Goal: Task Accomplishment & Management: Manage account settings

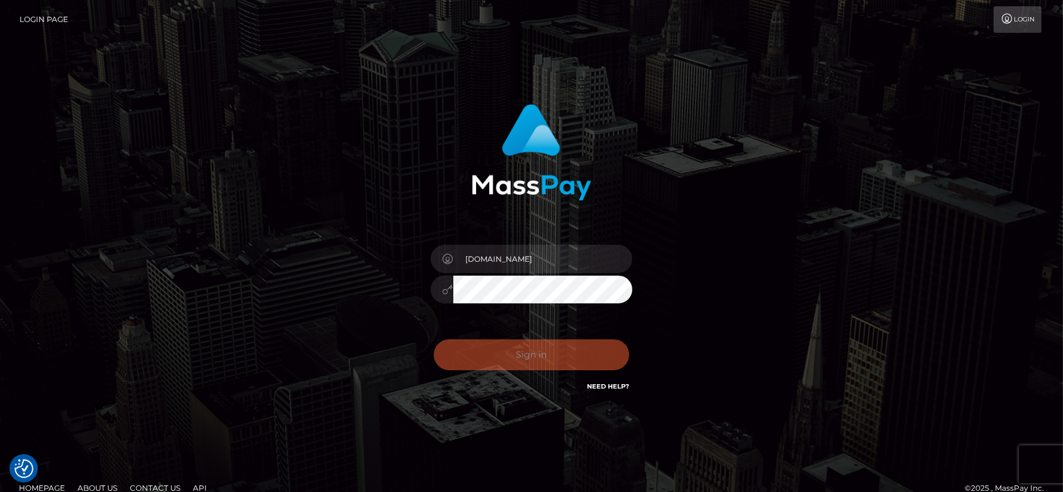
checkbox input "true"
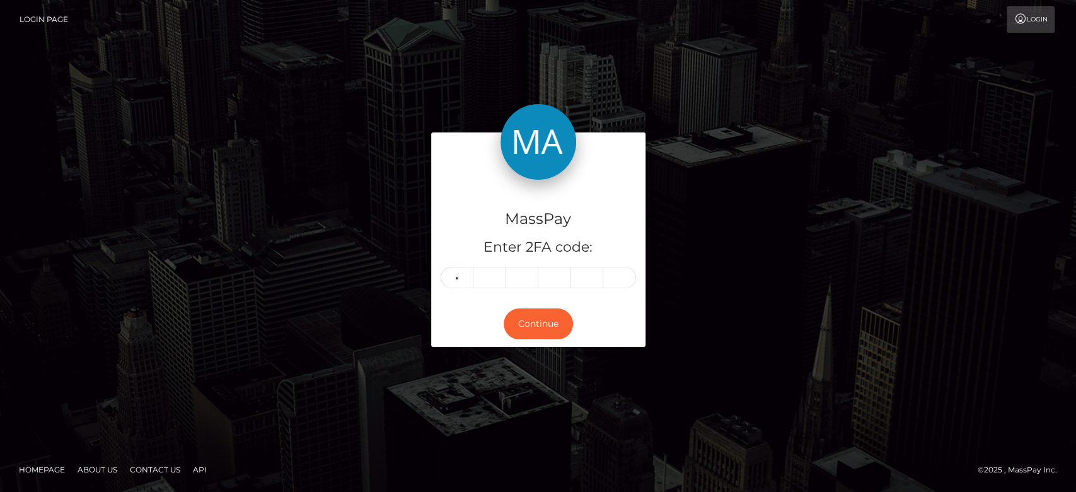
type input "8"
type input "6"
type input "7"
type input "9"
type input "6"
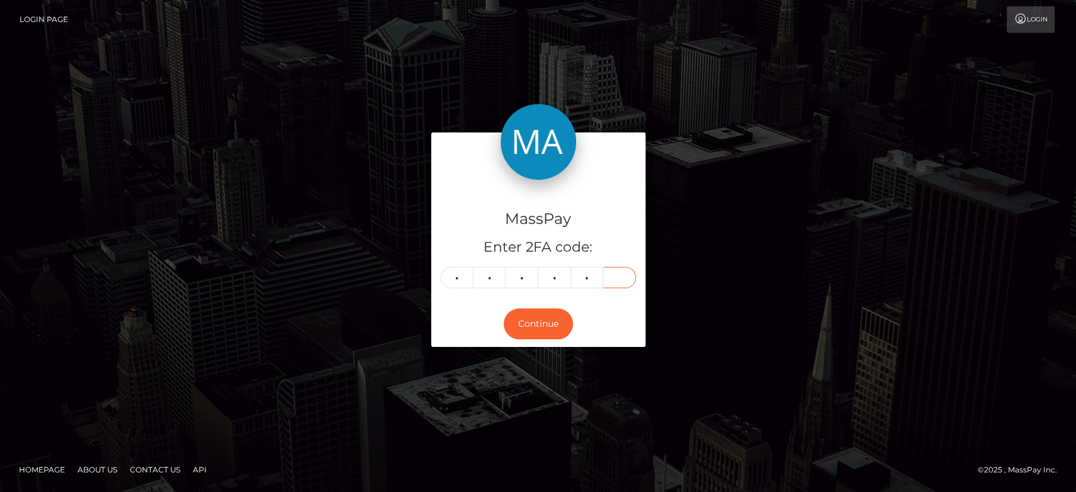
type input "5"
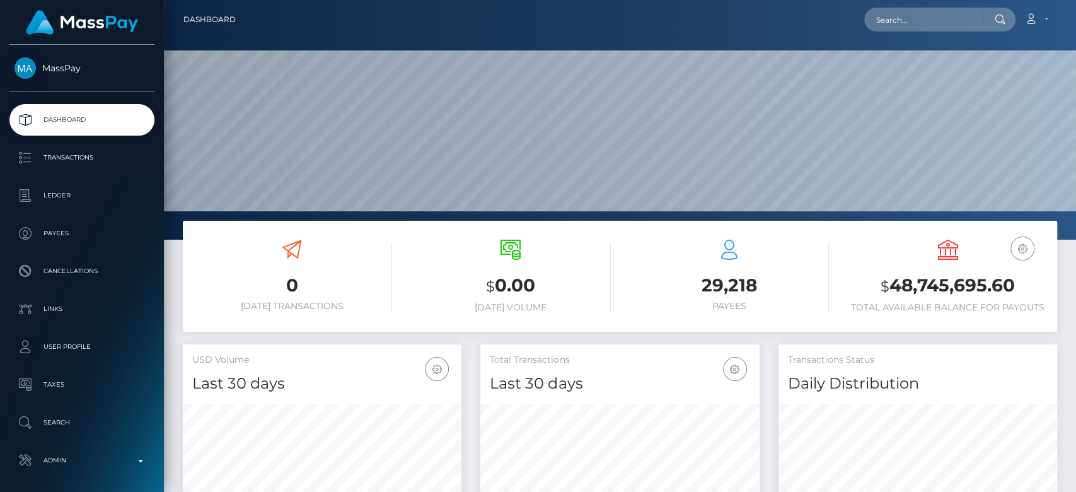
scroll to position [223, 279]
click at [934, 20] on input "text" at bounding box center [923, 20] width 119 height 24
paste input "andrea_winkler87@hotmail.de"
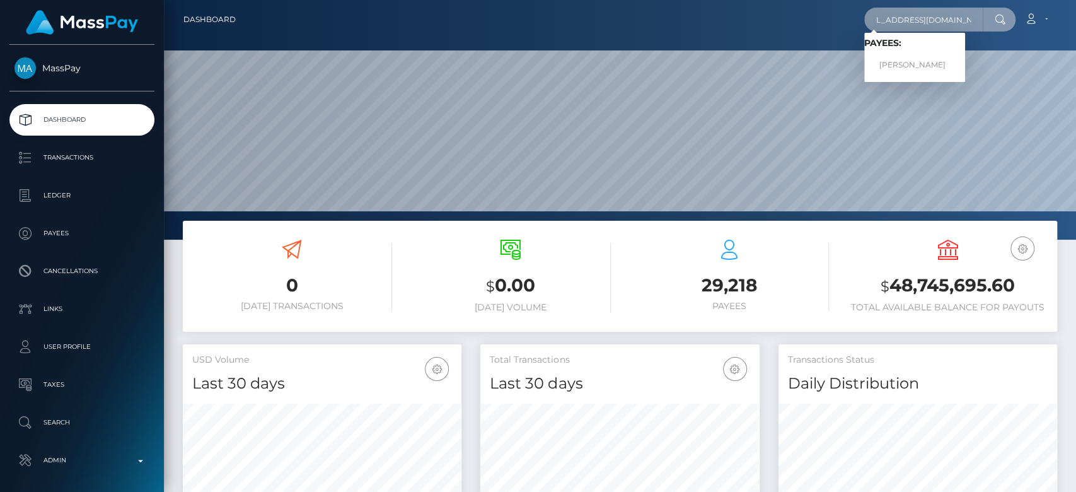
type input "andrea_winkler87@hotmail.de"
click at [908, 57] on link "Andrea Winkler" at bounding box center [914, 65] width 101 height 23
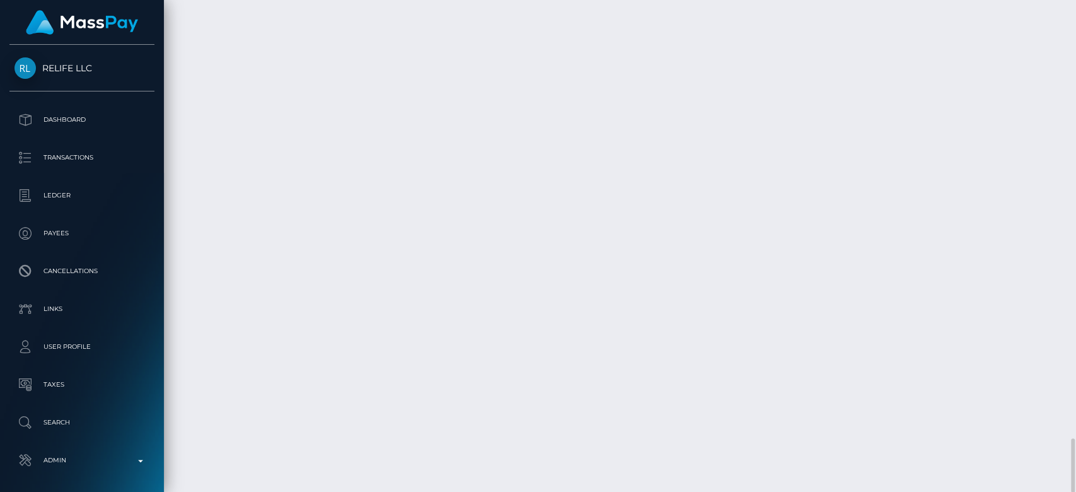
scroll to position [151, 279]
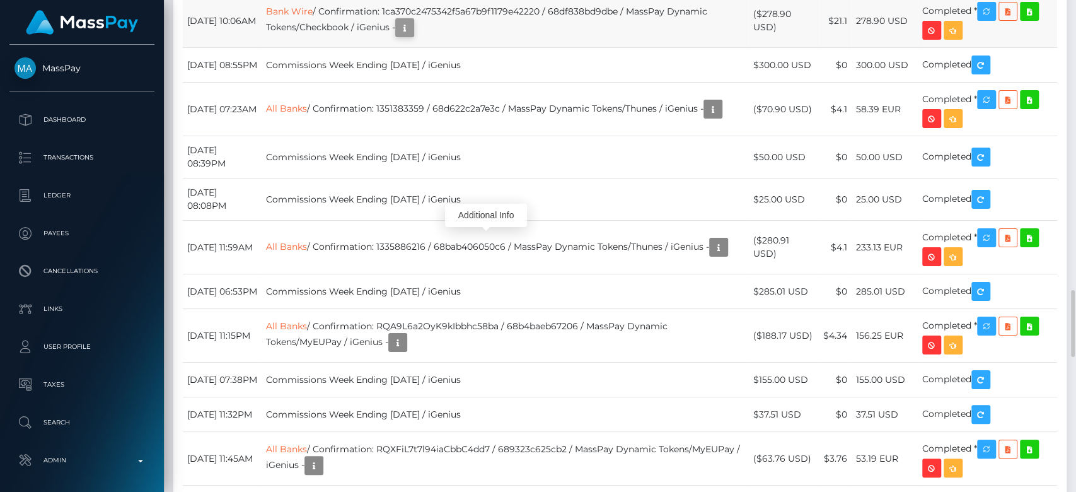
scroll to position [151, 279]
click at [412, 36] on icon "button" at bounding box center [404, 28] width 15 height 16
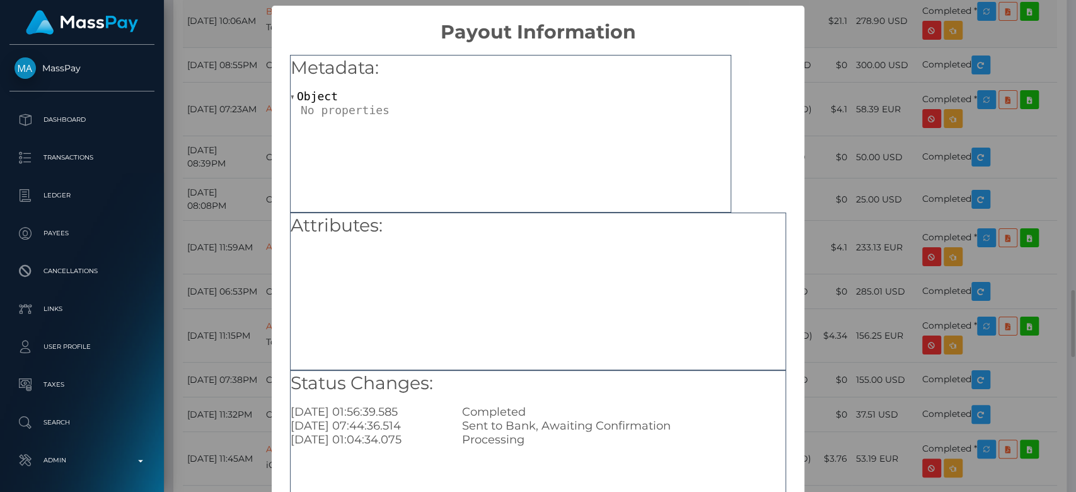
scroll to position [0, 0]
click at [865, 310] on div "× Payout Information Metadata: Object Attributes: Status Changes: 2025-10-08 01…" at bounding box center [538, 246] width 1076 height 492
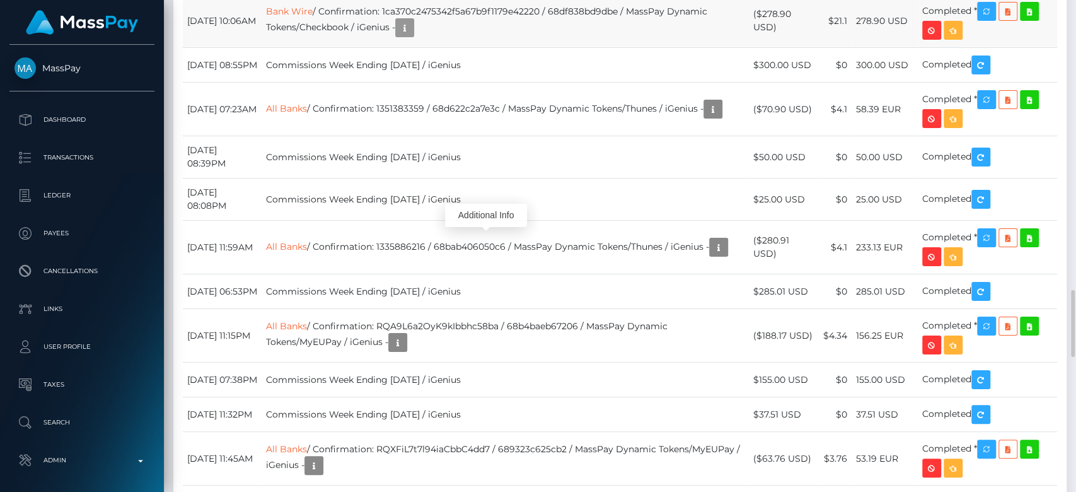
scroll to position [151, 279]
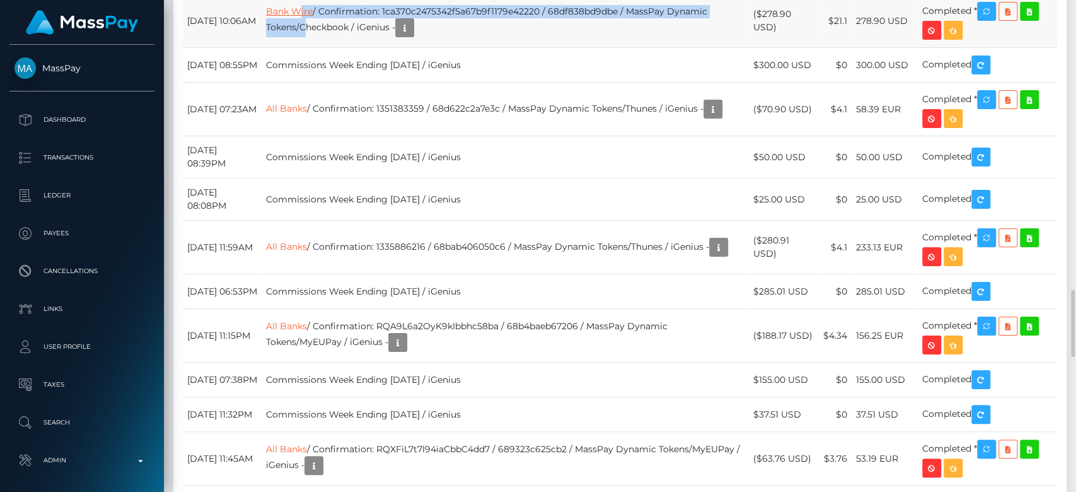
click at [337, 48] on td "Bank Wire / Confirmation: 1ca370c2475342f5a67b9f1179e42220 / 68df838bd9dbe / Ma…" at bounding box center [505, 21] width 487 height 54
click at [313, 17] on link "Bank Wire" at bounding box center [289, 11] width 47 height 11
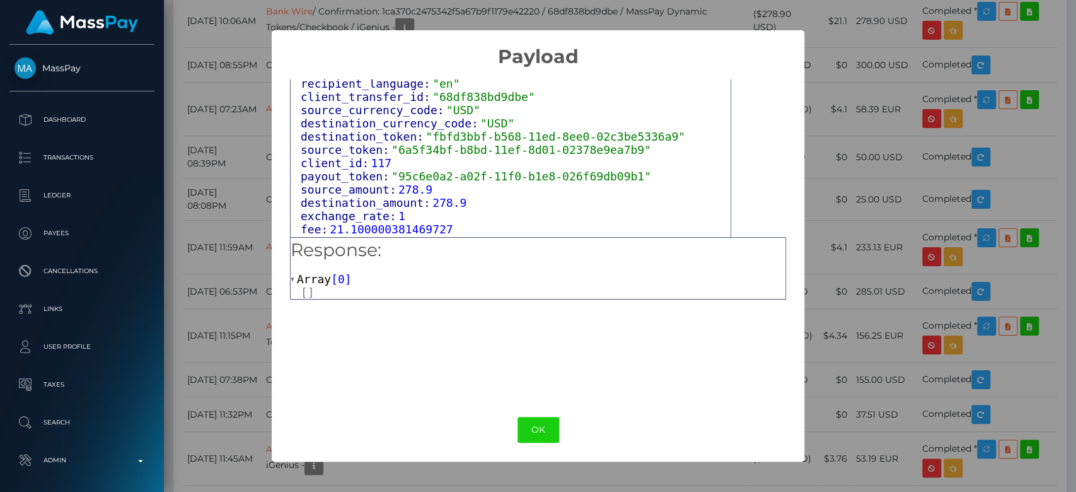
scroll to position [495, 0]
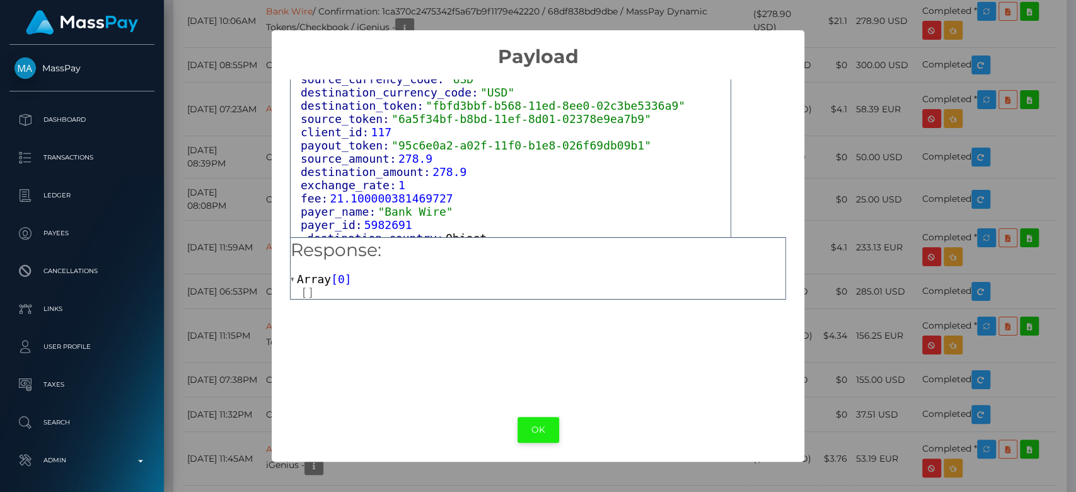
click at [533, 426] on button "OK" at bounding box center [539, 430] width 42 height 26
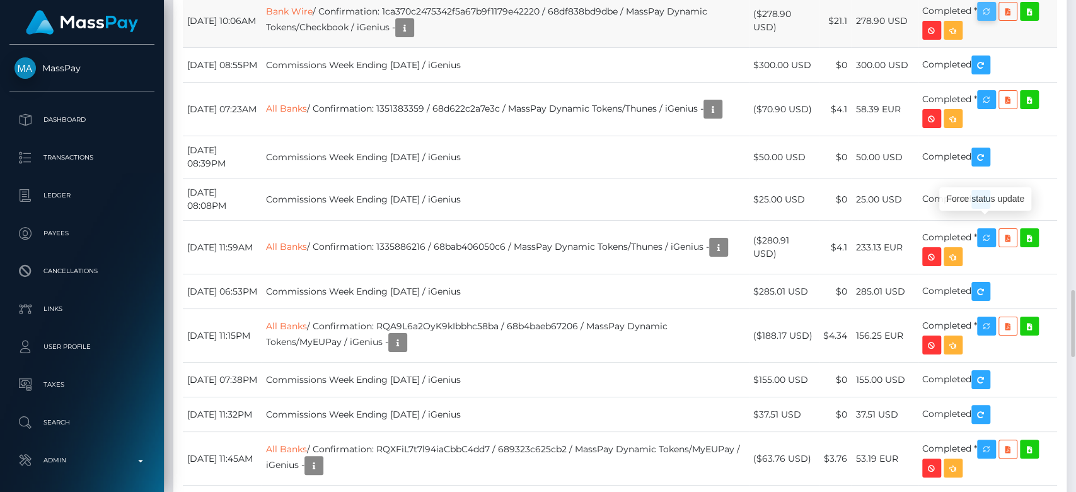
scroll to position [151, 279]
click at [994, 20] on icon "button" at bounding box center [986, 12] width 15 height 16
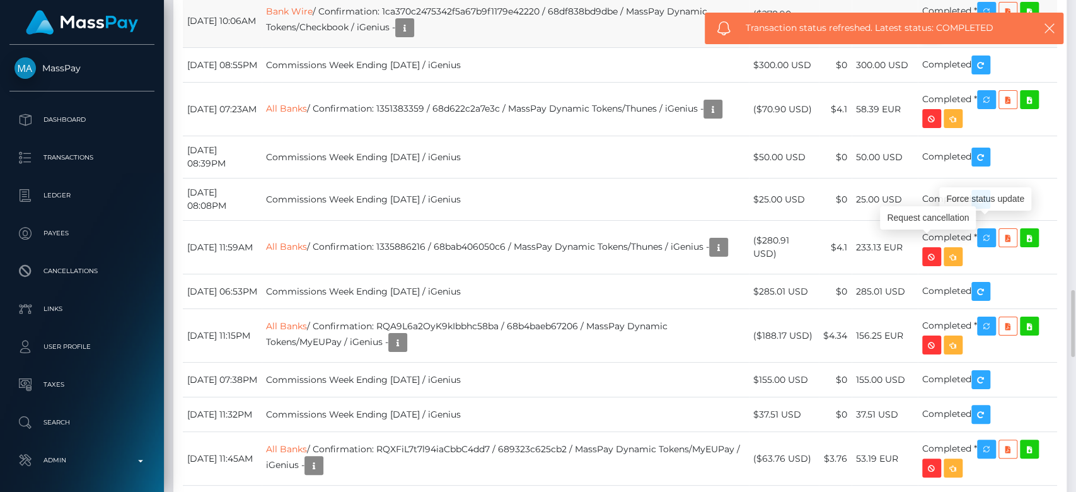
click at [939, 38] on icon "button" at bounding box center [931, 31] width 15 height 16
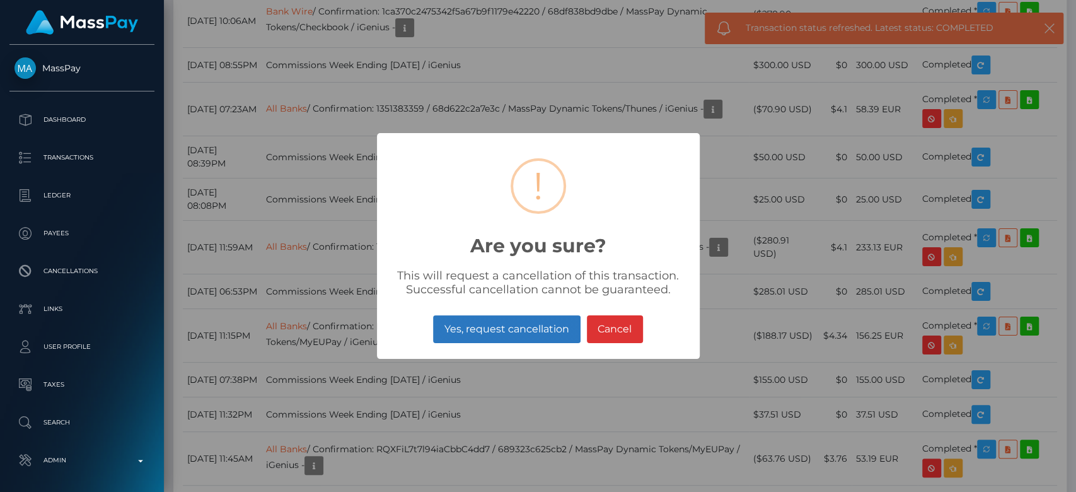
click at [505, 332] on button "Yes, request cancellation" at bounding box center [506, 329] width 147 height 28
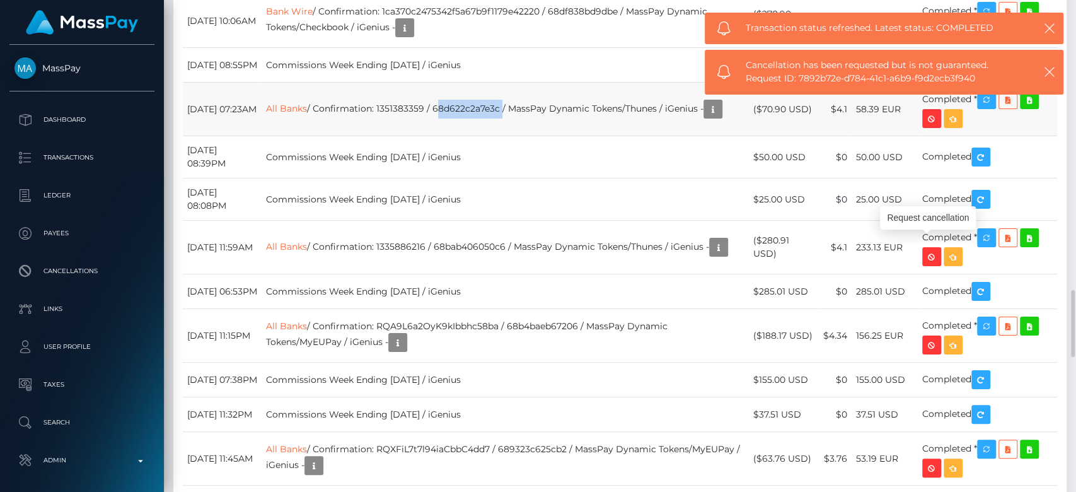
click at [507, 136] on td "All Banks / Confirmation: 1351383359 / 68d622c2a7e3c / MassPay Dynamic Tokens/T…" at bounding box center [505, 110] width 487 height 54
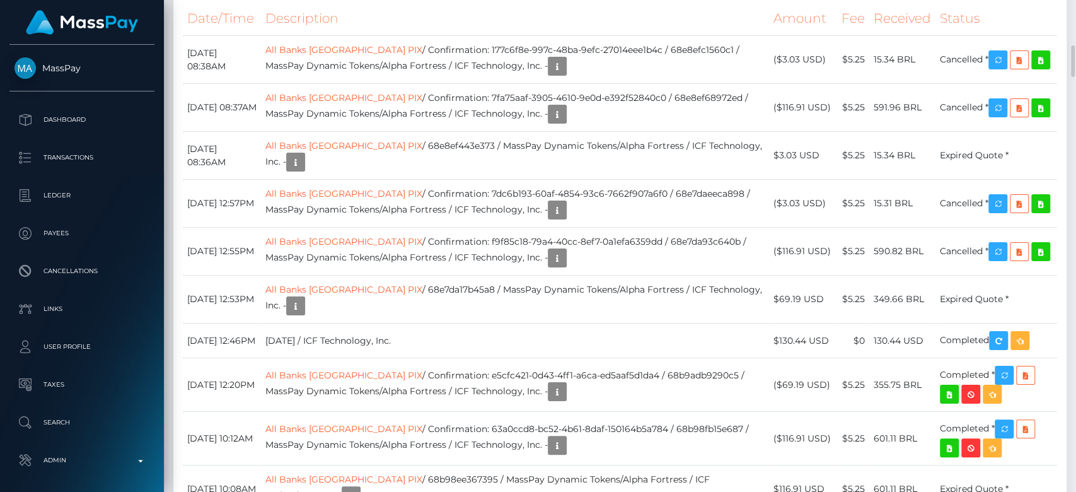
scroll to position [2393, 0]
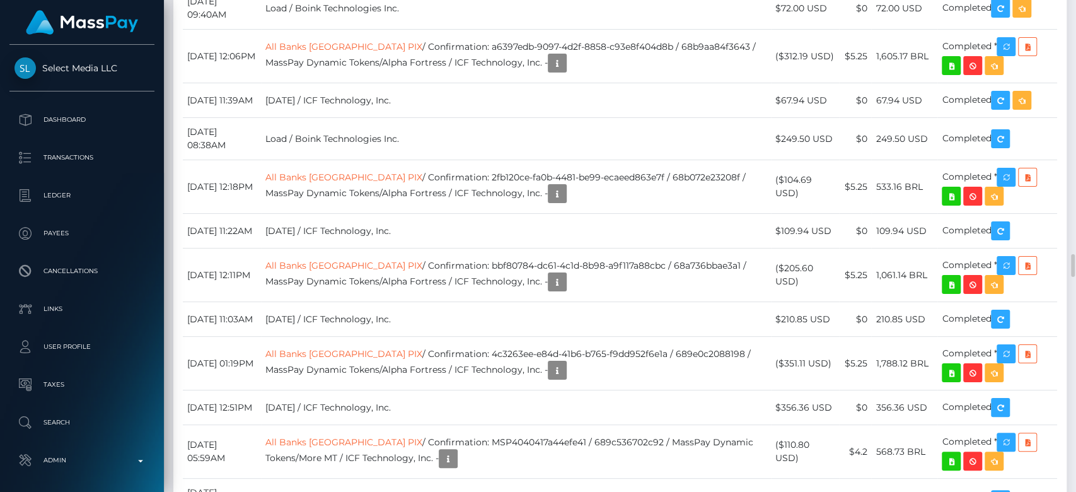
scroll to position [5394, 0]
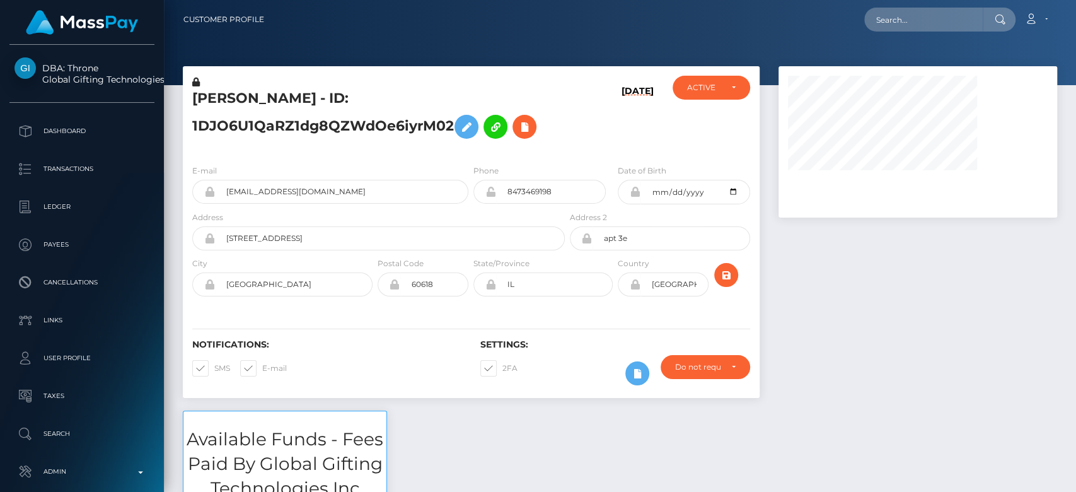
scroll to position [151, 279]
click at [869, 272] on div at bounding box center [918, 238] width 298 height 344
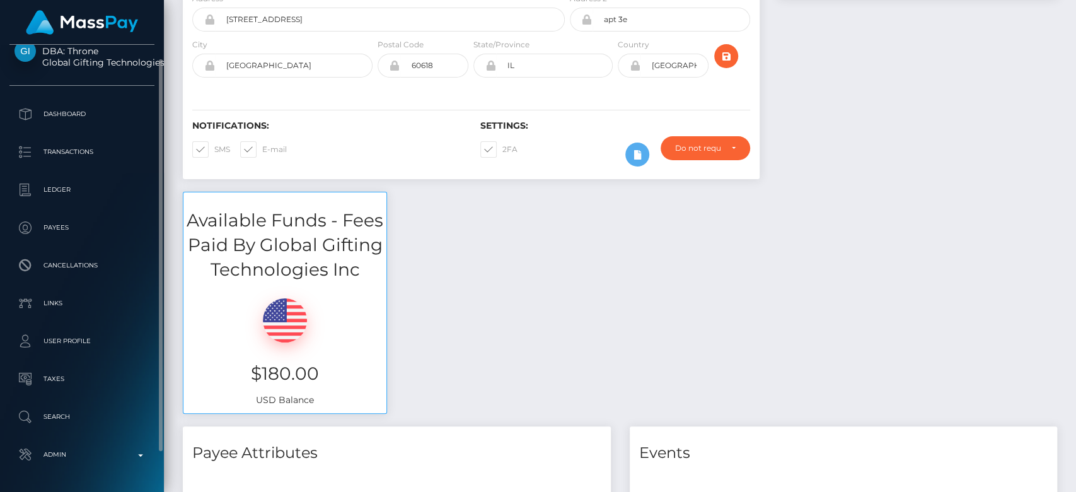
scroll to position [0, 0]
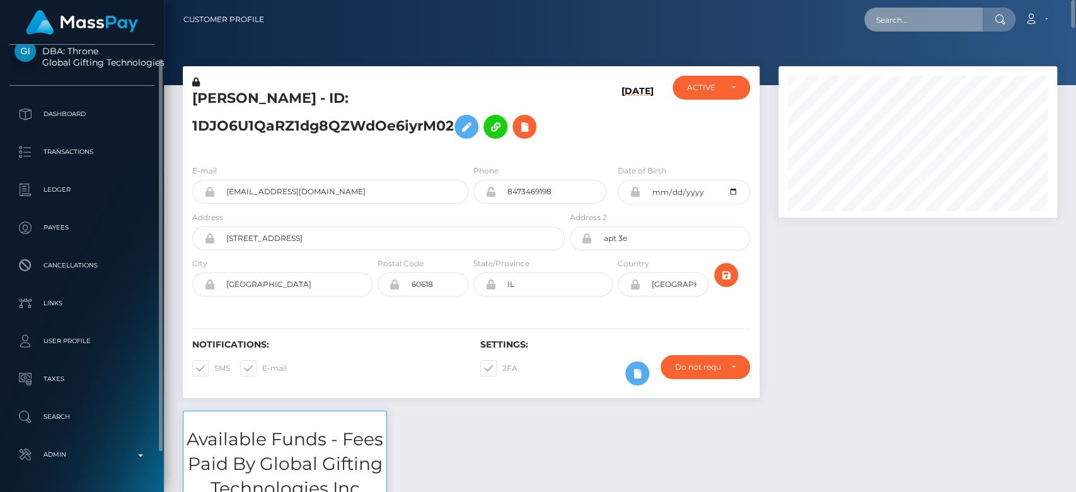
click at [960, 25] on input "text" at bounding box center [923, 20] width 119 height 24
paste input "[EMAIL_ADDRESS][DOMAIN_NAME]"
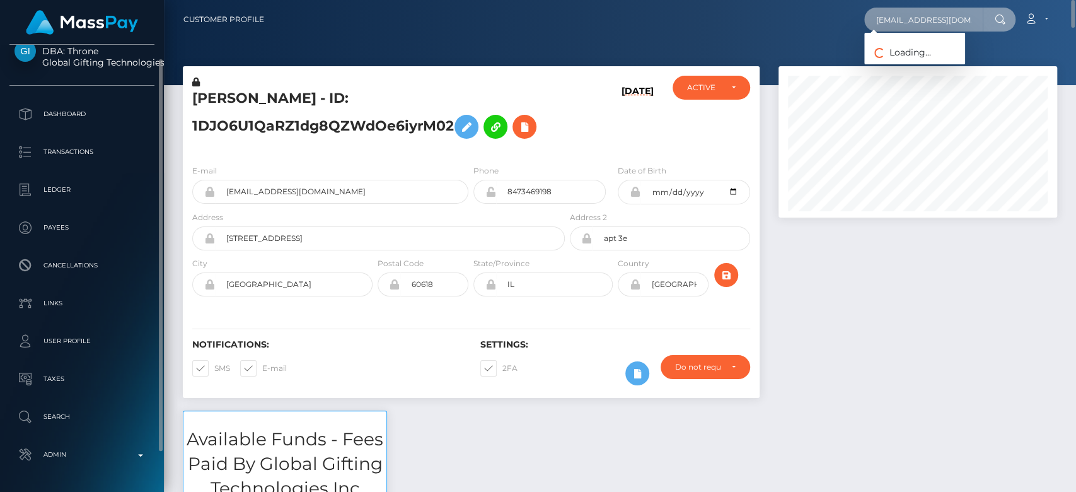
scroll to position [0, 4]
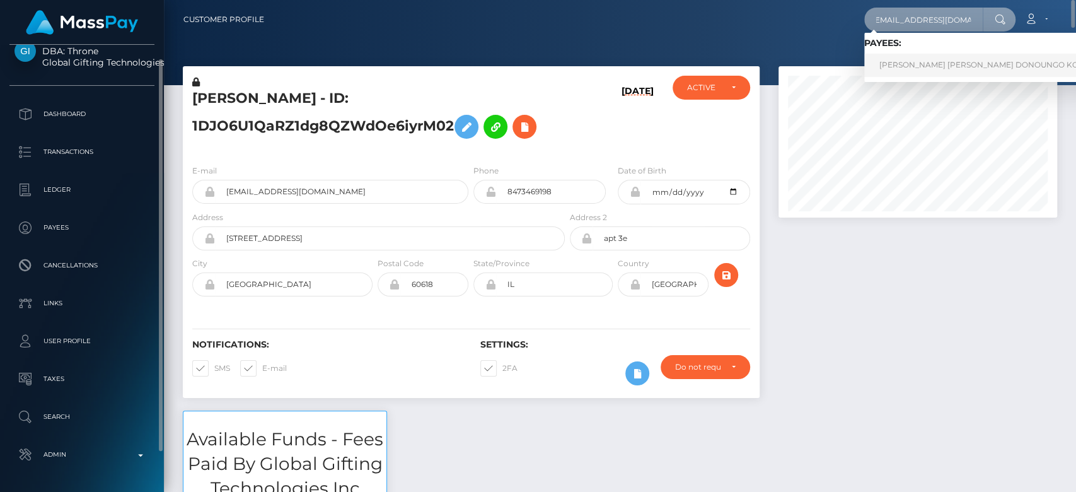
type input "[EMAIL_ADDRESS][DOMAIN_NAME]"
click at [944, 66] on link "OCTAVIE RENEE MARIE DONOUNGO KONE" at bounding box center [984, 65] width 241 height 23
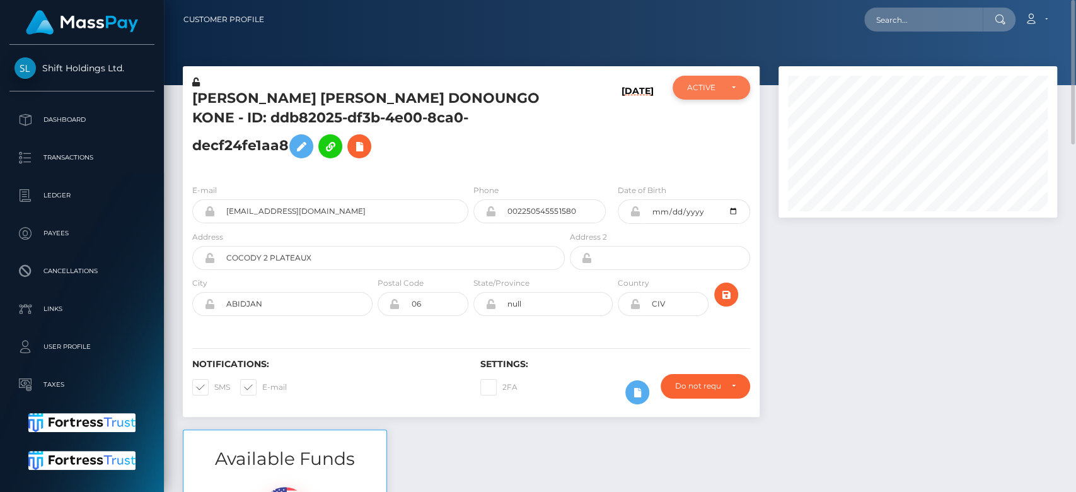
click at [727, 93] on div "ACTIVE" at bounding box center [711, 88] width 77 height 24
click at [707, 142] on span "DEACTIVE" at bounding box center [708, 147] width 40 height 11
select select "DEACTIVE"
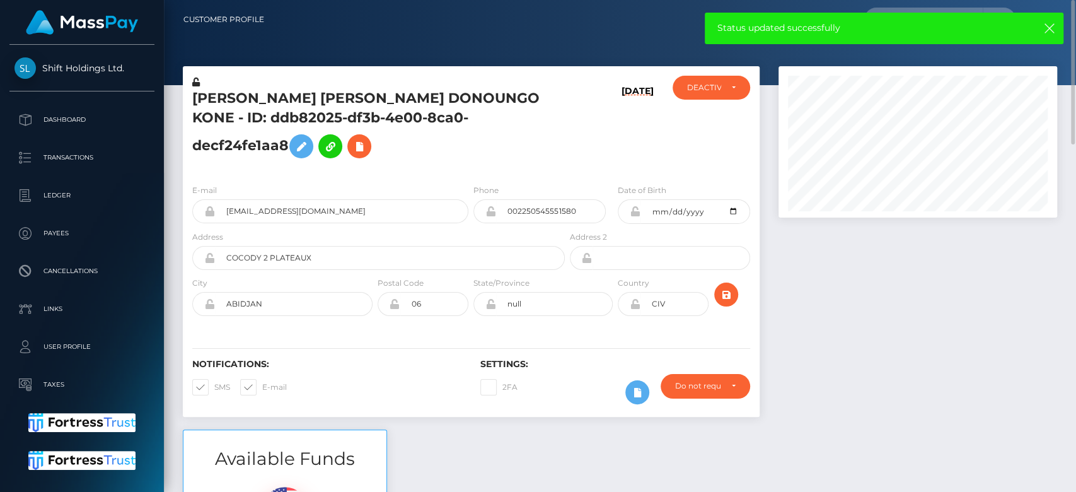
click at [262, 392] on span at bounding box center [262, 386] width 0 height 9
click at [262, 387] on input "E-mail" at bounding box center [266, 383] width 8 height 8
checkbox input "false"
click at [214, 392] on span at bounding box center [214, 386] width 0 height 9
click at [214, 387] on input "SMS" at bounding box center [218, 383] width 8 height 8
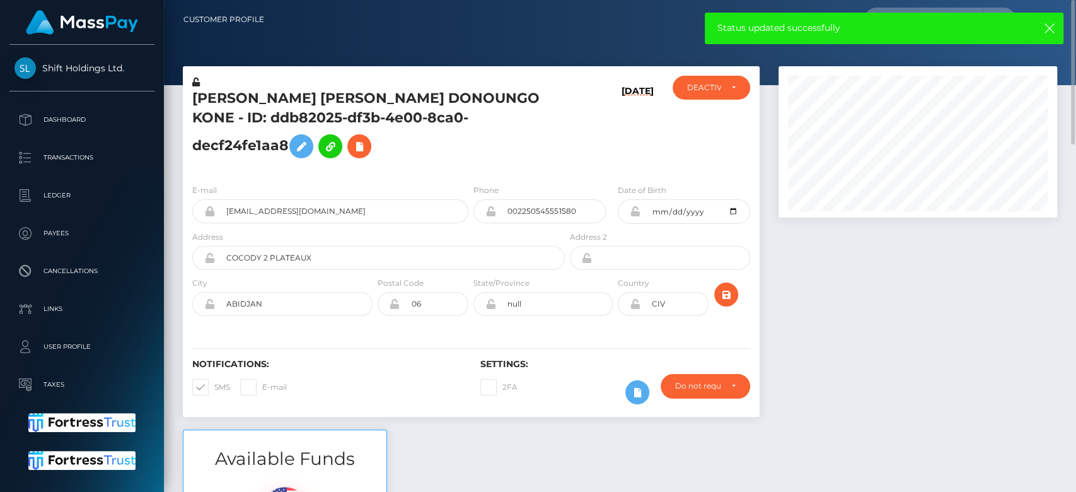
checkbox input "false"
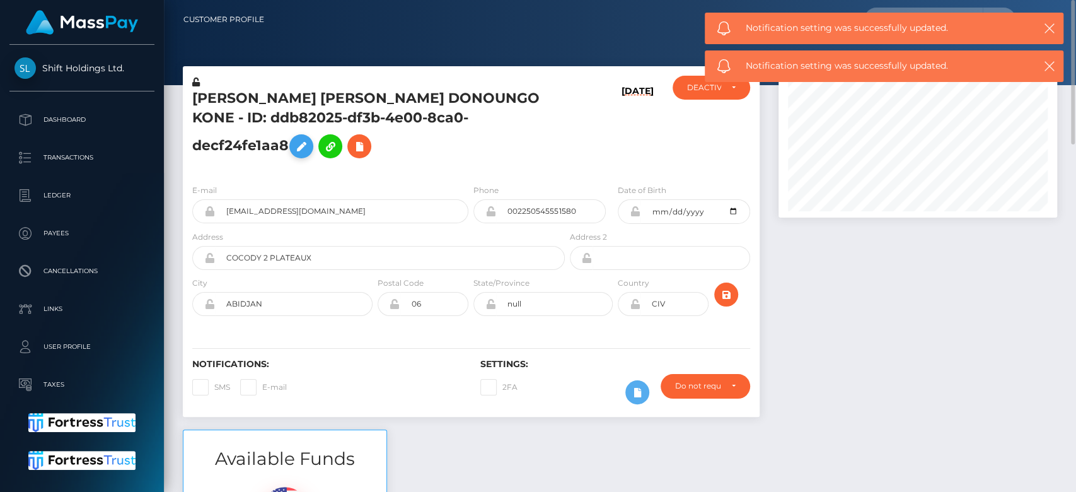
click at [309, 139] on icon at bounding box center [301, 147] width 15 height 16
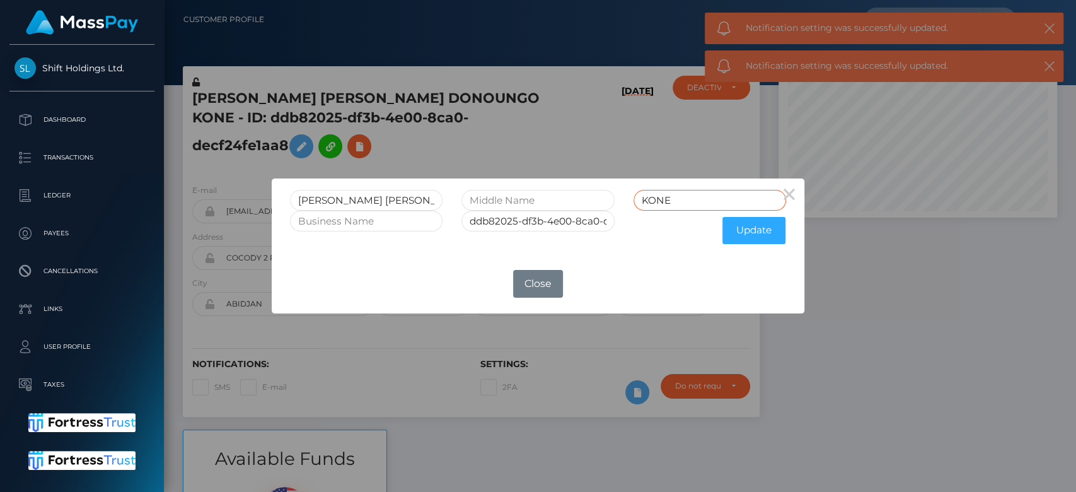
click at [681, 199] on input "KONE" at bounding box center [710, 200] width 153 height 21
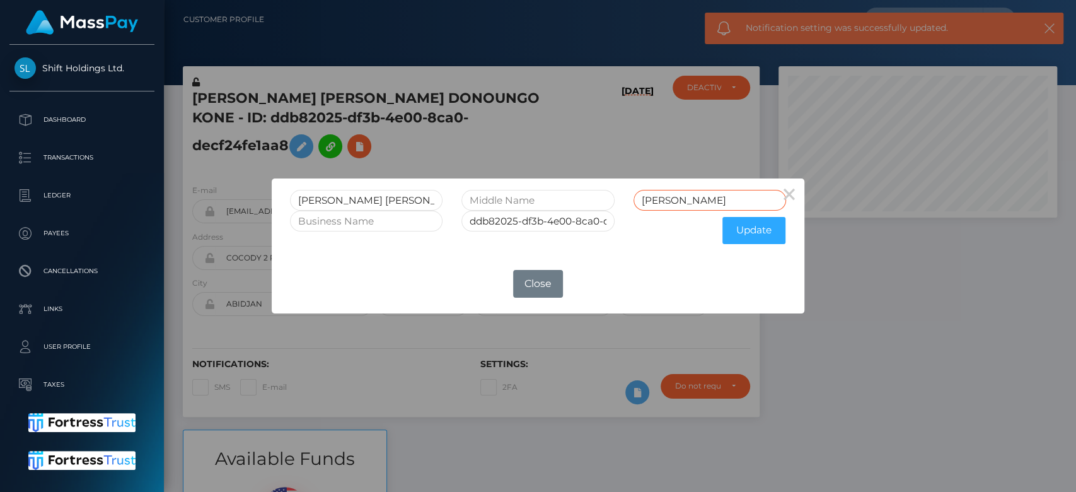
type input "KONE RET"
click at [585, 219] on input "ddb82025-df3b-4e00-8ca0-decf24fe1aa8" at bounding box center [538, 221] width 153 height 21
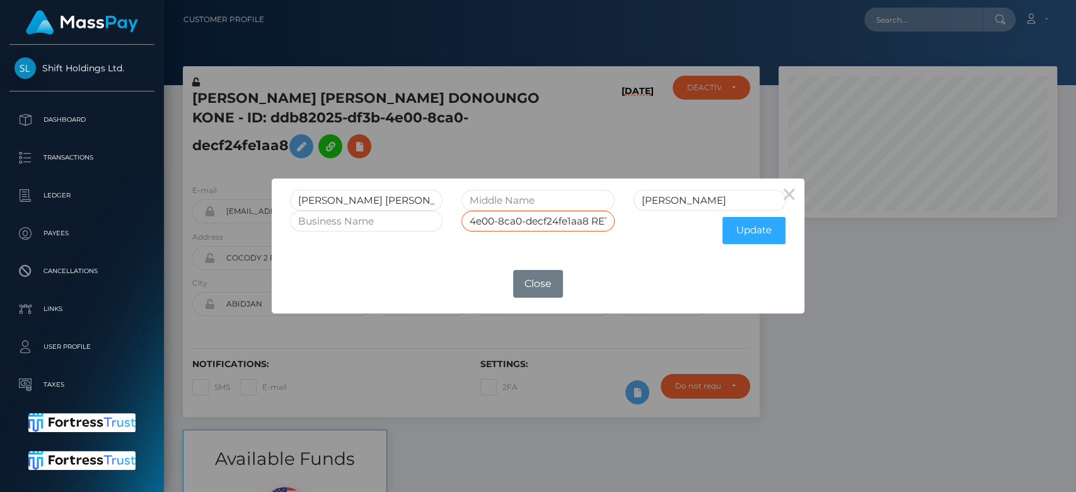
scroll to position [0, 83]
type input "ddb82025-df3b-4e00-8ca0-decf24fe1aa8 RET"
click at [739, 234] on button "Update" at bounding box center [754, 230] width 63 height 27
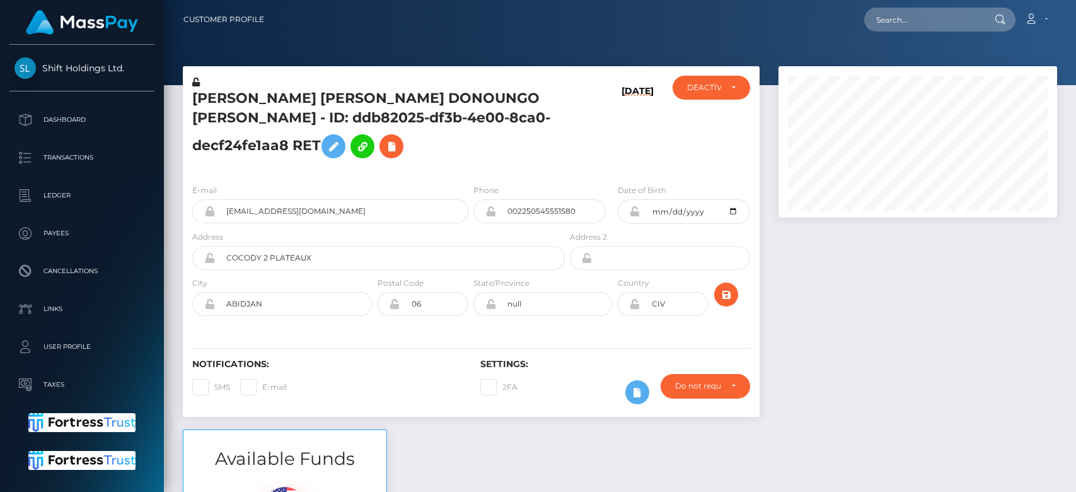
click at [721, 88] on div "DEACTIVE" at bounding box center [703, 88] width 33 height 10
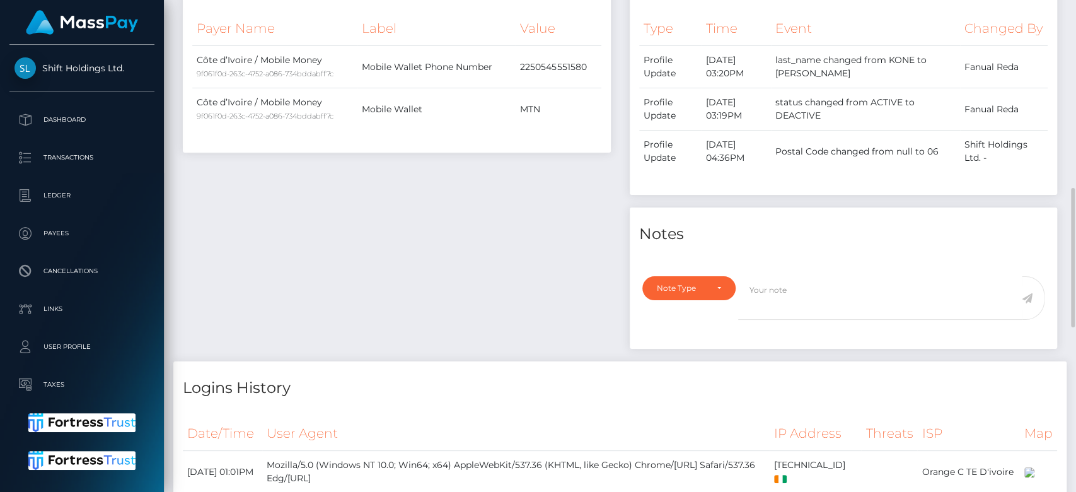
scroll to position [660, 0]
click at [705, 275] on div "Note Type" at bounding box center [688, 287] width 93 height 24
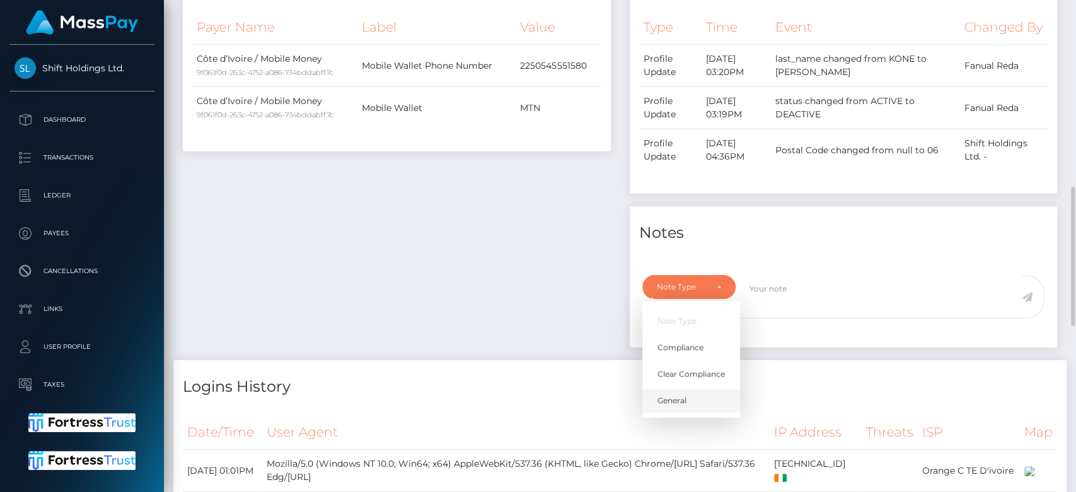
click at [700, 407] on link "General" at bounding box center [691, 400] width 98 height 23
select select "GENERAL"
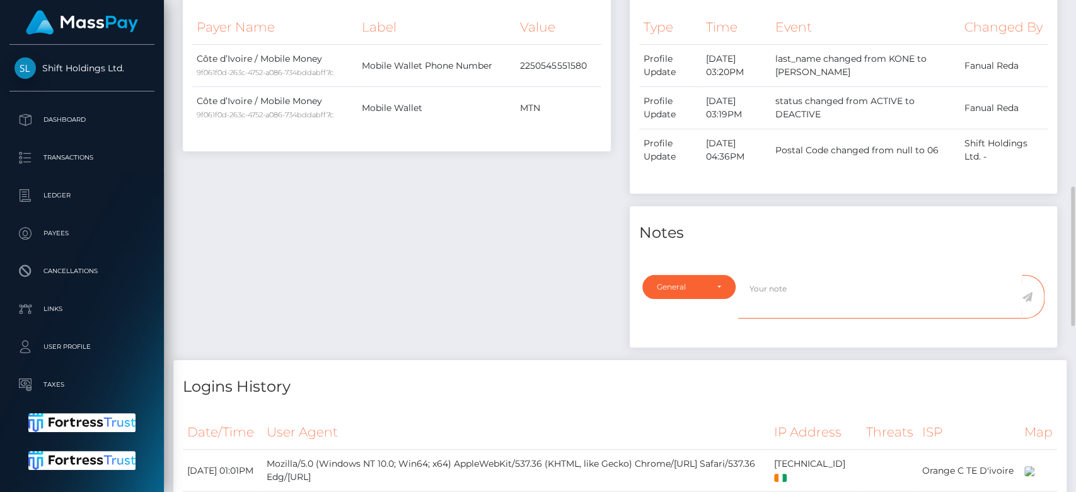
click at [763, 295] on textarea at bounding box center [880, 297] width 284 height 44
click at [924, 285] on textarea "RETIRED at payee's request, as per ticket #" at bounding box center [880, 297] width 284 height 44
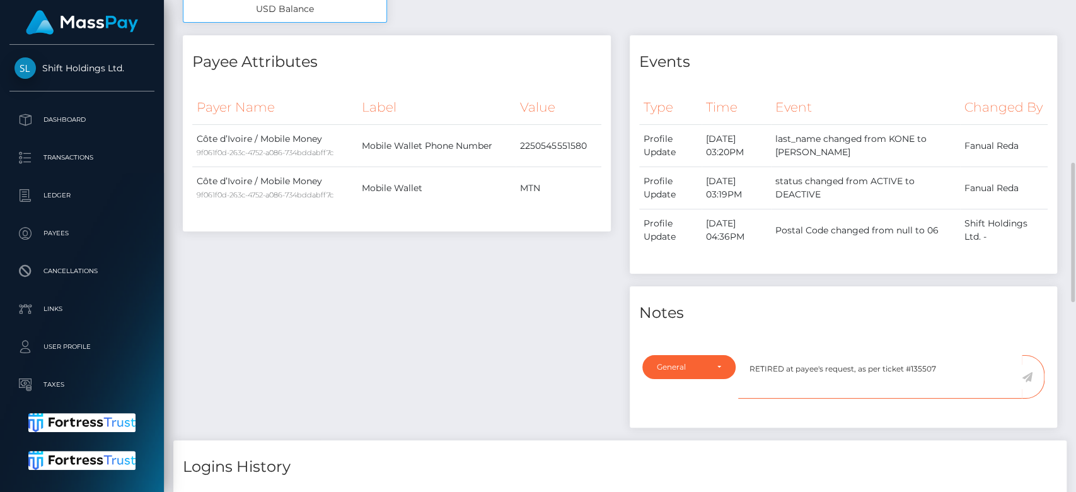
scroll to position [579, 0]
type textarea "RETIRED at payee's request, as per ticket #135507"
click at [1030, 373] on icon at bounding box center [1027, 378] width 11 height 10
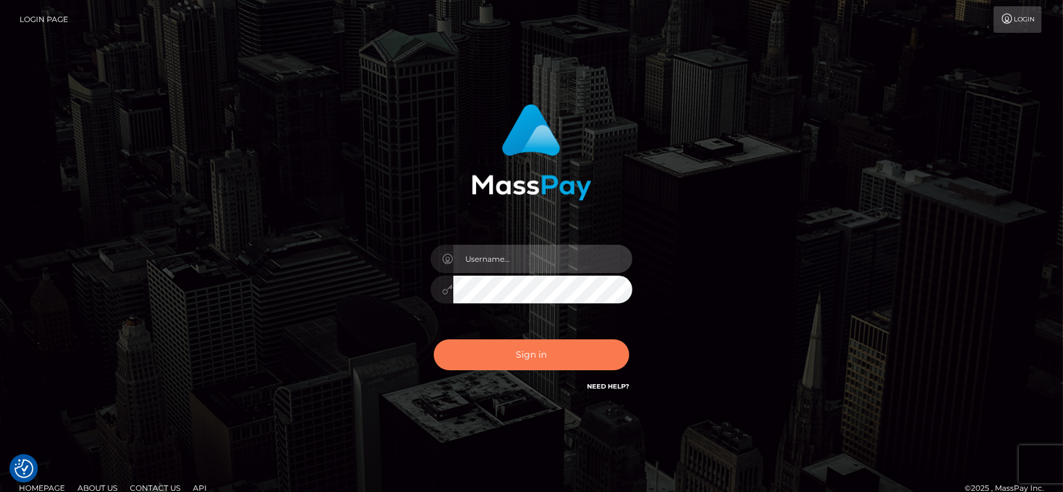
type input "[DOMAIN_NAME]"
click at [504, 347] on button "Sign in" at bounding box center [531, 354] width 195 height 31
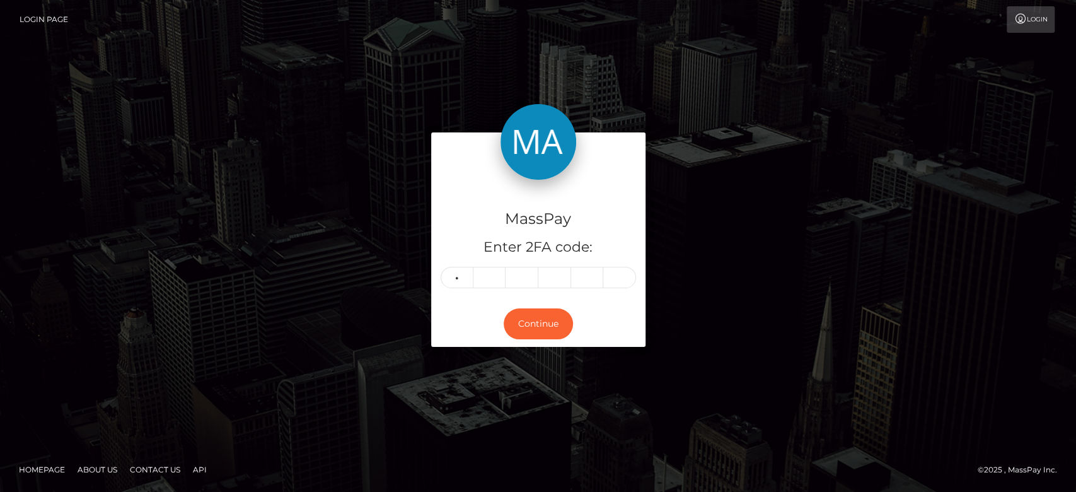
type input "8"
type input "5"
type input "1"
type input "7"
type input "1"
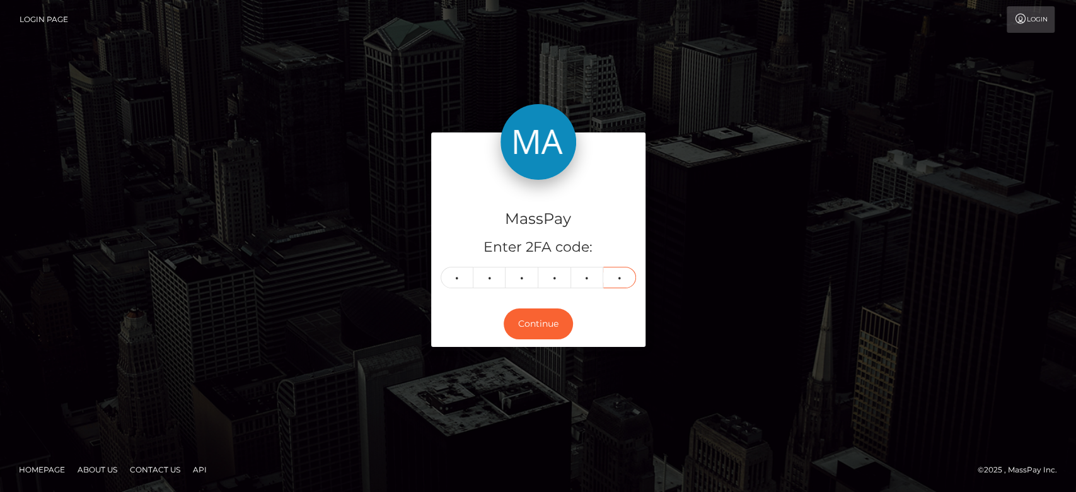
type input "5"
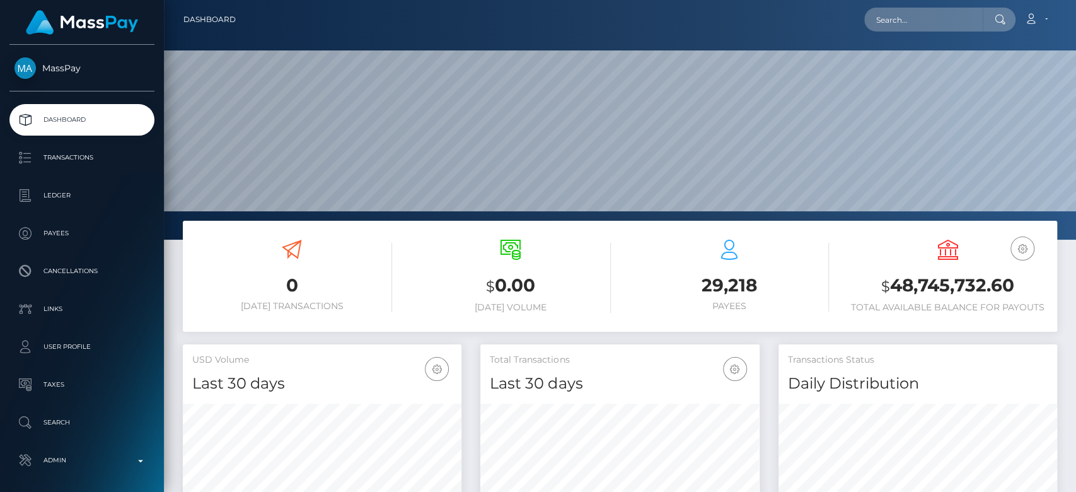
scroll to position [223, 279]
click at [908, 23] on input "text" at bounding box center [923, 20] width 119 height 24
paste input "[EMAIL_ADDRESS][DOMAIN_NAME]"
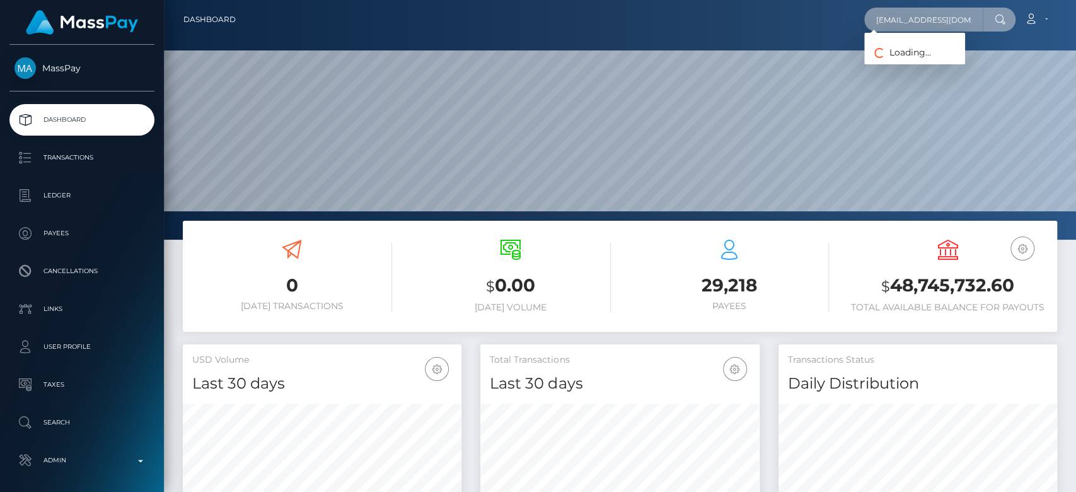
scroll to position [0, 2]
type input "[EMAIL_ADDRESS][DOMAIN_NAME]"
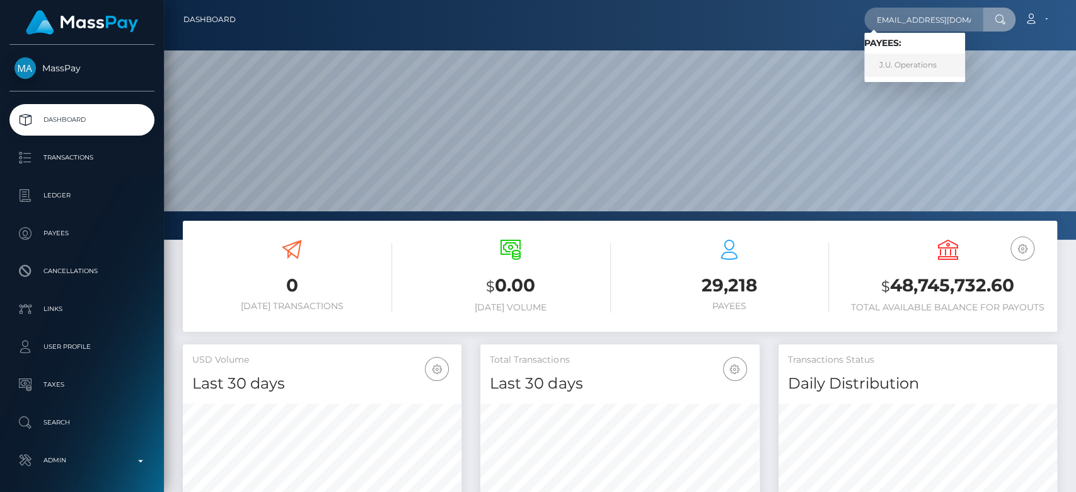
scroll to position [0, 0]
click at [909, 66] on link "J.U. Operations" at bounding box center [914, 65] width 101 height 23
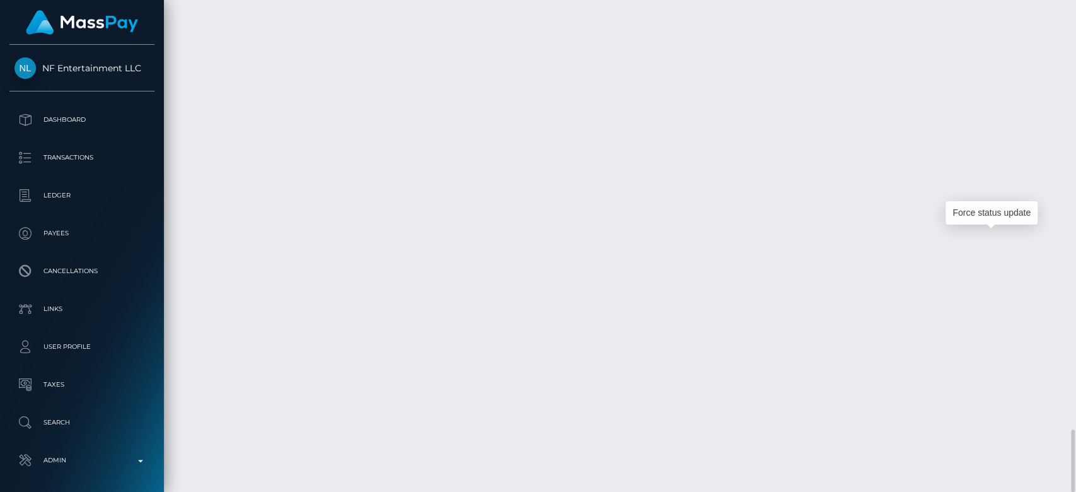
scroll to position [151, 279]
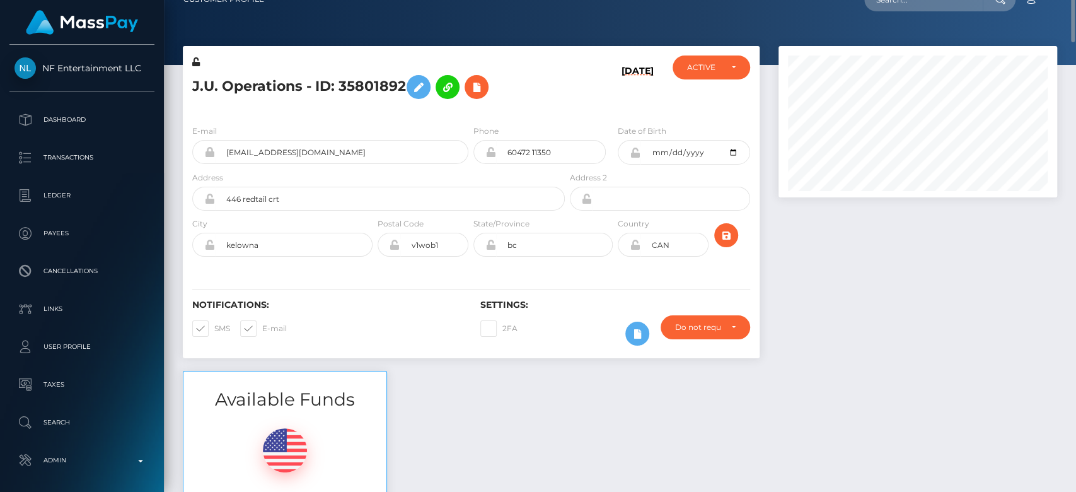
scroll to position [0, 0]
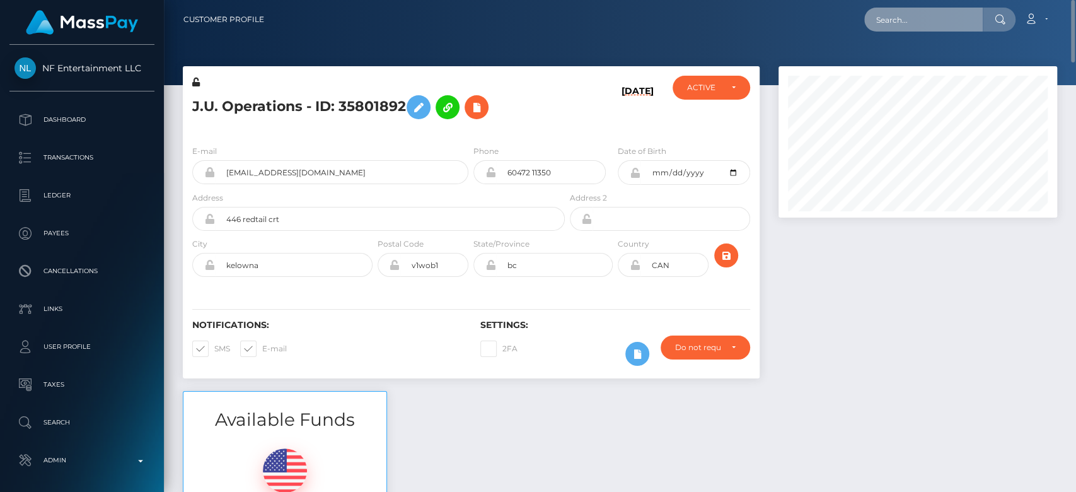
click at [898, 23] on input "text" at bounding box center [923, 20] width 119 height 24
paste input "busisiwe.nk123@gmail.com"
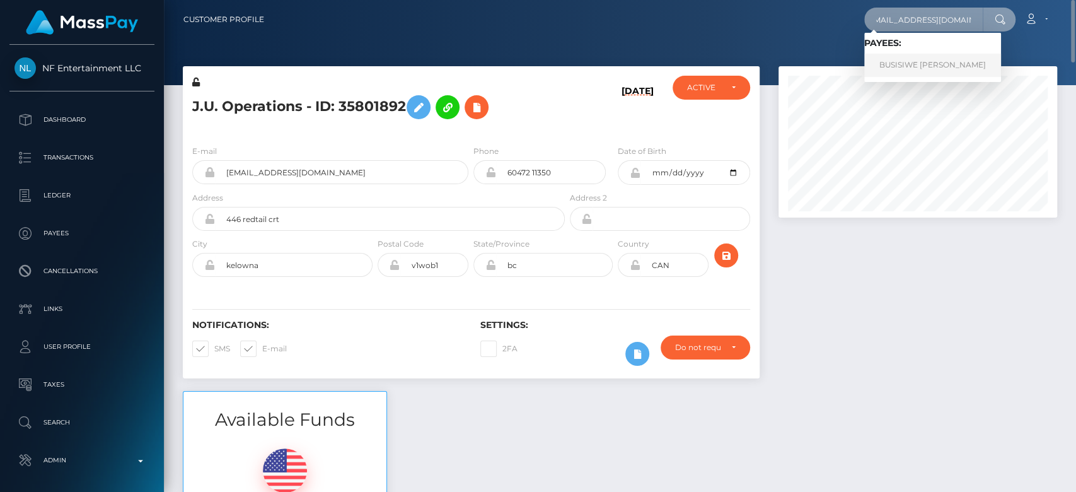
type input "busisiwe.nk123@gmail.com"
click at [914, 65] on link "BUSISIWE GLADYS NKOSI" at bounding box center [932, 65] width 137 height 23
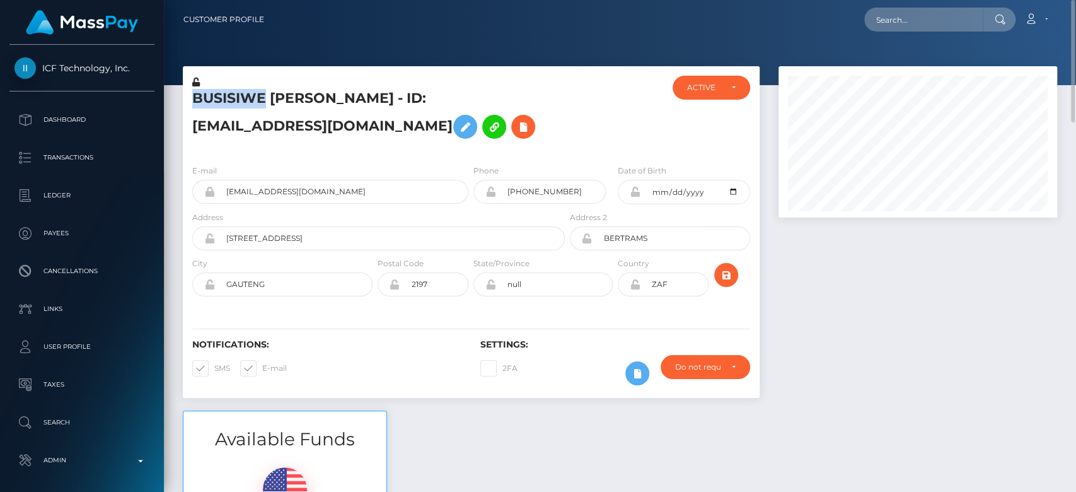
drag, startPoint x: 262, startPoint y: 96, endPoint x: 190, endPoint y: 103, distance: 72.8
click at [190, 103] on div "BUSISIWE GLADYS NKOSI - ID: busisiwe.nk123@gmail.com" at bounding box center [375, 115] width 385 height 79
copy h5 "BUSISIWE"
click at [934, 14] on input "text" at bounding box center [923, 20] width 119 height 24
paste input "findomiinixii@gmail.com"
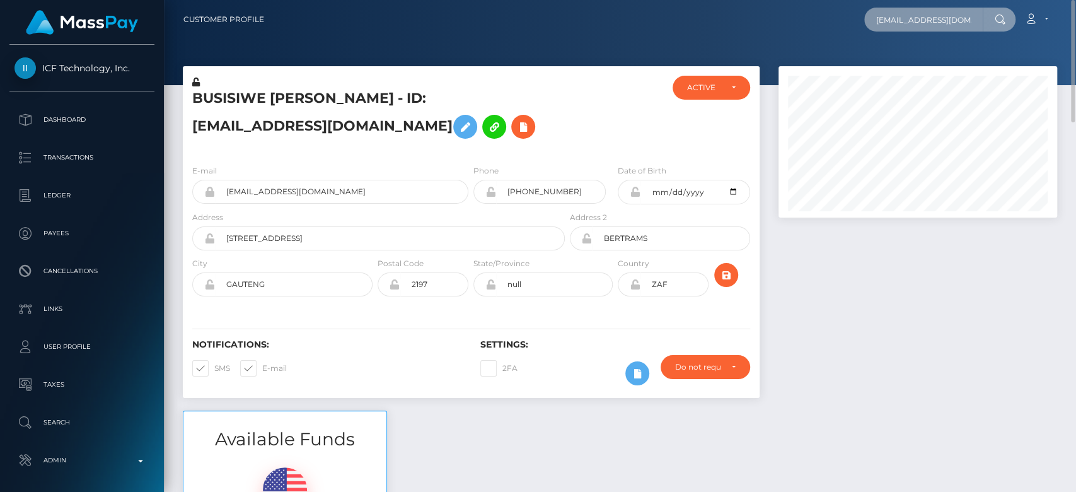
scroll to position [0, 1]
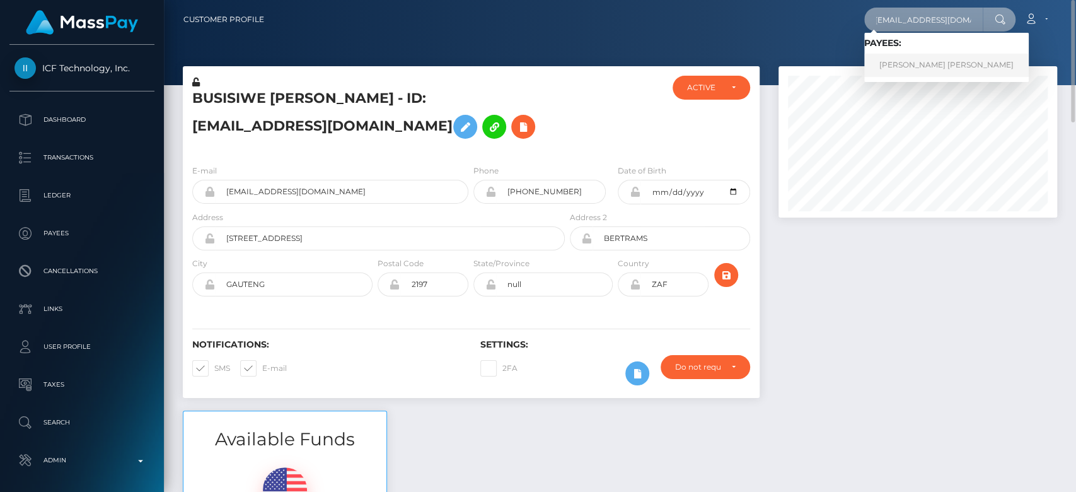
type input "findomiinixii@gmail.com"
click at [920, 59] on link "BAILEY JEAN LARSEN" at bounding box center [946, 65] width 165 height 23
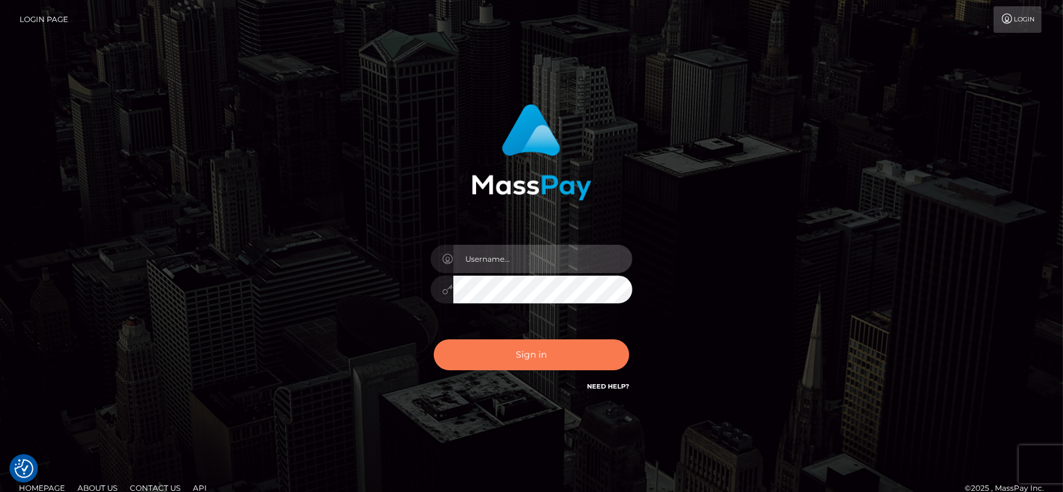
type input "fr.es"
click at [490, 342] on button "Sign in" at bounding box center [531, 354] width 195 height 31
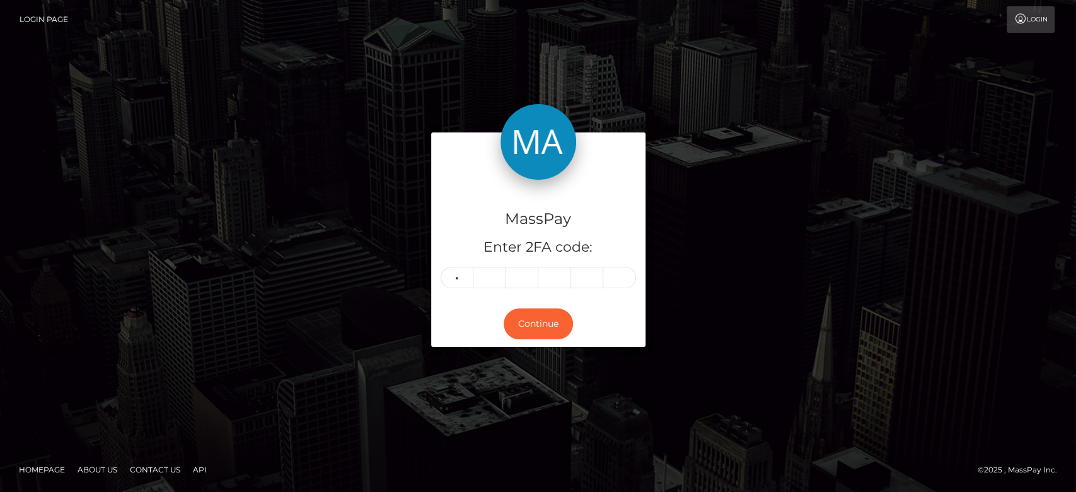
type input "1"
type input "5"
type input "9"
type input "4"
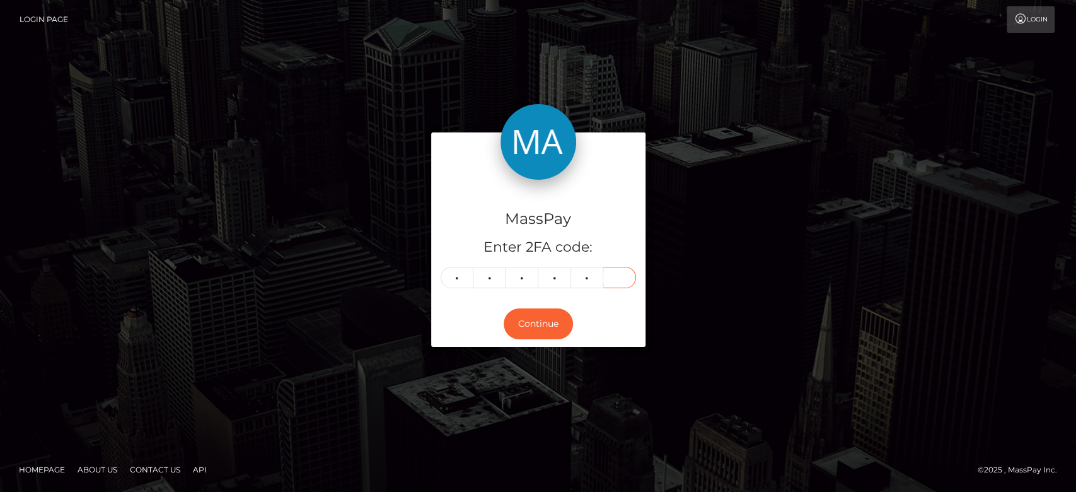
type input "5"
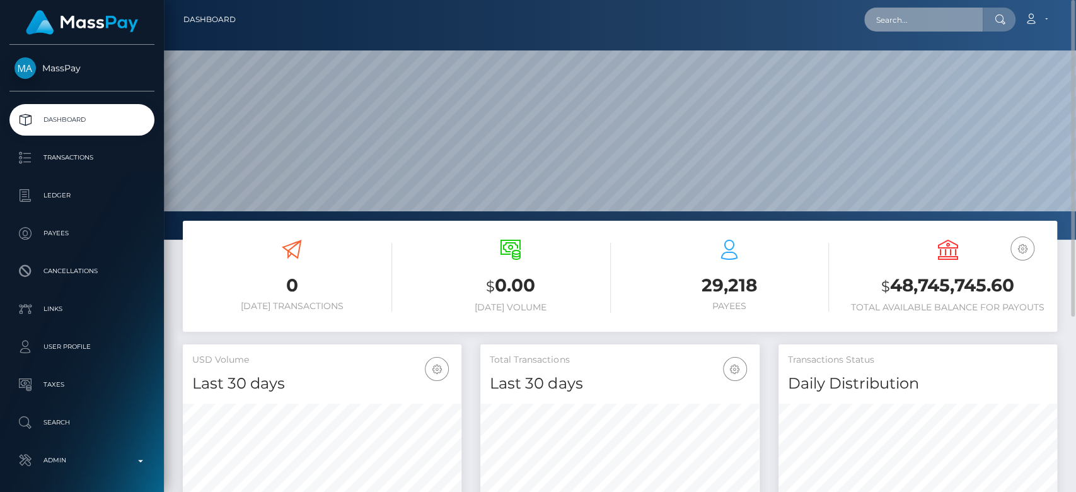
click at [892, 13] on input "text" at bounding box center [923, 20] width 119 height 24
paste input "findomiinixii@gmail.com"
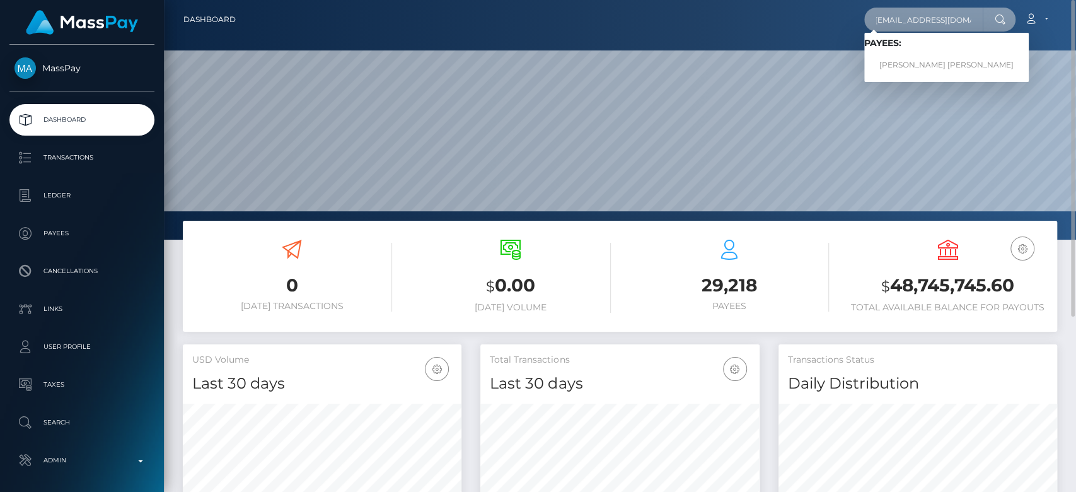
type input "findomiinixii@gmail.com"
click at [913, 59] on link "BAILEY JEAN LARSEN" at bounding box center [946, 65] width 165 height 23
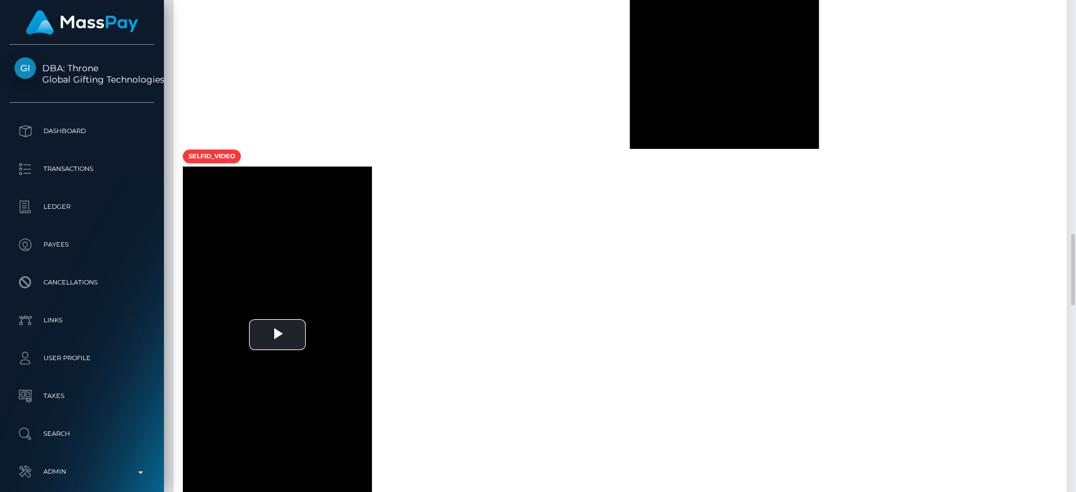
scroll to position [1698, 0]
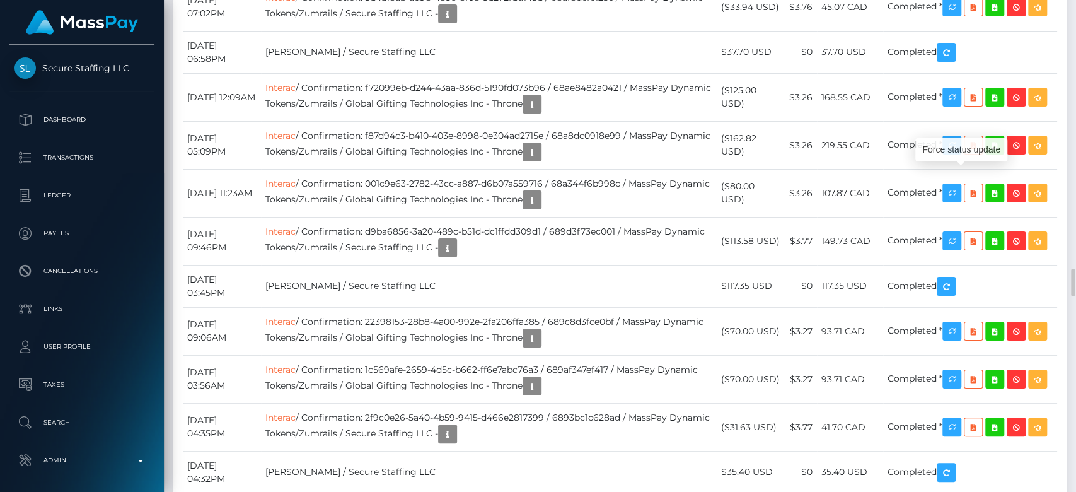
scroll to position [151, 279]
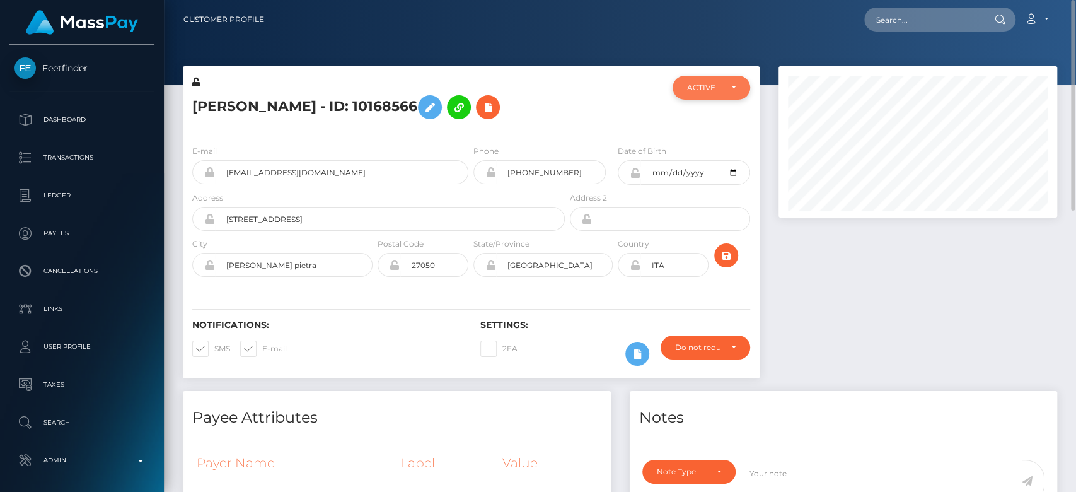
click at [719, 98] on div "ACTIVE" at bounding box center [711, 88] width 77 height 24
click at [701, 179] on span "CLOSED" at bounding box center [704, 174] width 32 height 11
select select "CLOSED"
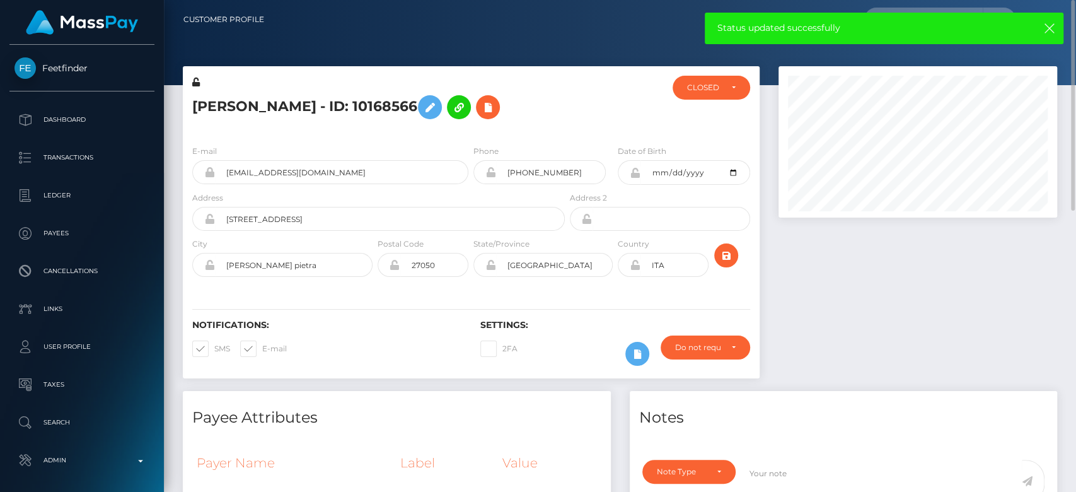
click at [262, 345] on span at bounding box center [262, 348] width 0 height 9
click at [262, 345] on input "E-mail" at bounding box center [266, 344] width 8 height 8
checkbox input "false"
click at [214, 344] on span at bounding box center [214, 348] width 0 height 9
click at [214, 344] on input "SMS" at bounding box center [218, 344] width 8 height 8
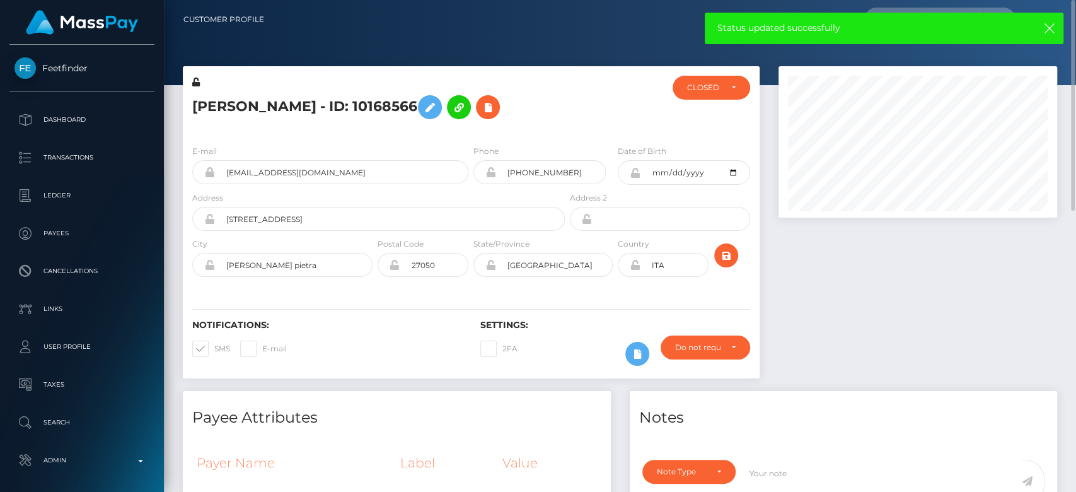
checkbox input "false"
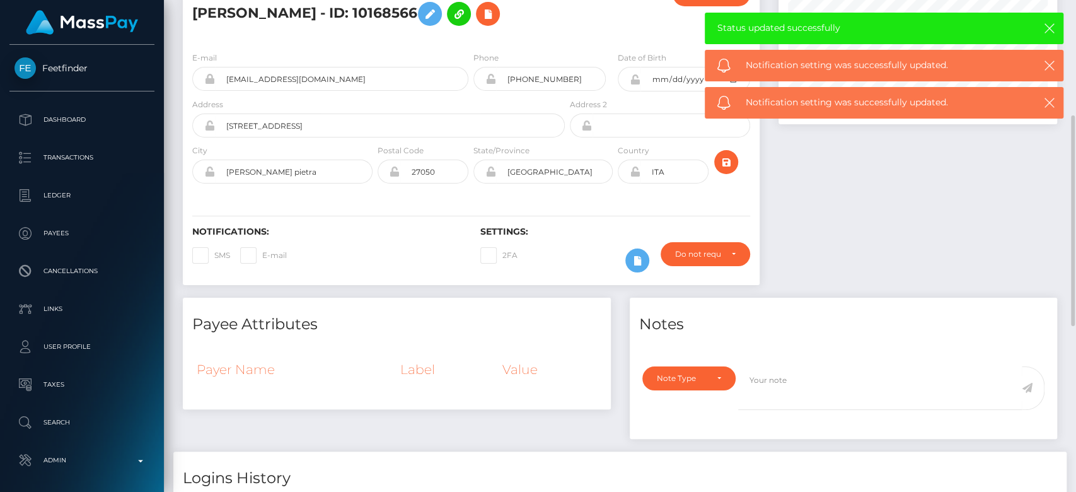
scroll to position [149, 0]
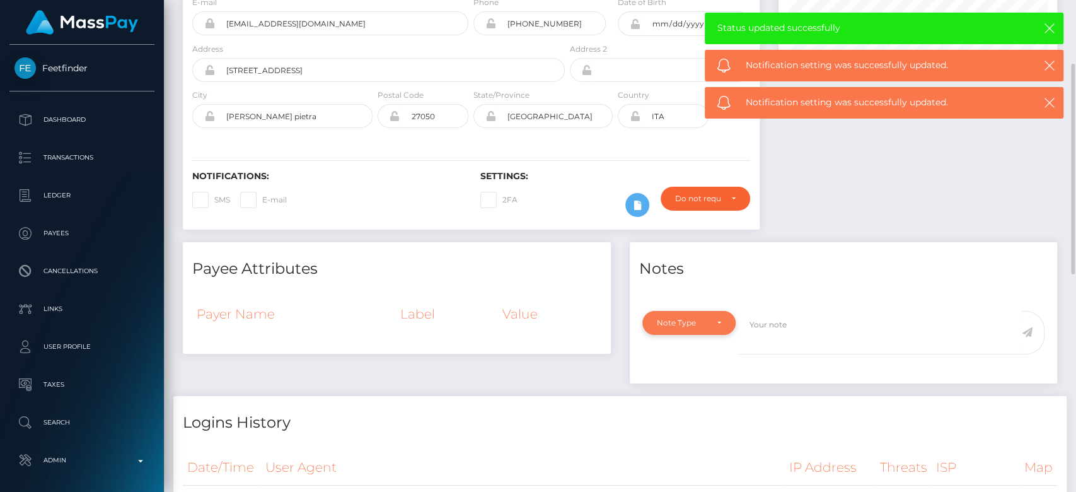
click at [671, 324] on div "Note Type" at bounding box center [682, 323] width 50 height 10
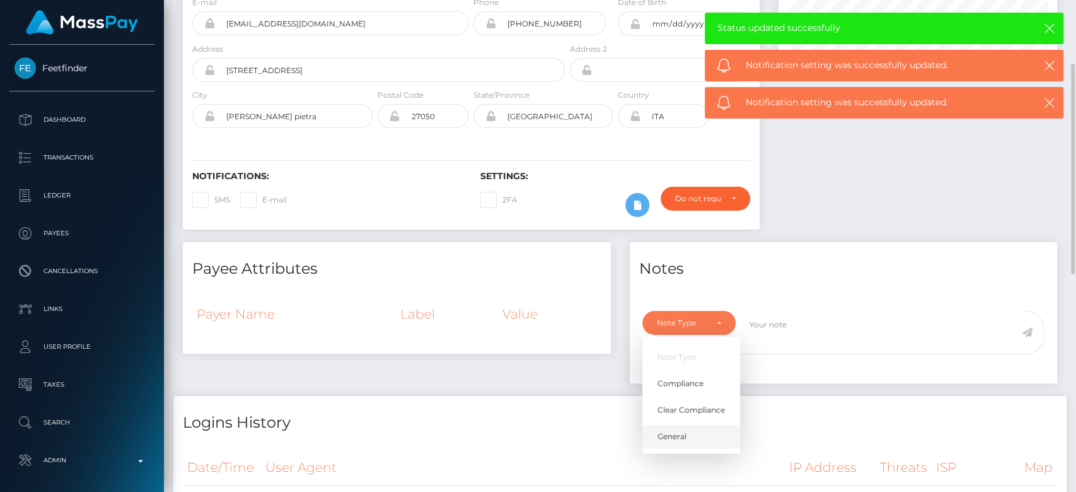
click at [692, 438] on link "General" at bounding box center [691, 435] width 98 height 23
select select "GENERAL"
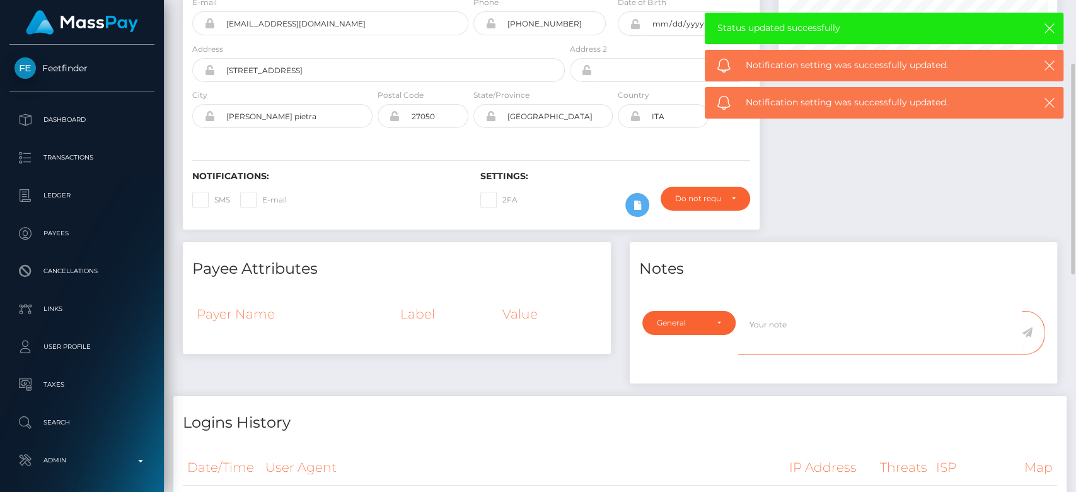
click at [767, 313] on textarea at bounding box center [880, 333] width 284 height 44
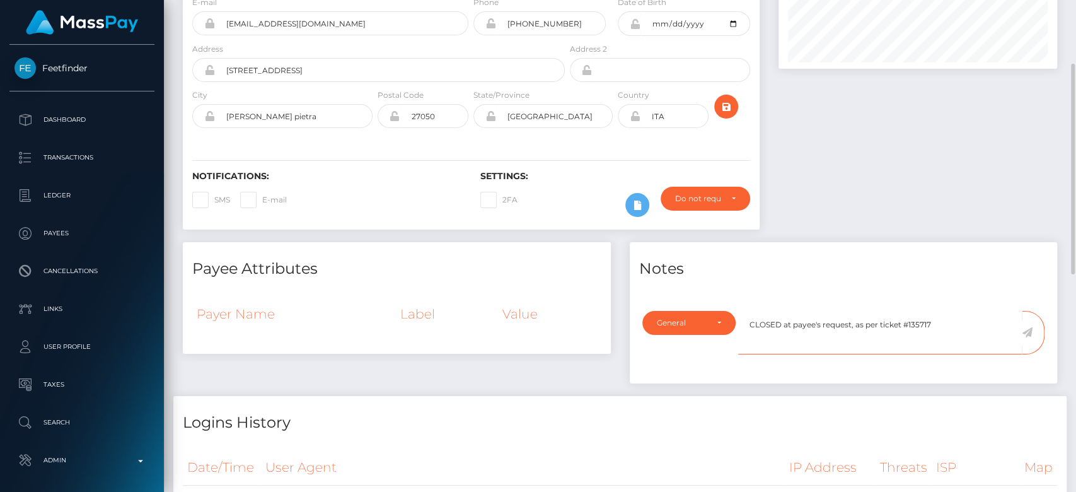
type textarea "CLOSED at payee's request, as per ticket #135717"
click at [1026, 332] on icon at bounding box center [1027, 332] width 11 height 10
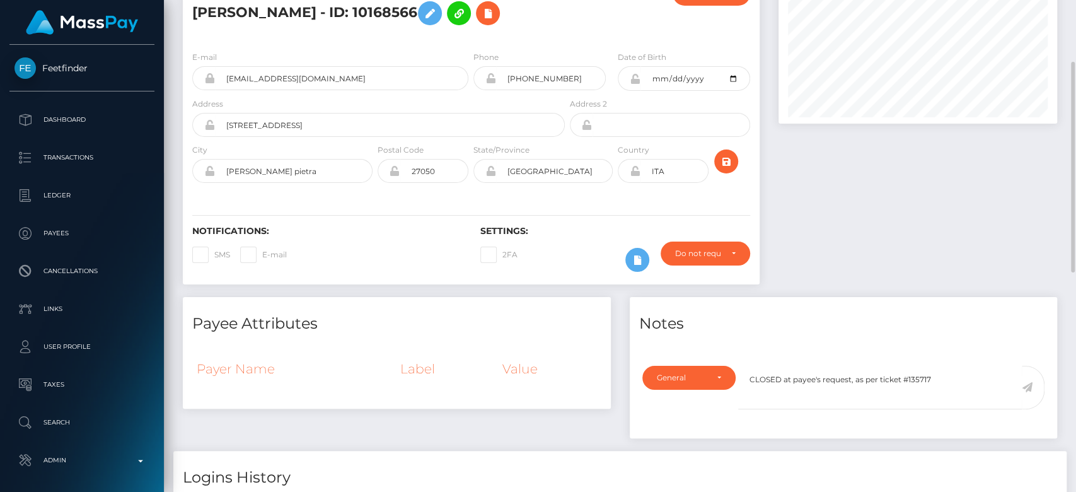
scroll to position [86, 0]
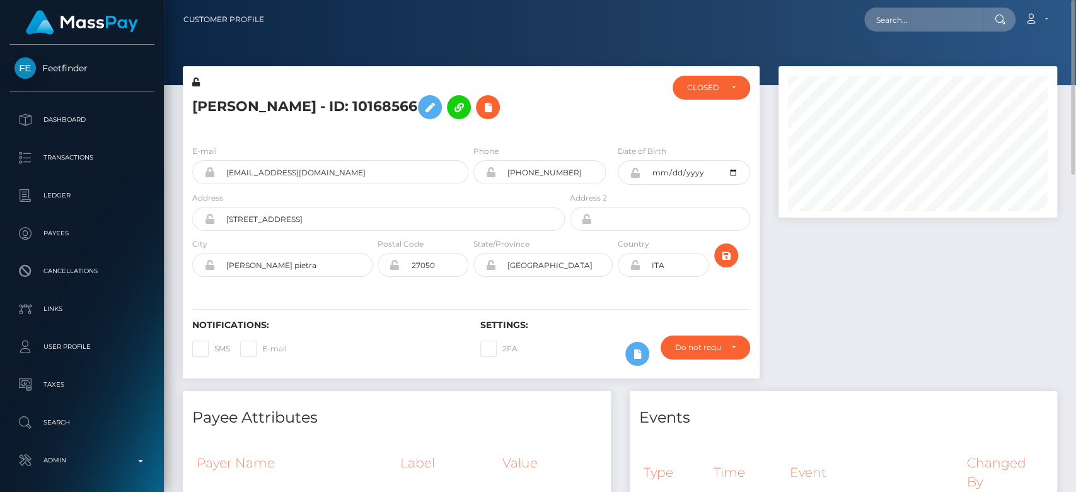
scroll to position [151, 279]
click at [896, 22] on input "text" at bounding box center [923, 20] width 119 height 24
paste input "[PERSON_NAME][EMAIL_ADDRESS][DOMAIN_NAME]"
type input "[PERSON_NAME][EMAIL_ADDRESS][DOMAIN_NAME]"
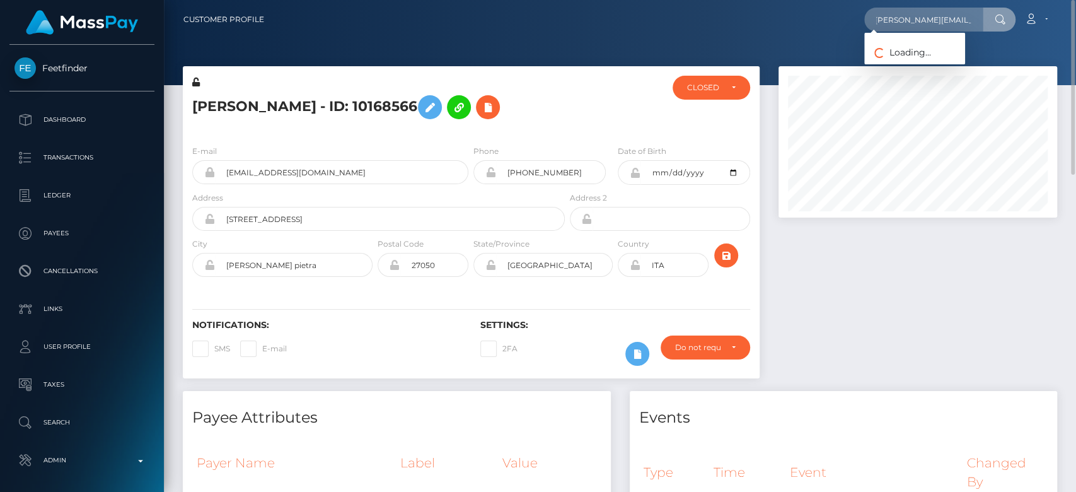
scroll to position [0, 0]
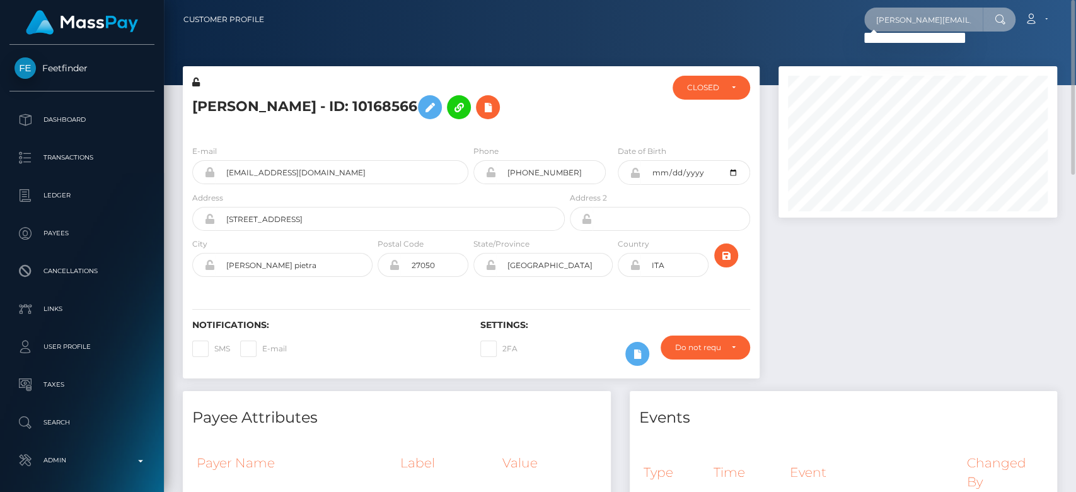
click at [926, 14] on input "[PERSON_NAME][EMAIL_ADDRESS][DOMAIN_NAME]" at bounding box center [923, 20] width 119 height 24
paste input "2bd86582-a32f-4259-822f-bd69907e31a7"
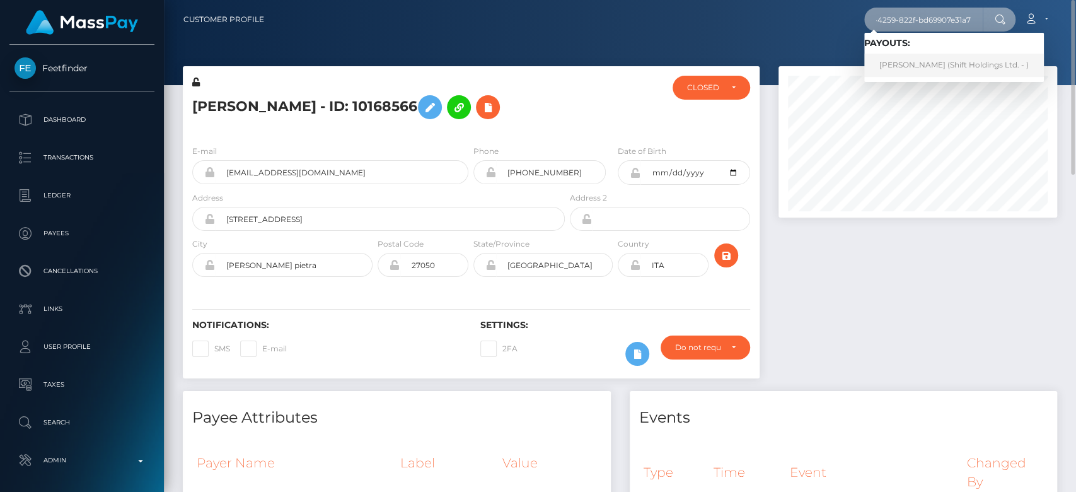
type input "2bd86582-a32f-4259-822f-bd69907e31a7"
click at [946, 61] on link "[PERSON_NAME] (Shift Holdings Ltd. - )" at bounding box center [954, 65] width 180 height 23
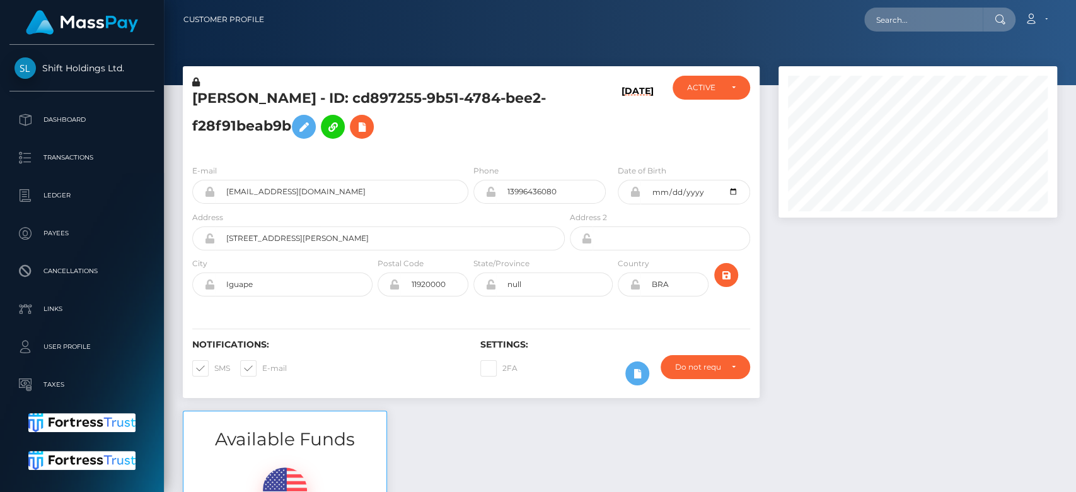
click at [893, 322] on div at bounding box center [918, 238] width 298 height 344
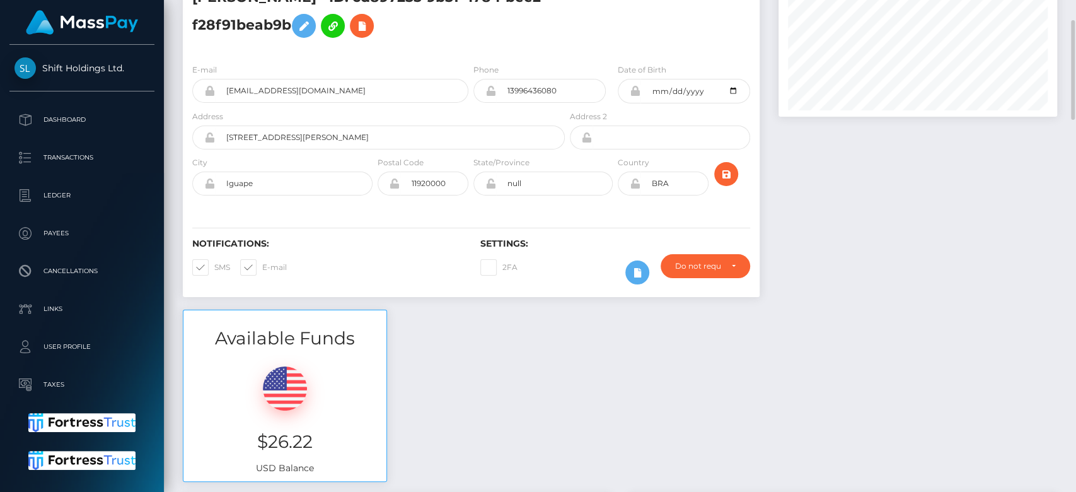
scroll to position [101, 0]
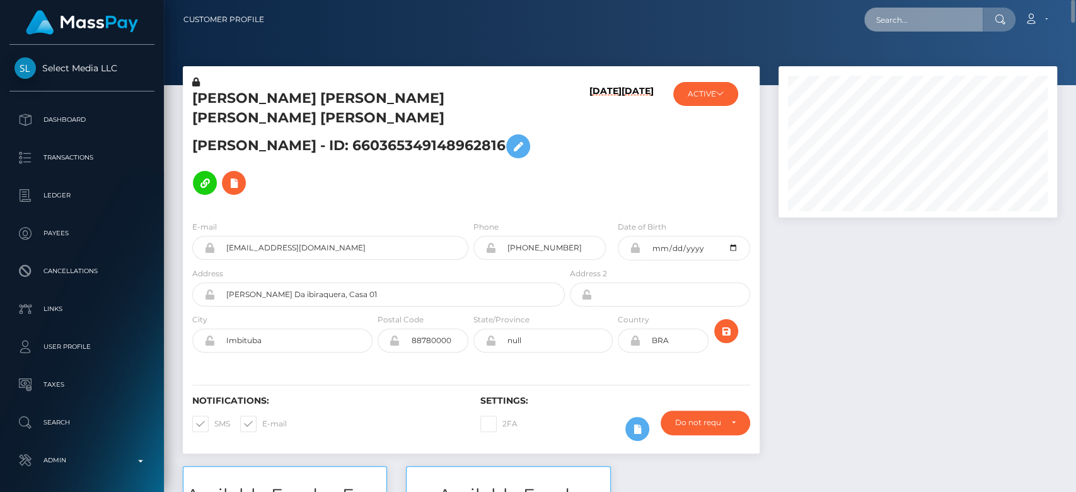
click at [886, 9] on input "text" at bounding box center [923, 20] width 119 height 24
paste input "2bd86582-a32f-4259-822f-bd69907e31a7"
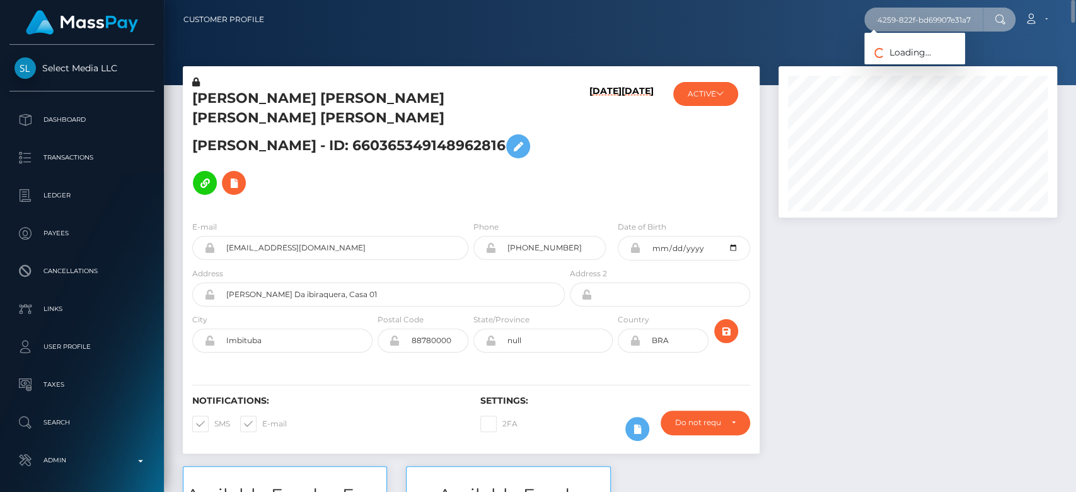
type input "2bd86582-a32f-4259-822f-bd69907e31a7"
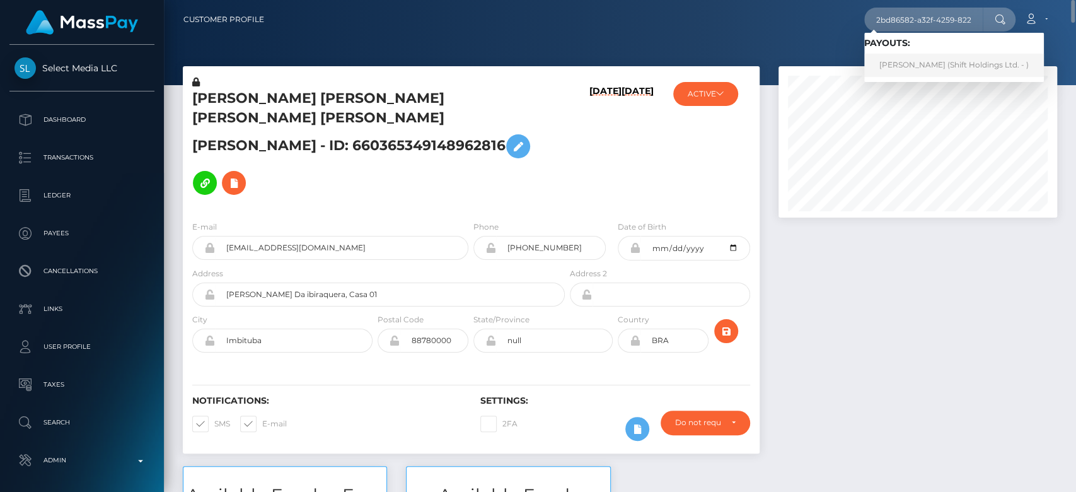
click at [964, 66] on link "JULIA RIPARI DE ANDRADE (Shift Holdings Ltd. - )" at bounding box center [954, 65] width 180 height 23
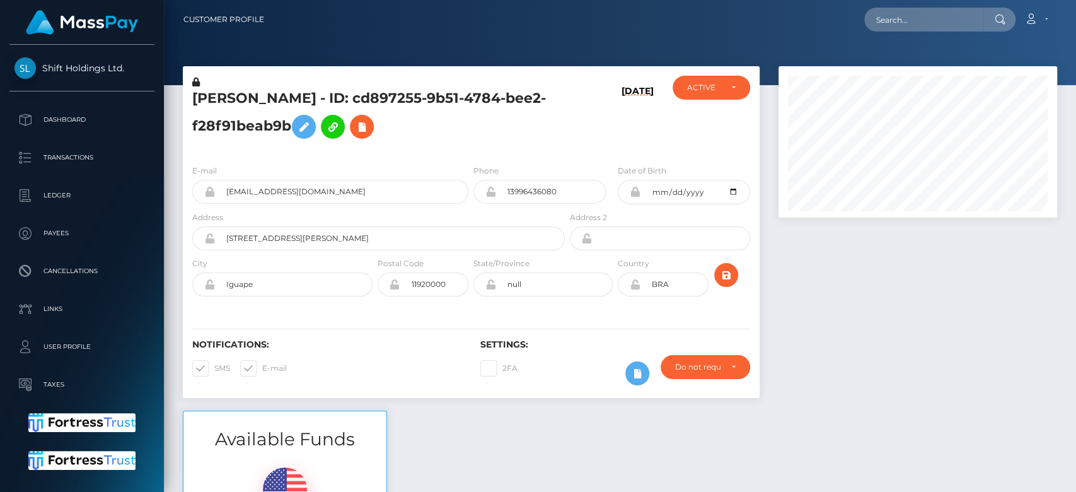
scroll to position [151, 279]
drag, startPoint x: 347, startPoint y: 196, endPoint x: 226, endPoint y: 194, distance: 121.1
click at [226, 194] on input "[EMAIL_ADDRESS][DOMAIN_NAME]" at bounding box center [341, 192] width 253 height 24
click at [895, 370] on div at bounding box center [918, 238] width 298 height 344
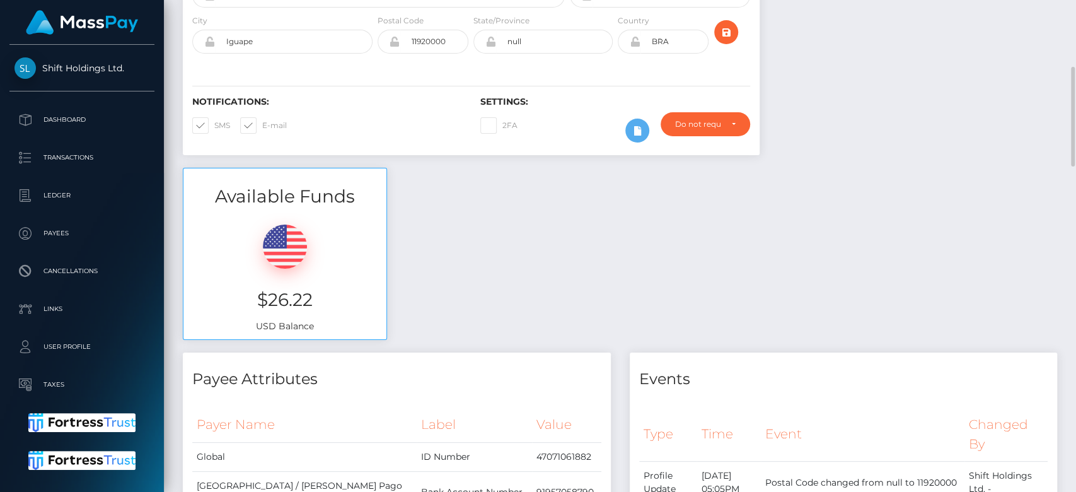
scroll to position [0, 0]
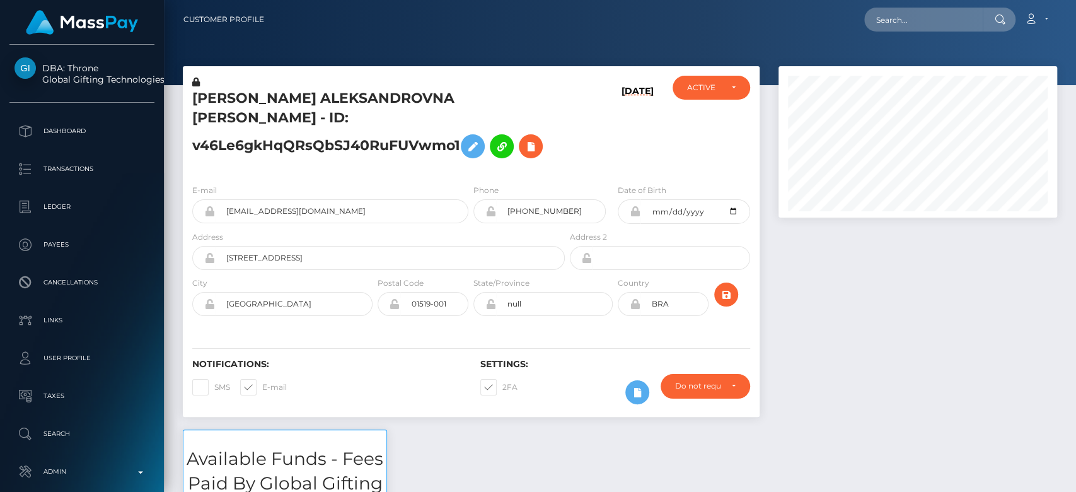
scroll to position [151, 279]
click at [938, 23] on input "text" at bounding box center [923, 20] width 119 height 24
click at [878, 15] on input "ibudyan@gmail.com" at bounding box center [923, 20] width 119 height 24
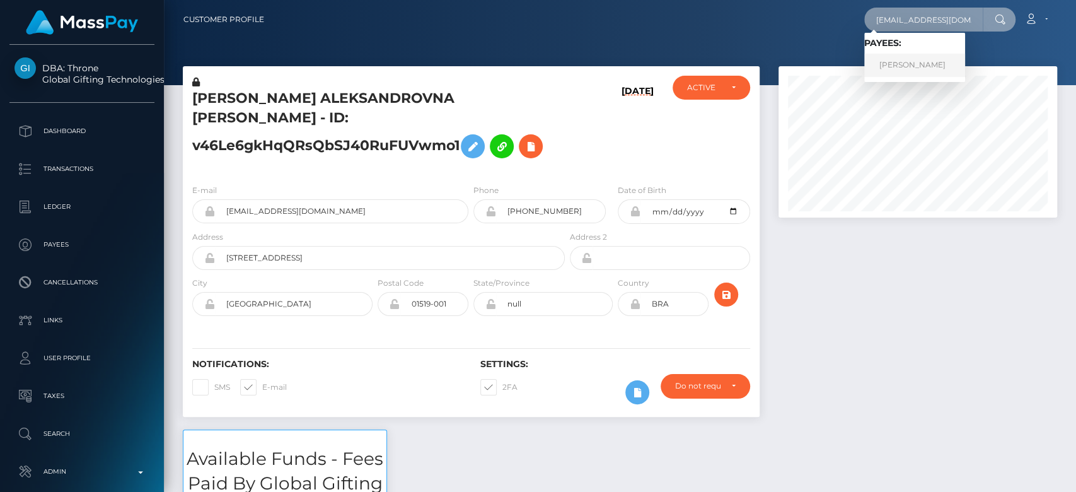
type input "lbudyan@gmail.com"
click at [933, 66] on link "Marina Carlota" at bounding box center [914, 65] width 101 height 23
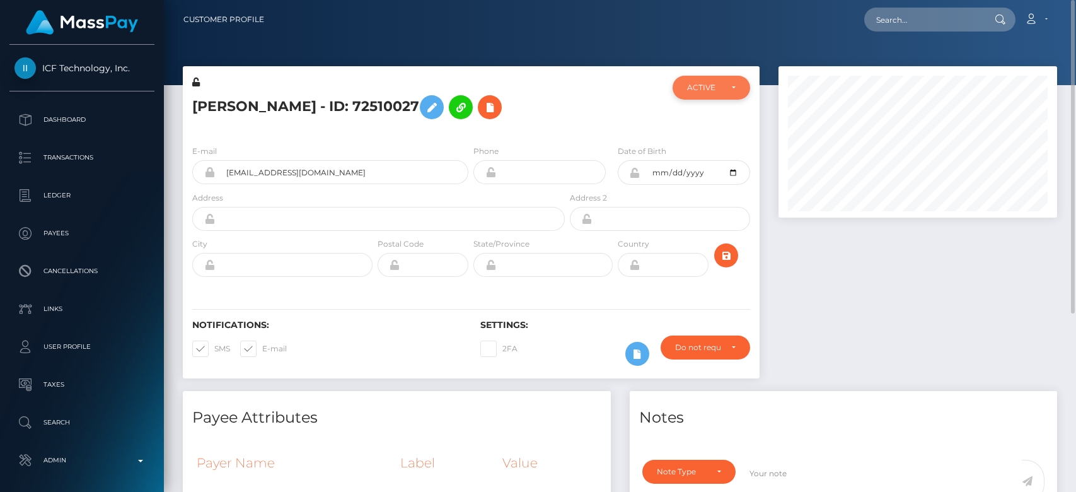
click at [725, 76] on div "ACTIVE" at bounding box center [711, 88] width 77 height 24
click at [711, 78] on div "ACTIVE" at bounding box center [711, 88] width 77 height 24
drag, startPoint x: 317, startPoint y: 174, endPoint x: 219, endPoint y: 177, distance: 97.8
click at [219, 177] on input "lbudyan@gmail.com" at bounding box center [341, 172] width 253 height 24
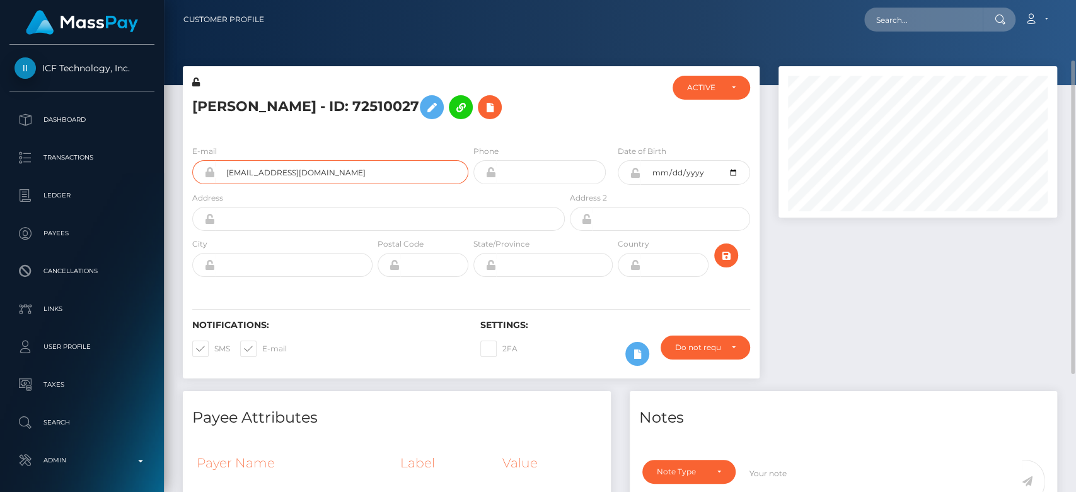
scroll to position [106, 0]
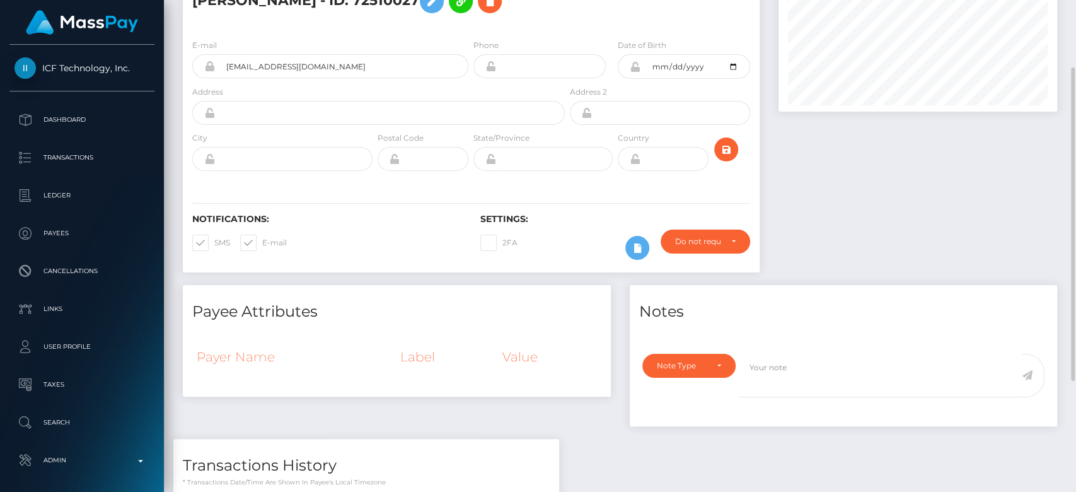
click at [863, 224] on div at bounding box center [918, 122] width 298 height 325
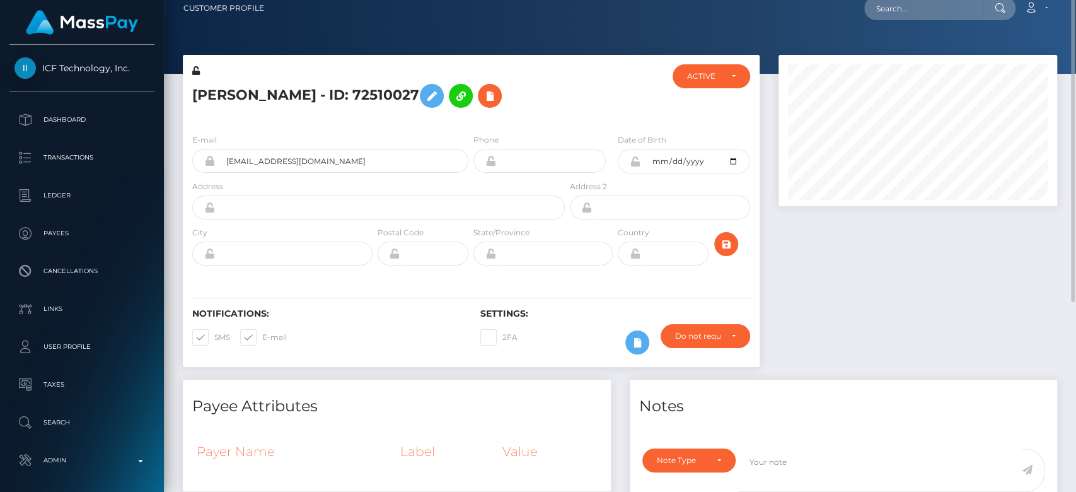
scroll to position [0, 0]
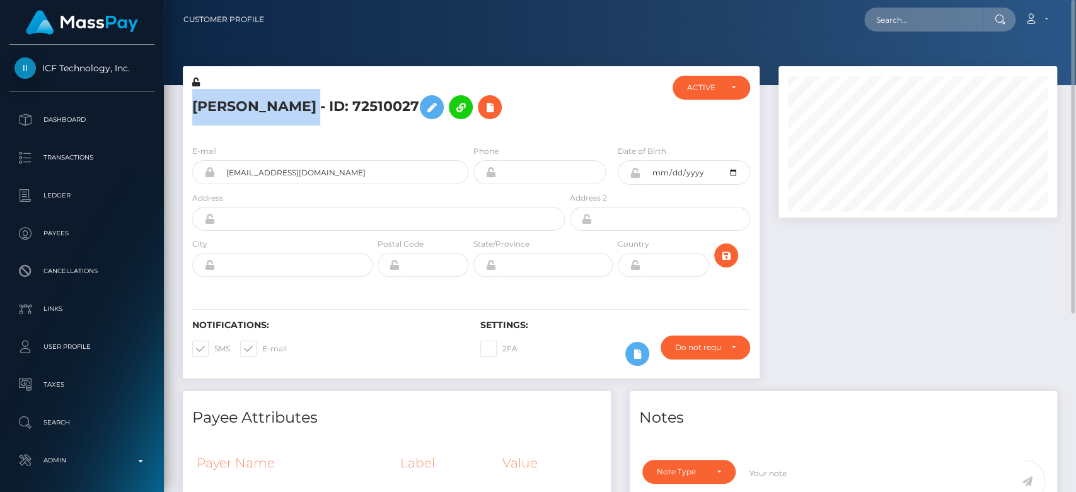
drag, startPoint x: 299, startPoint y: 105, endPoint x: 189, endPoint y: 103, distance: 110.4
click at [189, 103] on div "Marina Carlota - ID: 72510027" at bounding box center [375, 105] width 385 height 59
copy h5 "Marina Carlota"
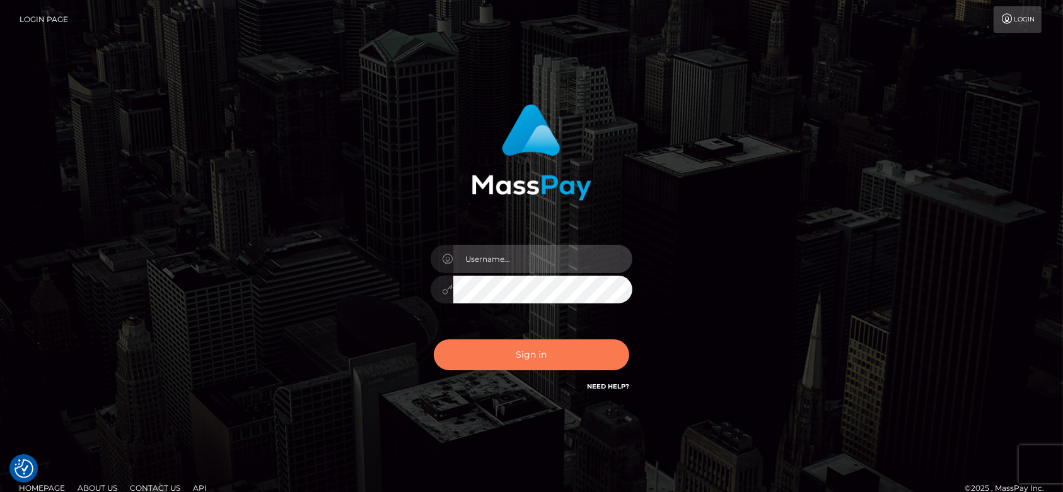
type input "[DOMAIN_NAME]"
click at [544, 361] on button "Sign in" at bounding box center [531, 354] width 195 height 31
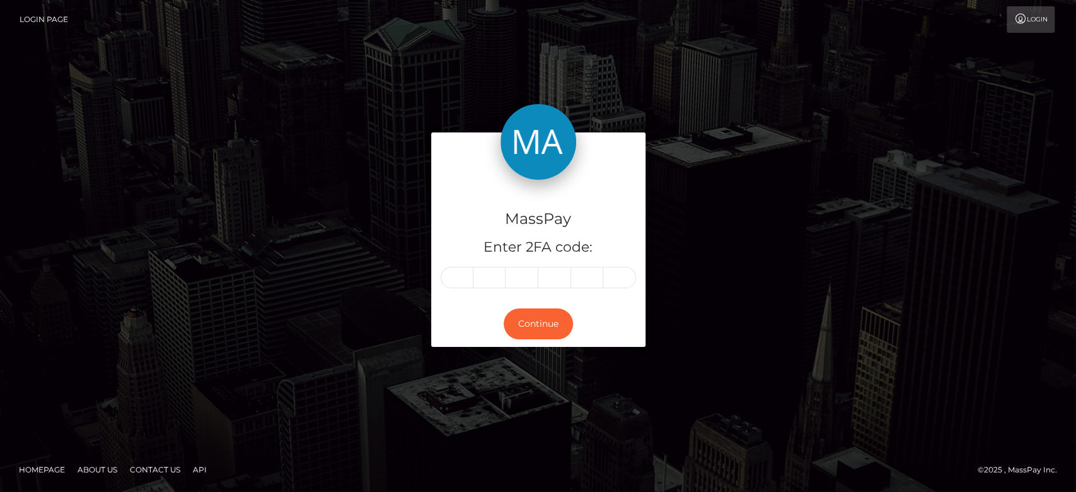
click at [457, 284] on input "text" at bounding box center [457, 277] width 33 height 21
type input "3"
type input "7"
type input "4"
type input "6"
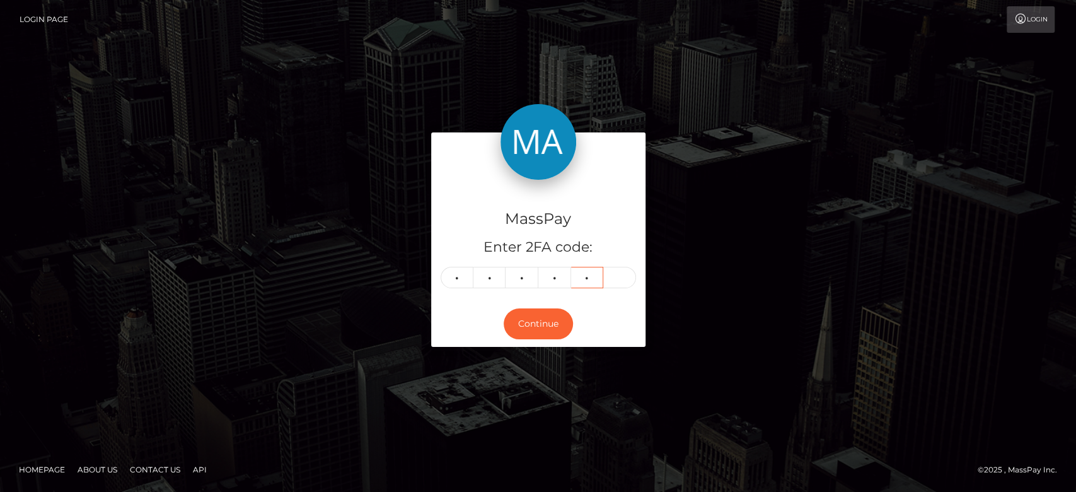
type input "2"
type input "9"
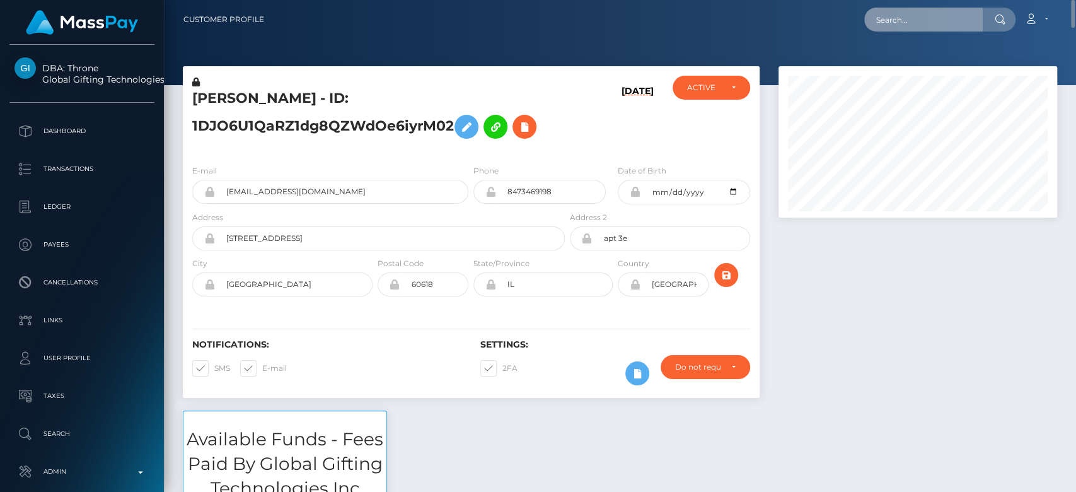
click at [949, 24] on input "text" at bounding box center [923, 20] width 119 height 24
paste input "osteyqmkr4pg"
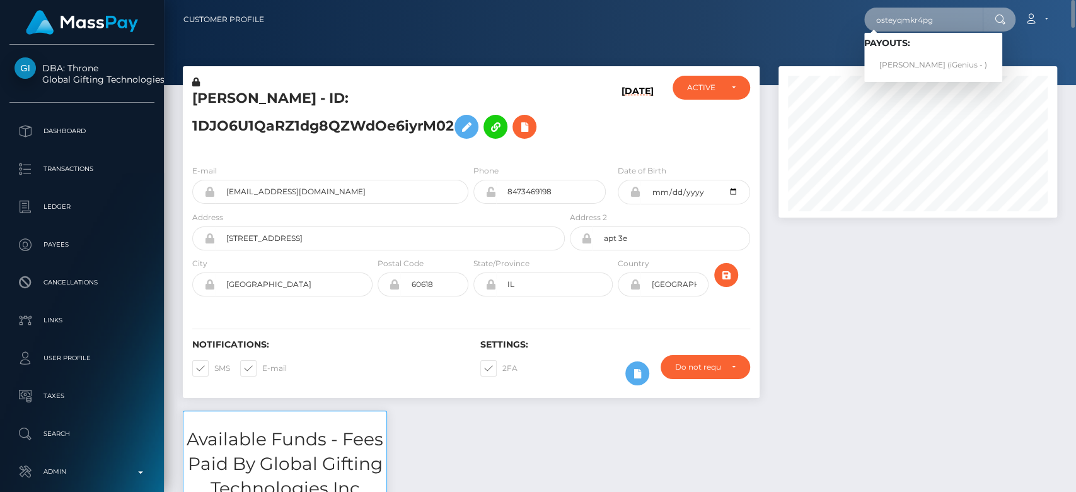
type input "osteyqmkr4pg"
click at [912, 61] on link "KUSAY HANZAL (iGenius - )" at bounding box center [933, 65] width 138 height 23
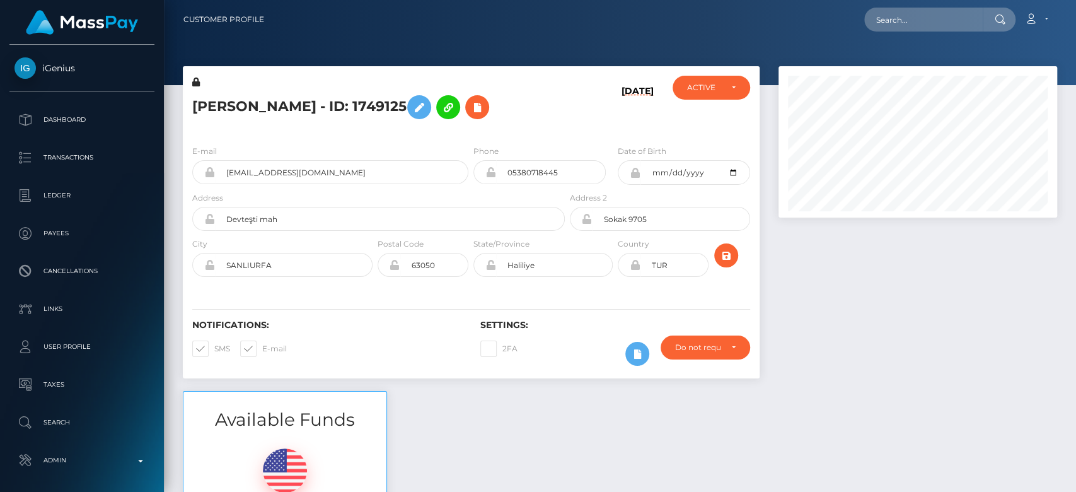
scroll to position [151, 279]
click at [1009, 295] on div at bounding box center [918, 228] width 298 height 325
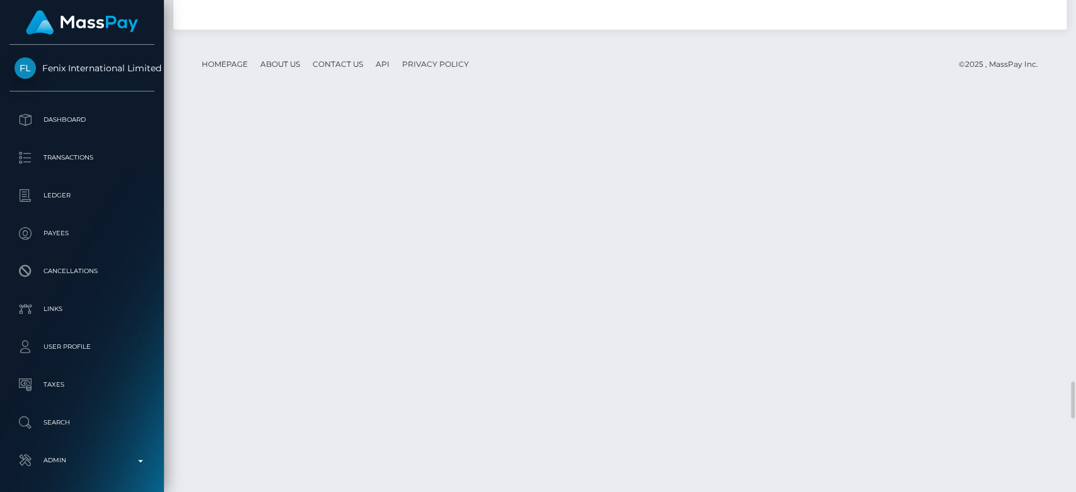
scroll to position [5105, 0]
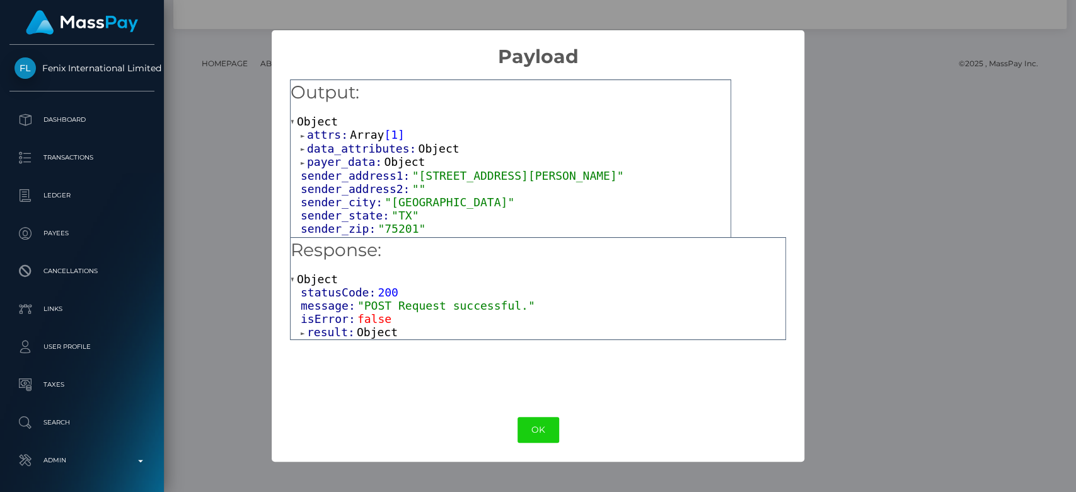
click at [380, 335] on span "Object" at bounding box center [377, 331] width 41 height 13
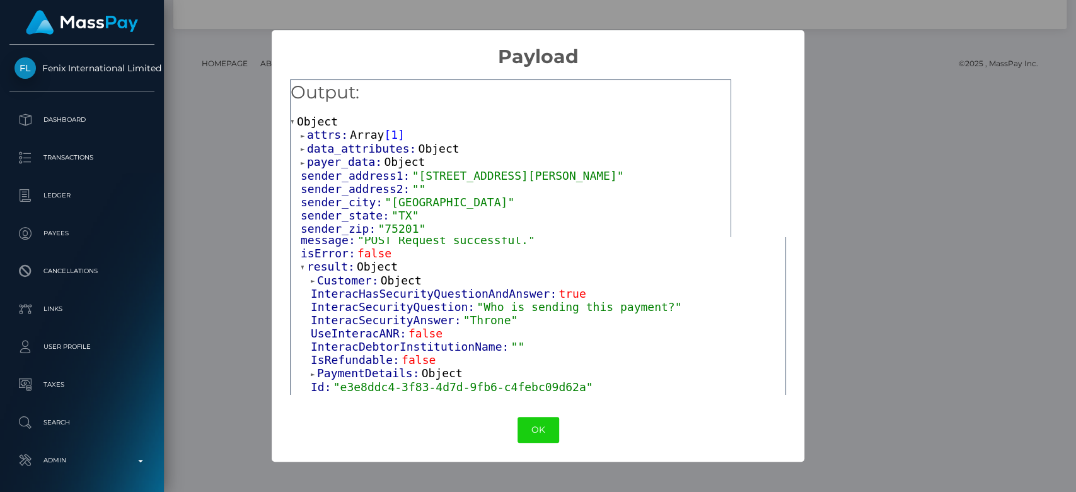
scroll to position [257, 0]
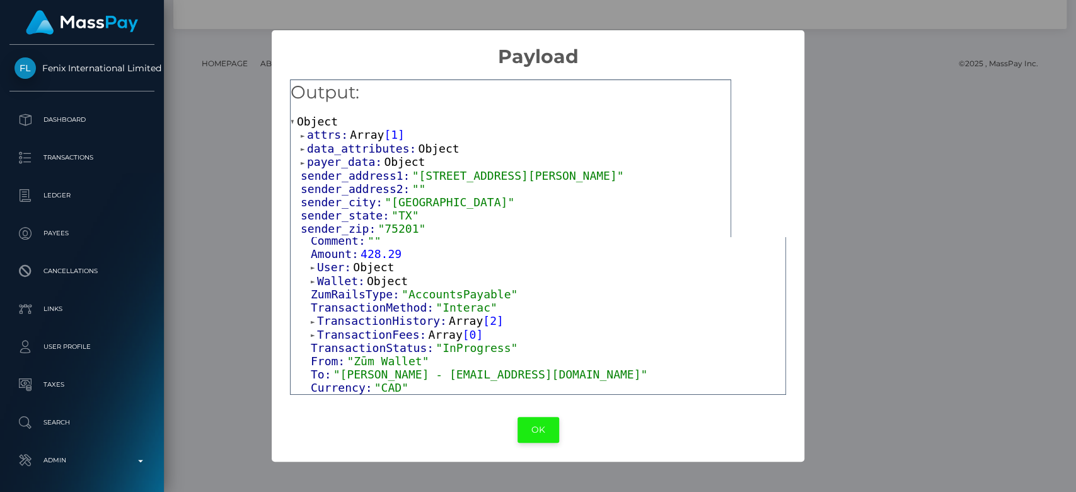
click at [548, 430] on button "OK" at bounding box center [539, 430] width 42 height 26
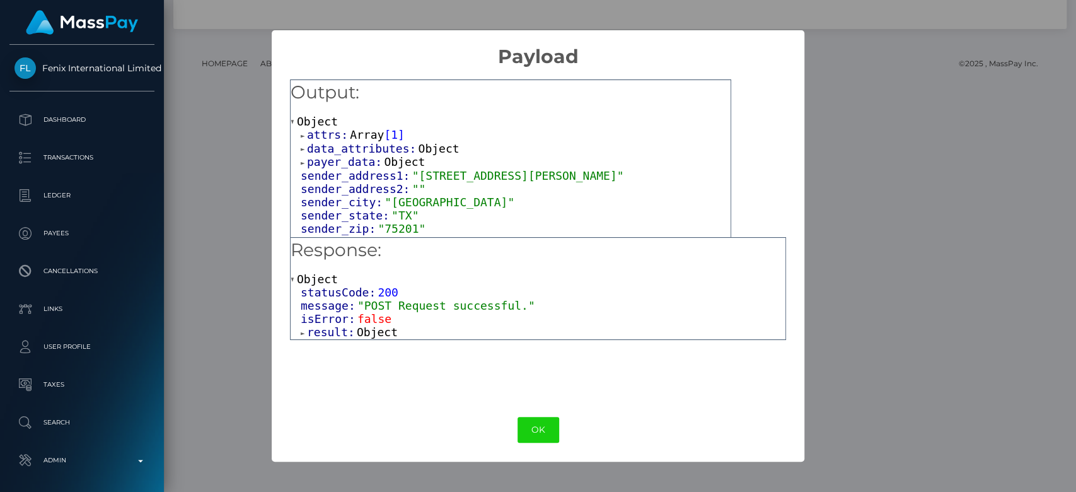
click at [365, 334] on span "Object" at bounding box center [377, 331] width 41 height 13
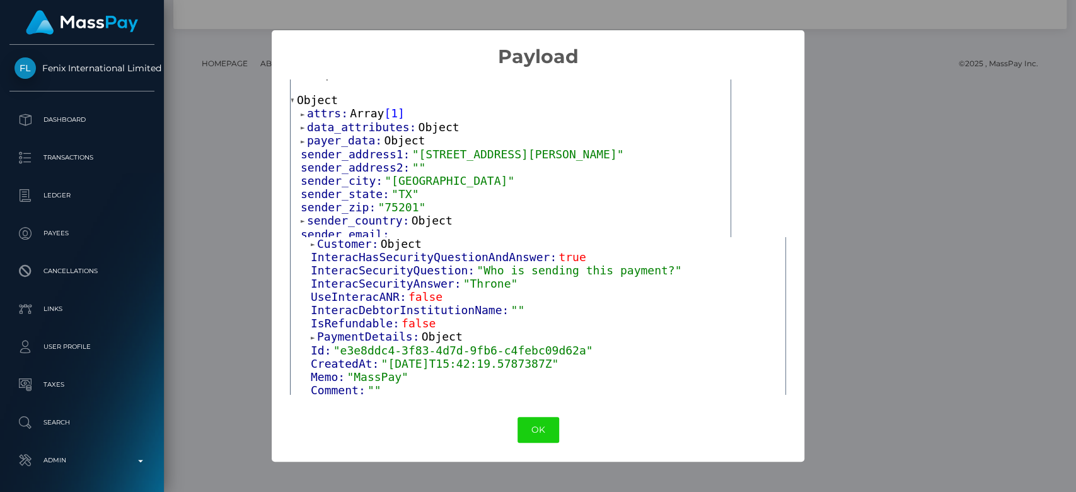
scroll to position [112, 0]
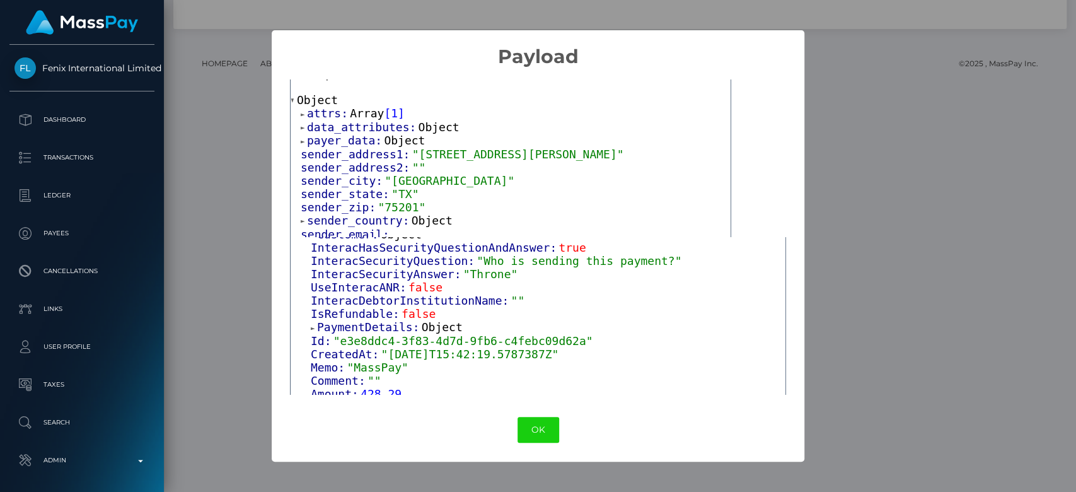
click at [227, 211] on div "× Payload Output: Object attrs: Array [ 1 ] data_attributes: Object payer_data:…" at bounding box center [538, 246] width 1076 height 492
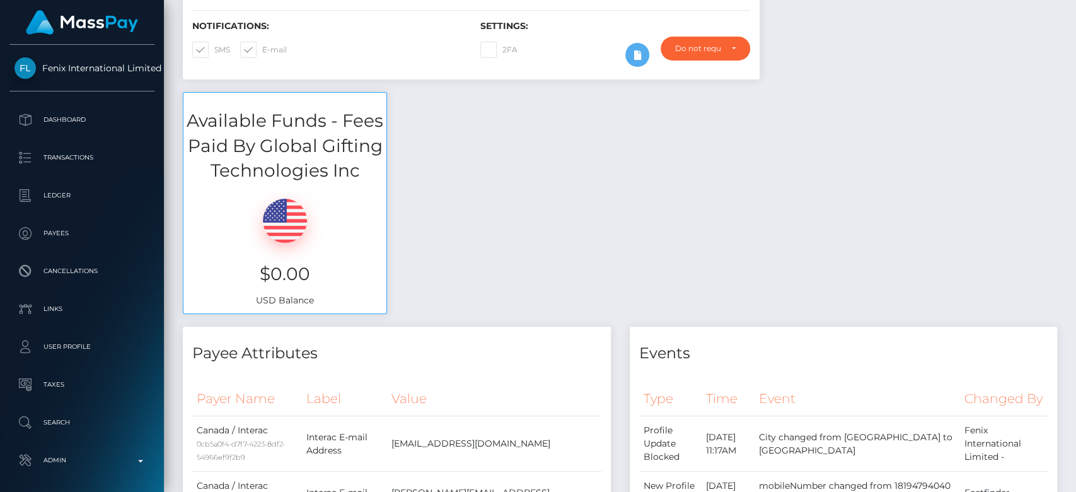
scroll to position [0, 0]
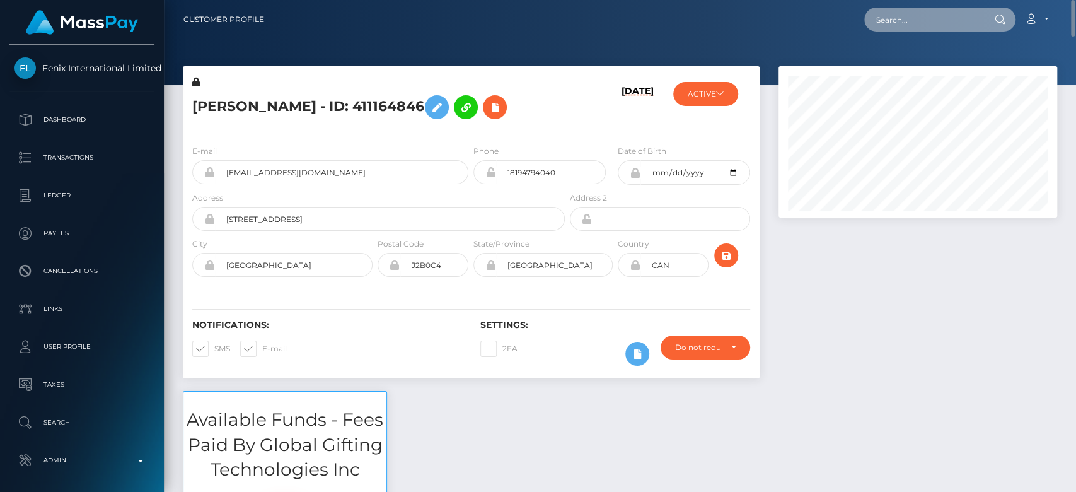
click at [941, 27] on input "text" at bounding box center [923, 20] width 119 height 24
paste input "68e21ad430fa7"
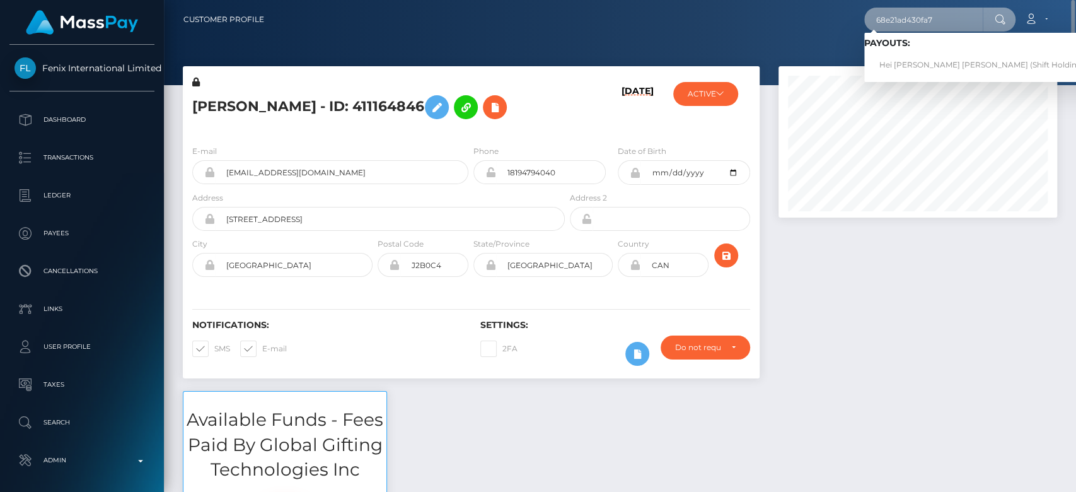
type input "68e21ad430fa7"
click at [909, 58] on link "Hei Wai Kalia Wong (Shift Holdings Ltd. - )" at bounding box center [995, 65] width 262 height 23
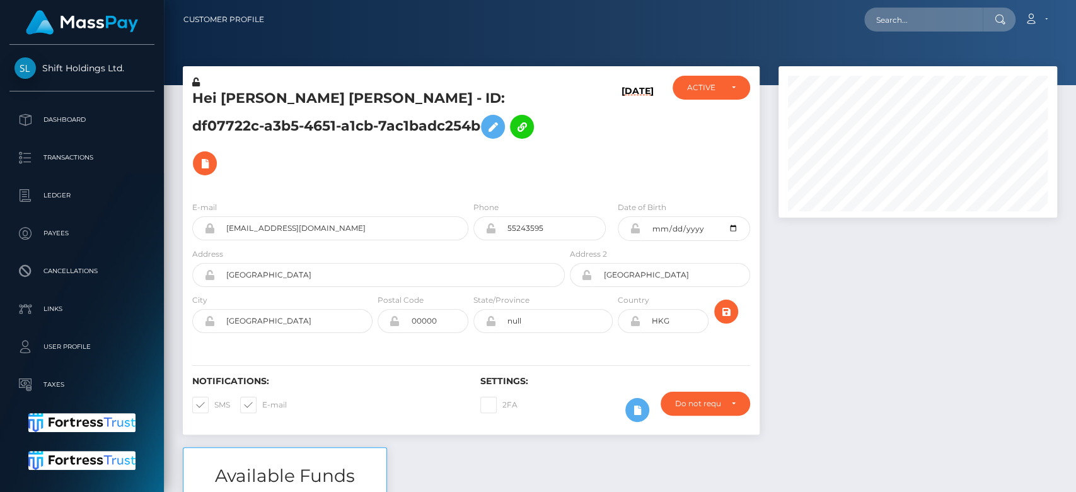
scroll to position [151, 279]
click at [863, 330] on div at bounding box center [918, 256] width 298 height 381
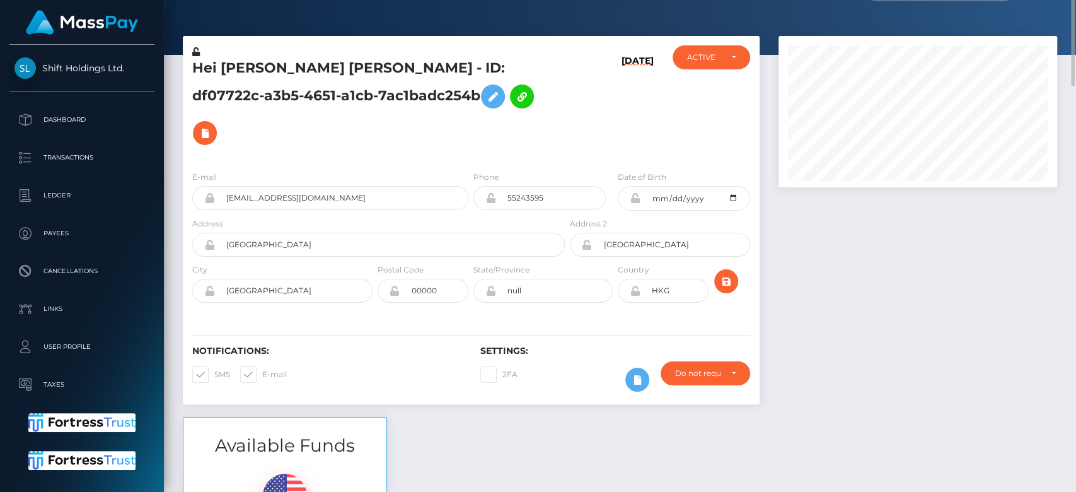
scroll to position [0, 0]
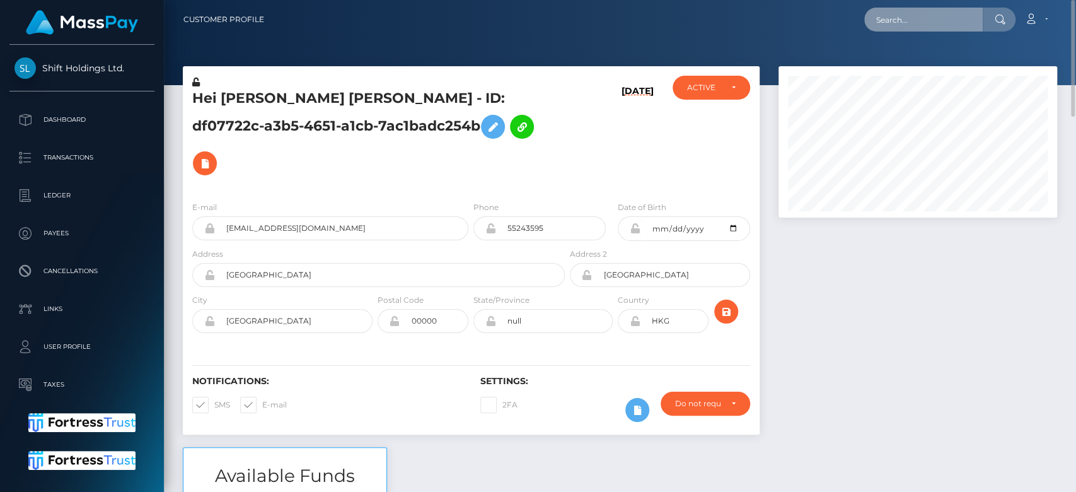
click at [928, 22] on input "text" at bounding box center [923, 20] width 119 height 24
paste input "MSP35f44582f42906a"
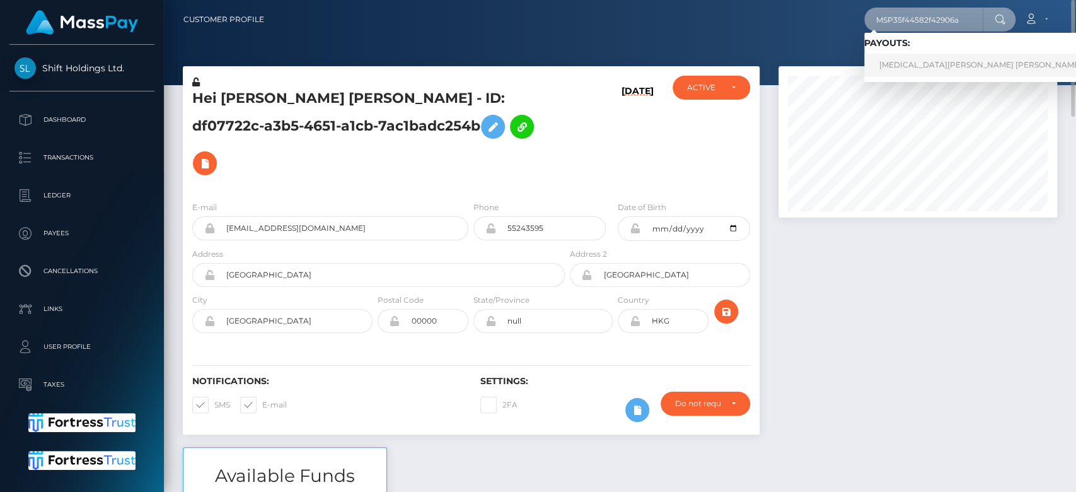
type input "MSP35f44582f42906a"
click at [923, 57] on link "Syeda Samiya Farida Bukhari (Whop Inc - )" at bounding box center [1006, 65] width 284 height 23
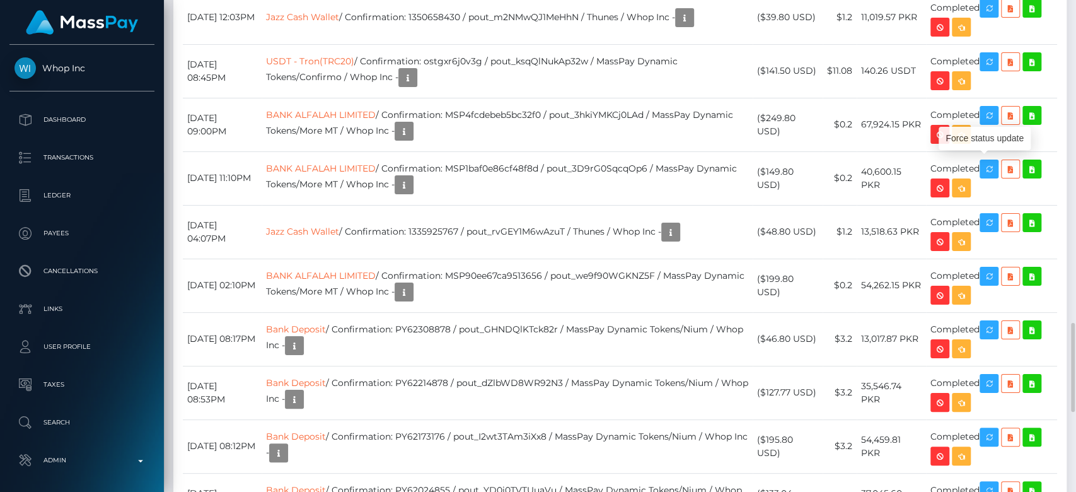
scroll to position [151, 279]
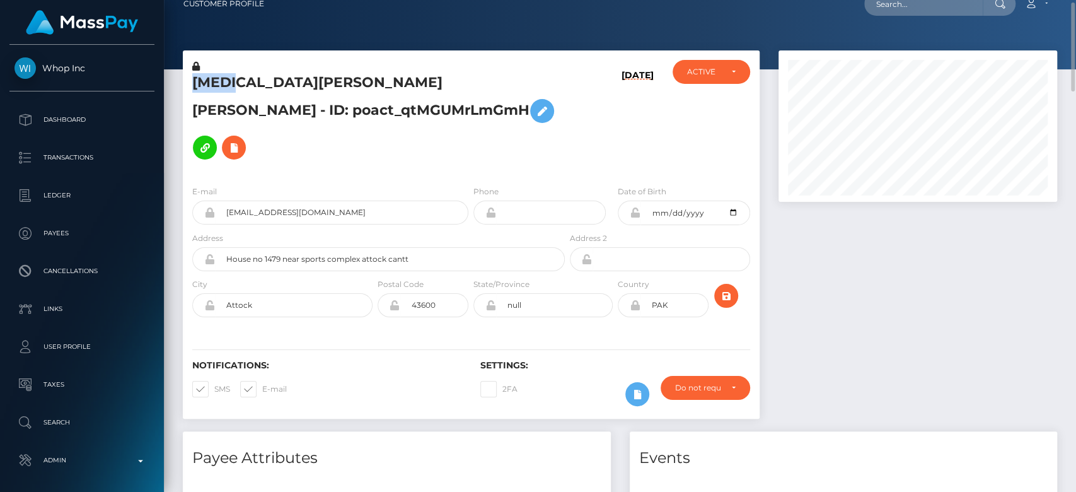
drag, startPoint x: 236, startPoint y: 79, endPoint x: 183, endPoint y: 83, distance: 53.1
click at [183, 83] on div "Syeda Samiya Farida Bukhari - ID: poact_qtMGUMrLmGmH" at bounding box center [375, 117] width 385 height 115
copy h5 "Syeda"
drag, startPoint x: 330, startPoint y: 179, endPoint x: 208, endPoint y: 171, distance: 122.6
click at [208, 200] on div "railrider230@gmail.com" at bounding box center [330, 212] width 276 height 24
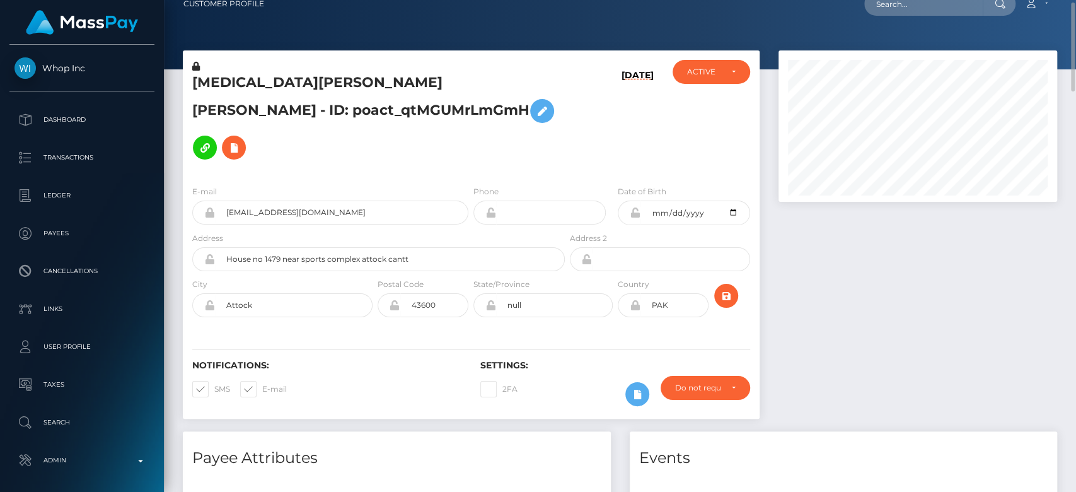
click at [852, 256] on div at bounding box center [918, 240] width 298 height 381
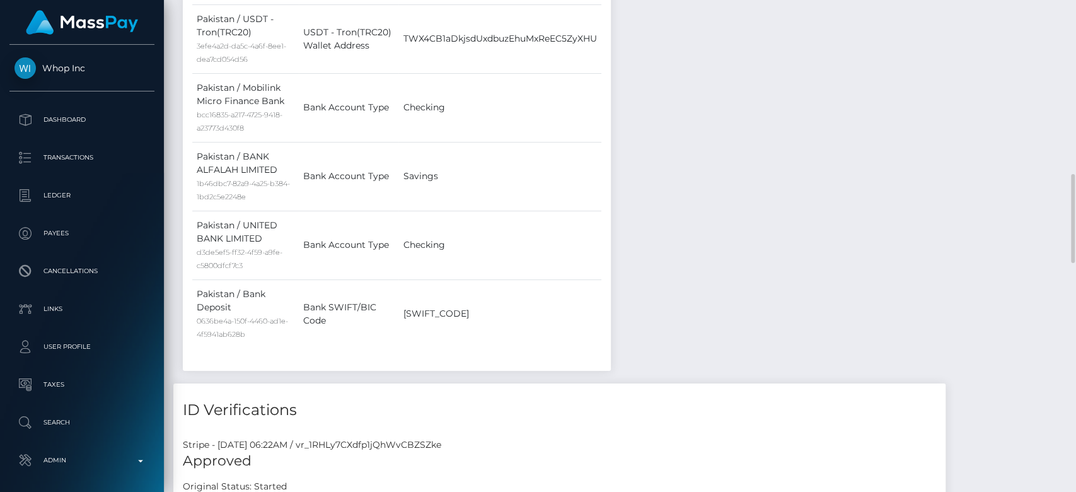
scroll to position [888, 0]
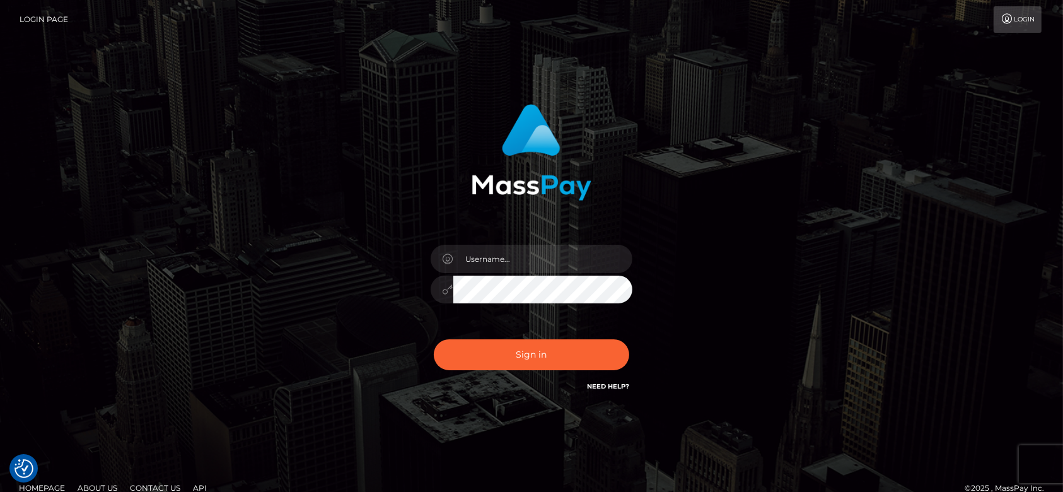
checkbox input "true"
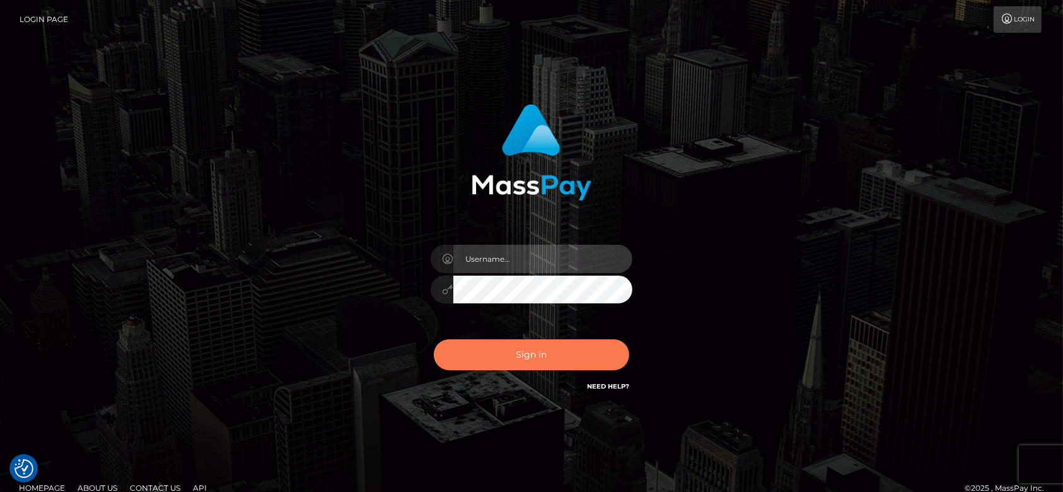
type input "fr.es"
click at [503, 357] on button "Sign in" at bounding box center [531, 354] width 195 height 31
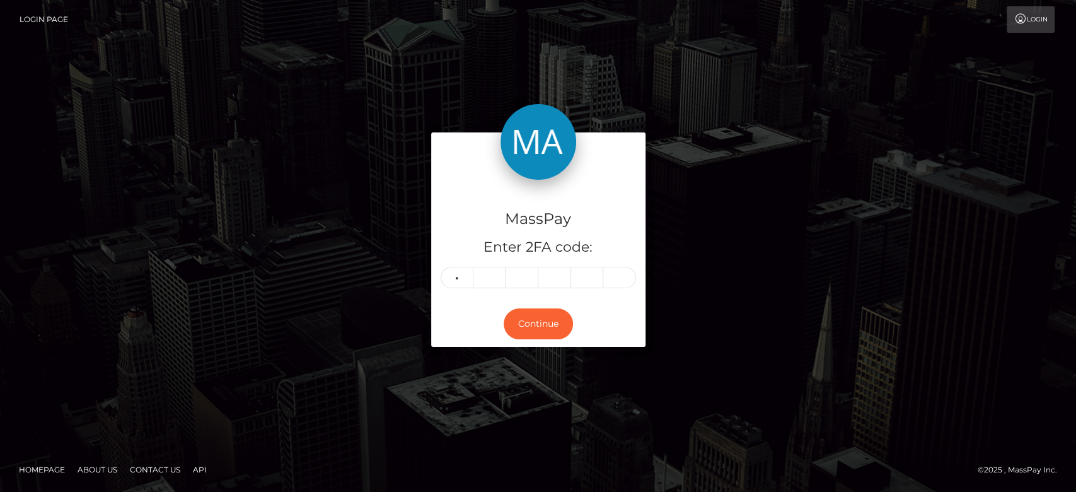
type input "7"
type input "4"
type input "5"
type input "9"
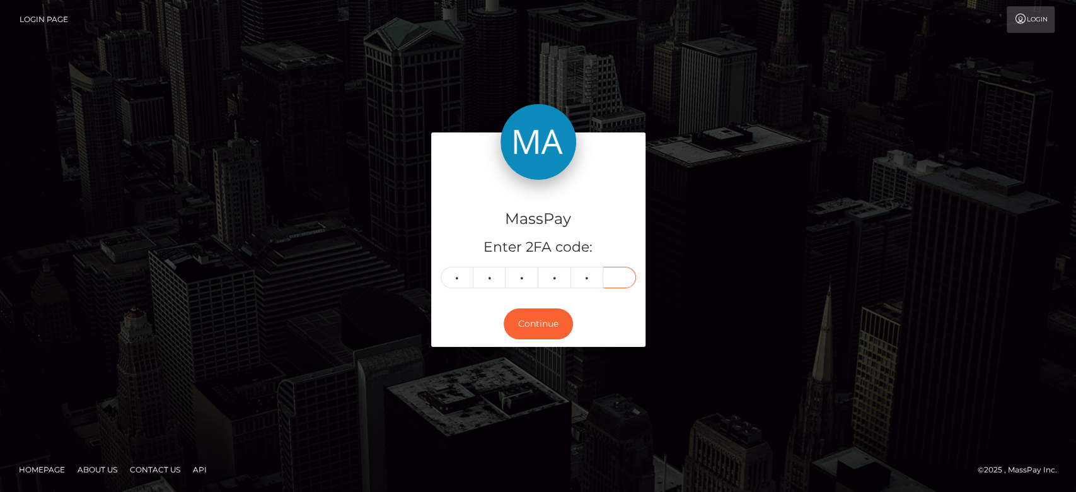
type input "7"
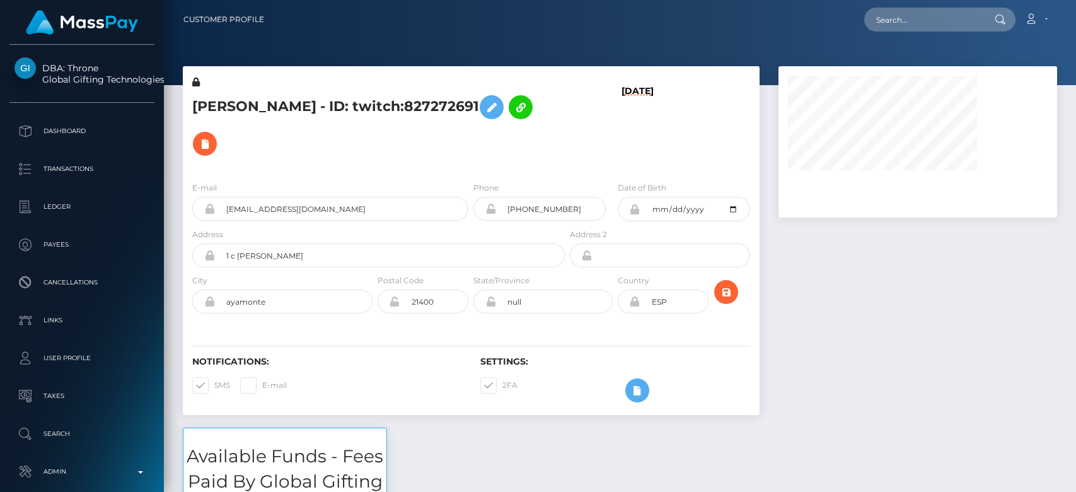
click at [864, 313] on div at bounding box center [918, 246] width 298 height 361
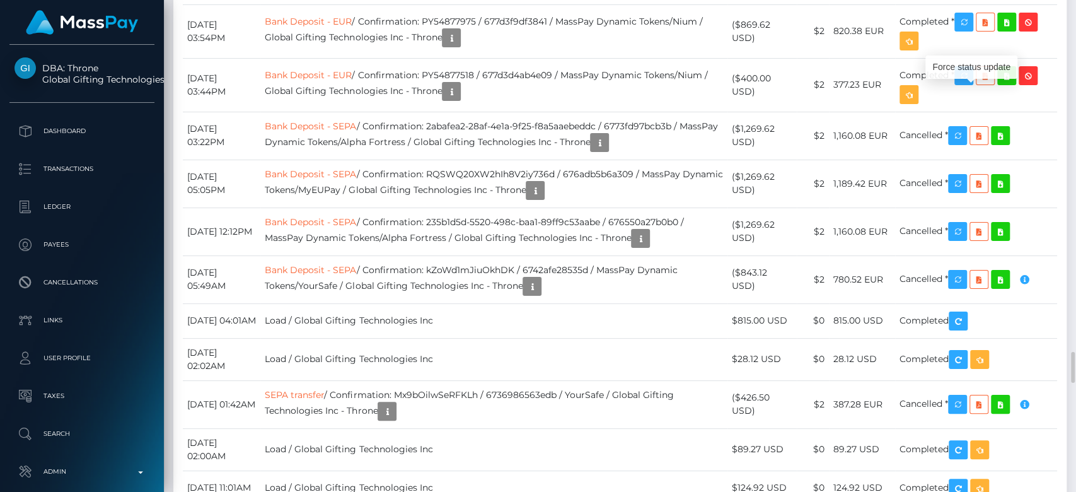
scroll to position [151, 279]
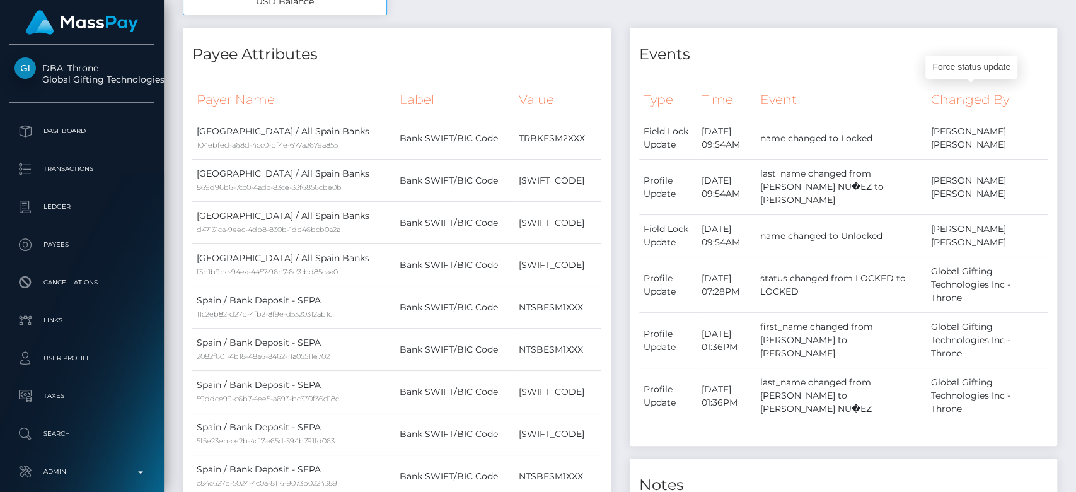
scroll to position [0, 0]
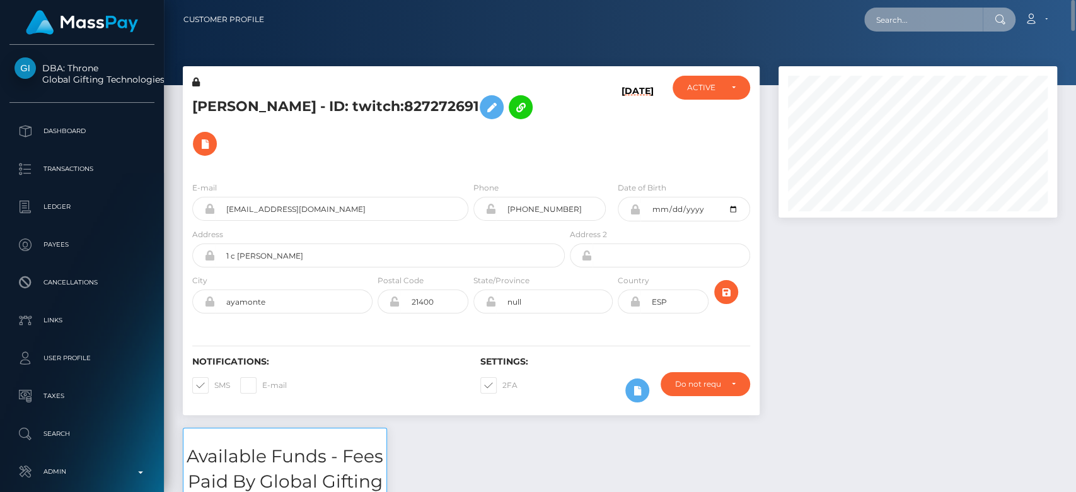
click at [941, 23] on input "text" at bounding box center [923, 20] width 119 height 24
paste input "MSPd42924ecf73e4dd"
type input "MSPd42924ecf73e4dd"
click at [933, 12] on input "MSPd42924ecf73e4dd" at bounding box center [923, 20] width 119 height 24
paste input "MSPd42924ecf73e4dd"
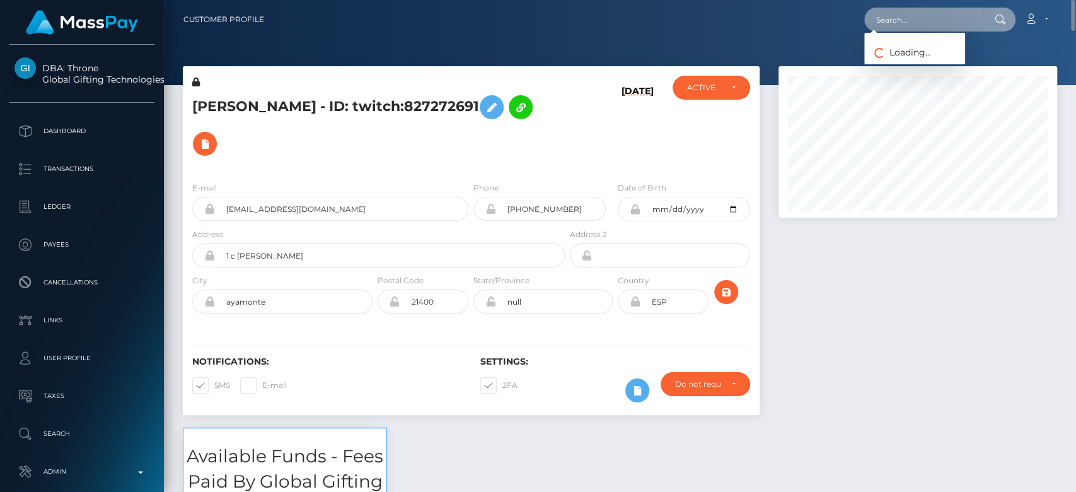
type input "MSPd42924ecf73e4dd"
click at [926, 22] on input "MSPd42924ecf73e4dd" at bounding box center [923, 20] width 119 height 24
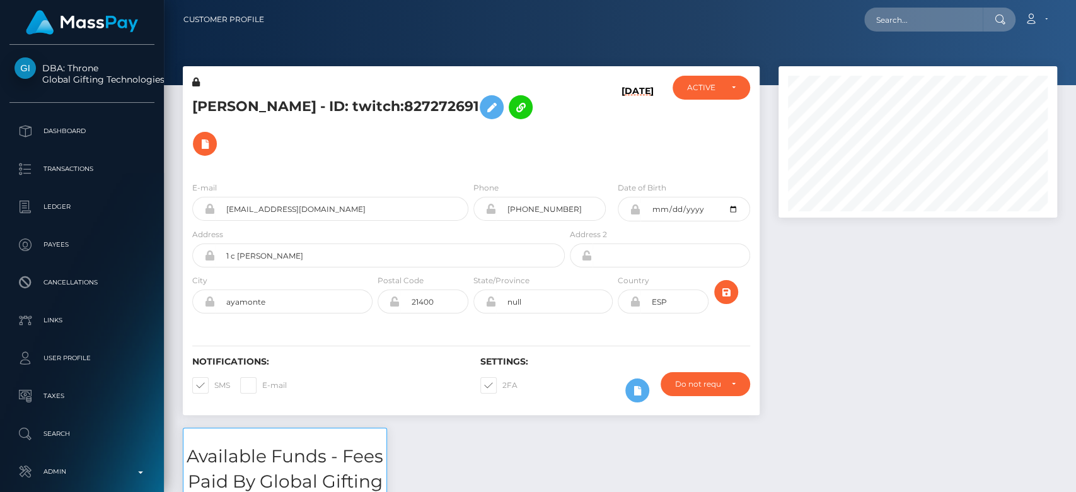
scroll to position [151, 279]
click at [902, 26] on input "text" at bounding box center [923, 20] width 119 height 24
paste input "MSPd42924ecf73e4dd"
type input "MSPd42924ecf73e4dd"
click at [904, 8] on input "MSPd42924ecf73e4dd" at bounding box center [923, 20] width 119 height 24
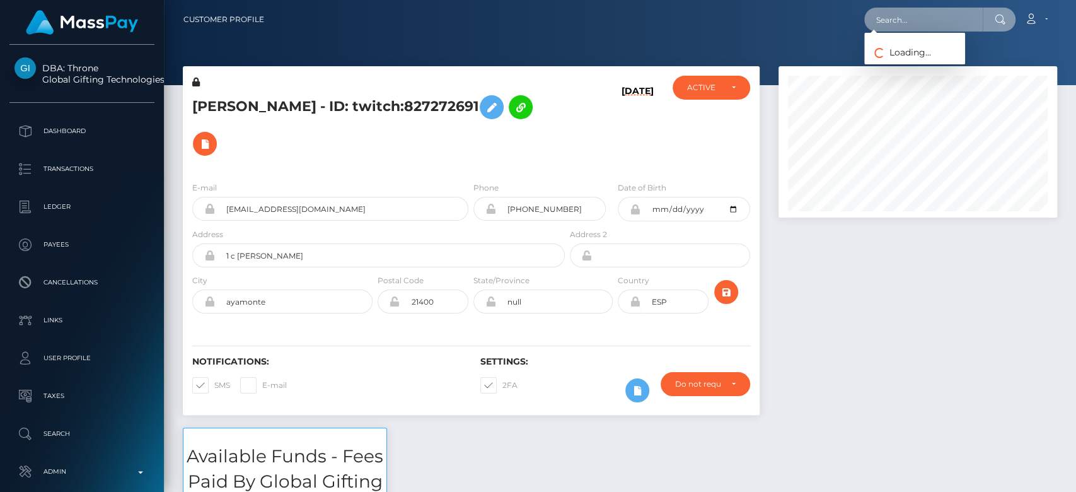
paste input "54020113157354"
type input "54020113157354"
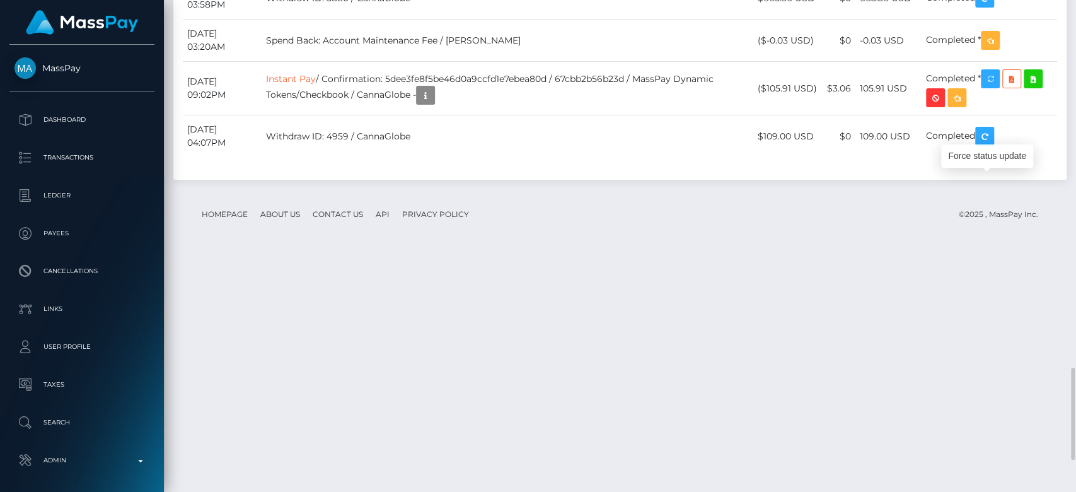
scroll to position [151, 279]
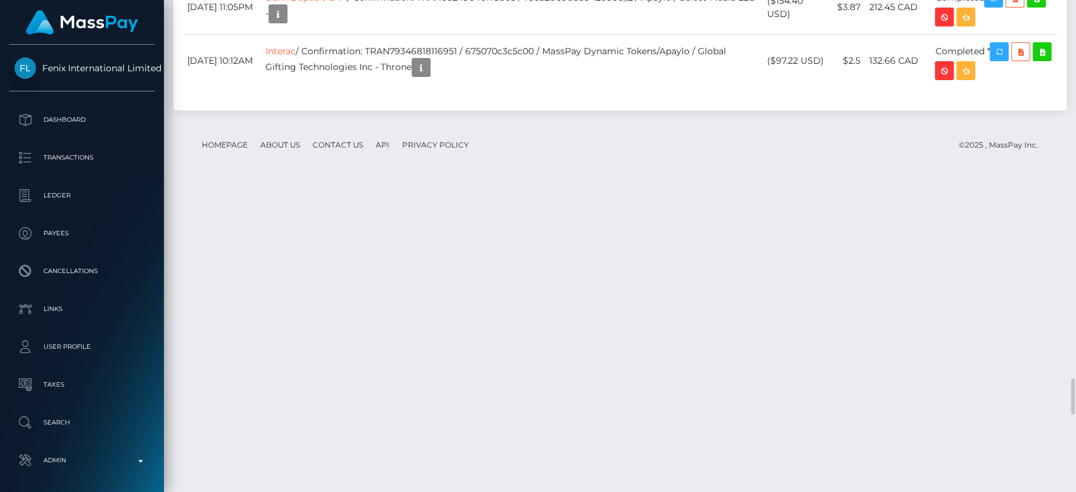
scroll to position [151, 279]
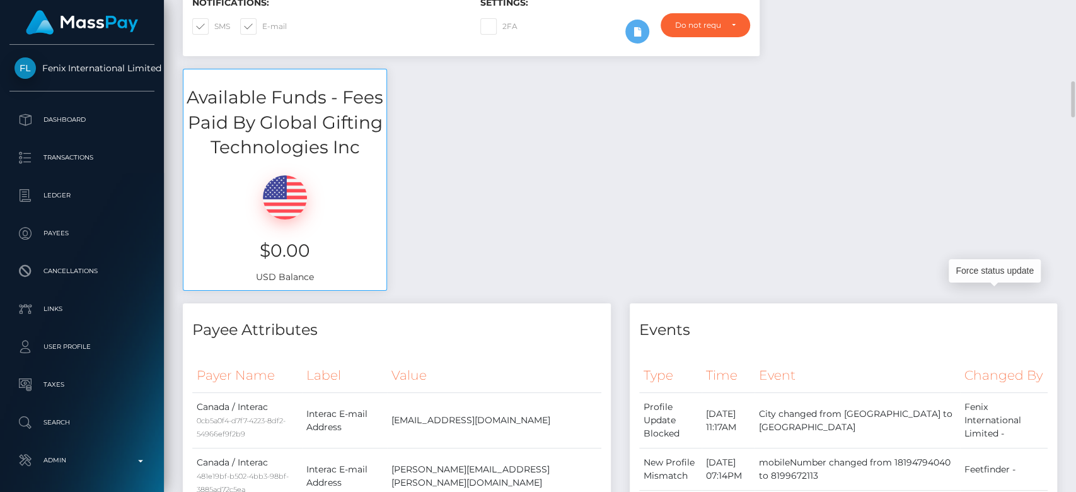
scroll to position [0, 0]
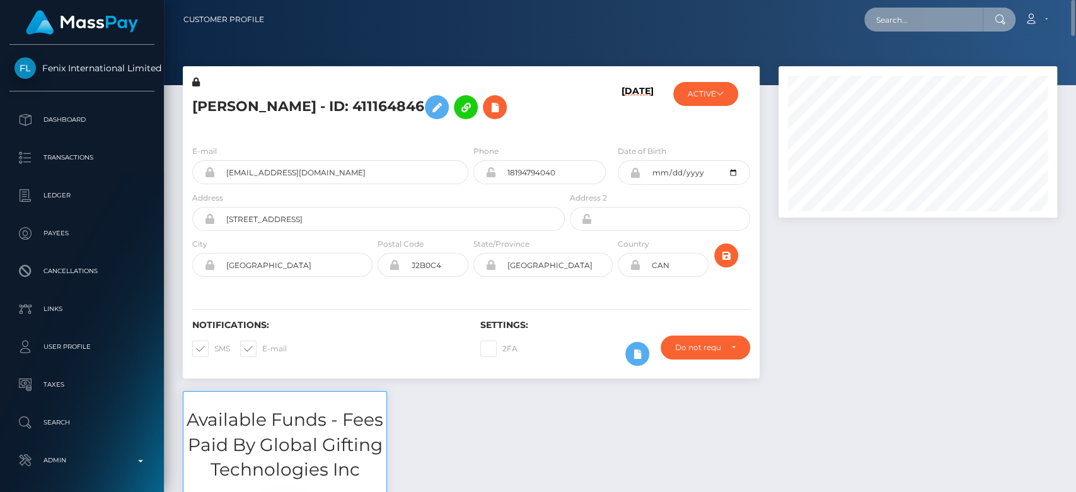
click at [905, 18] on input "text" at bounding box center [923, 20] width 119 height 24
paste input "1359215336"
type input "1359215336"
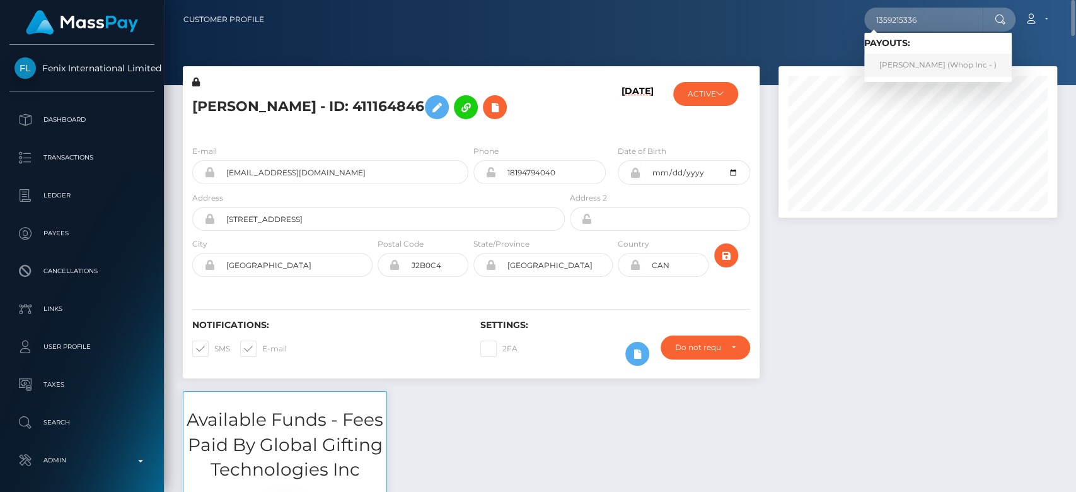
click at [943, 63] on link "ENZO JEAN PRISSE (Whop Inc - )" at bounding box center [938, 65] width 148 height 23
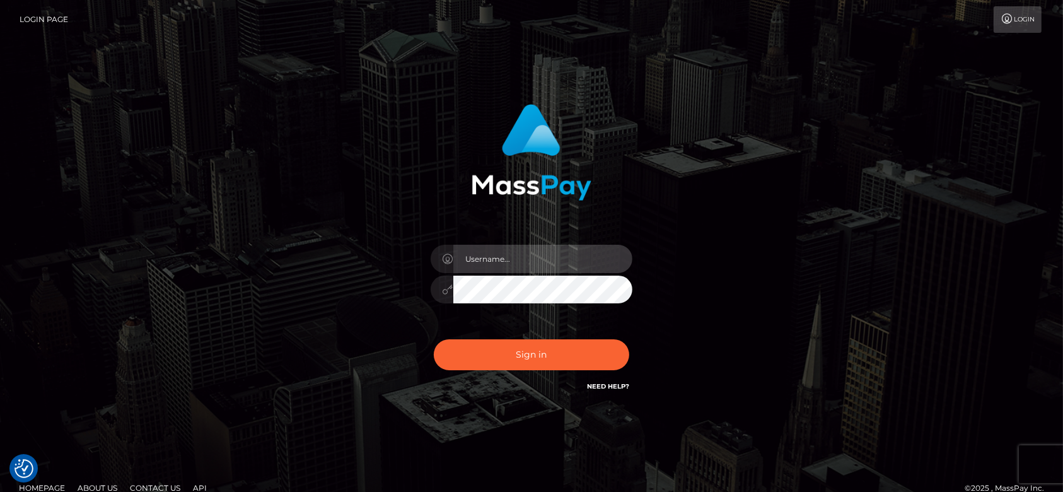
type input "fr.es"
click at [521, 338] on div "Sign in Need Help?" at bounding box center [531, 360] width 221 height 56
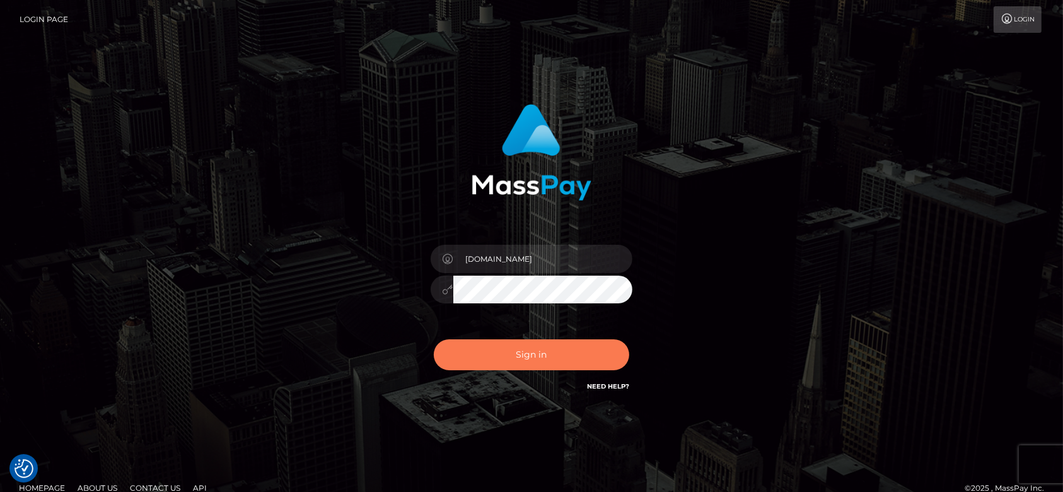
click at [525, 363] on button "Sign in" at bounding box center [531, 354] width 195 height 31
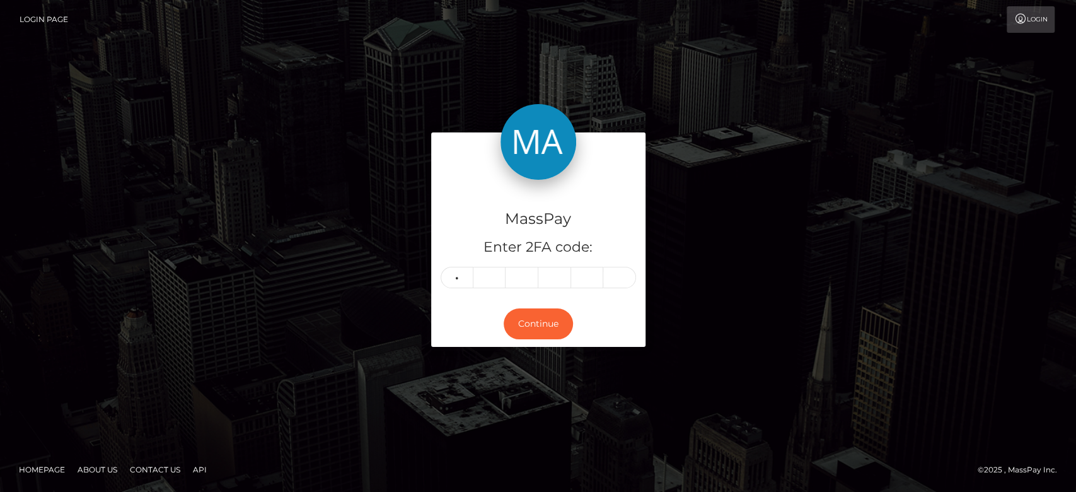
type input "4"
type input "3"
type input "6"
type input "3"
type input "6"
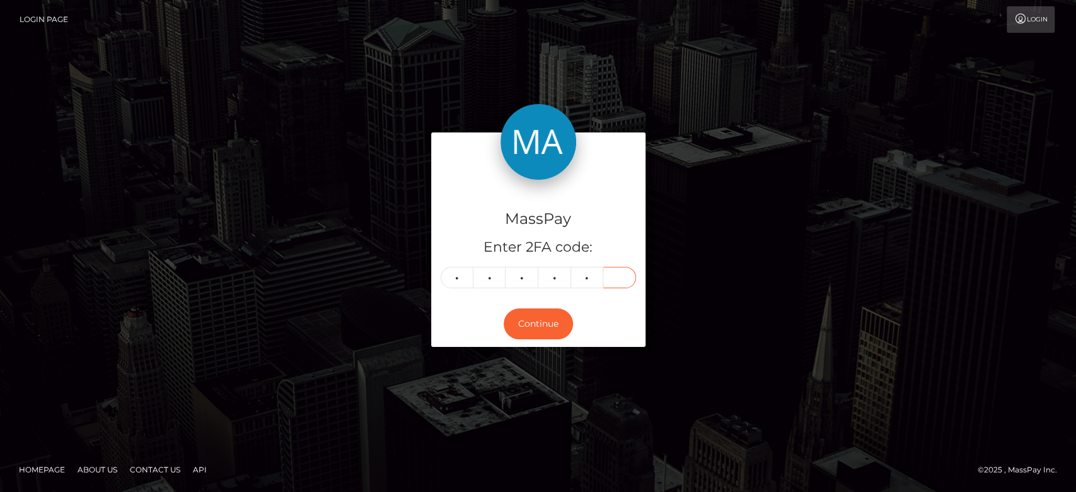
type input "6"
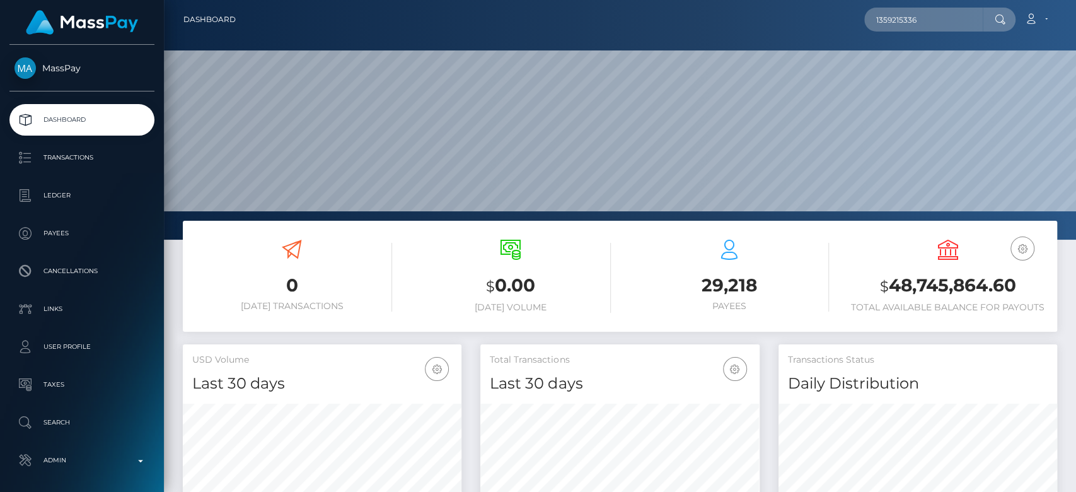
scroll to position [223, 279]
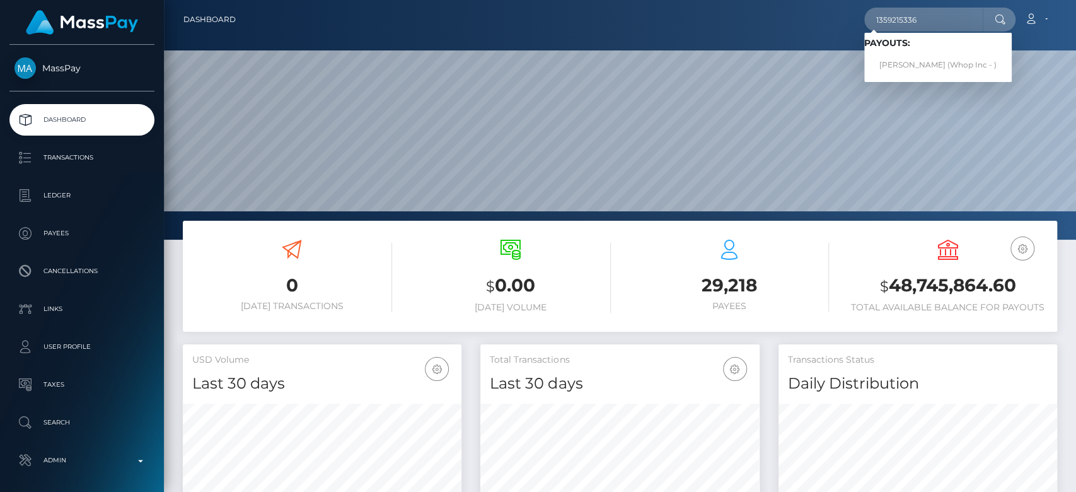
type input "1359215336"
click at [931, 61] on link "[PERSON_NAME] (Whop Inc - )" at bounding box center [938, 65] width 148 height 23
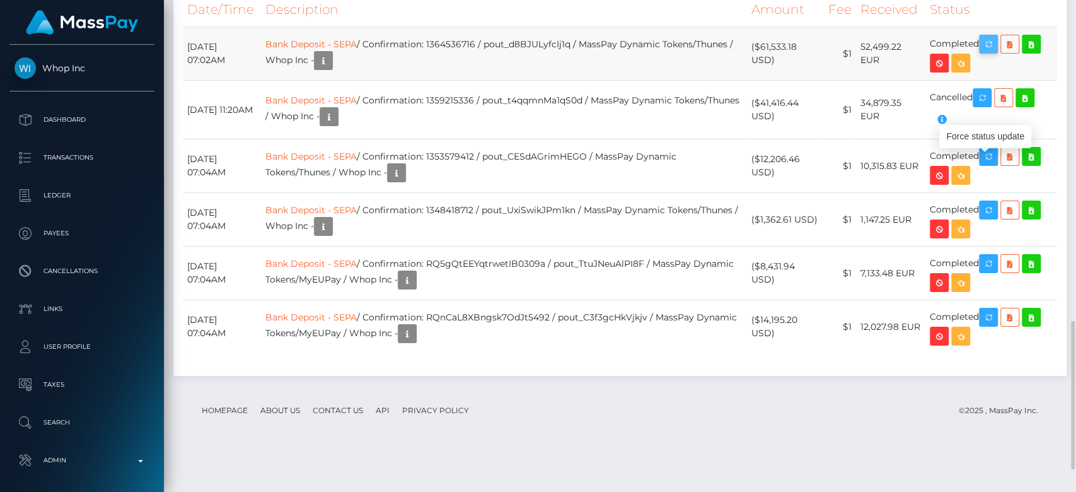
scroll to position [151, 279]
click at [995, 52] on icon "button" at bounding box center [988, 45] width 15 height 16
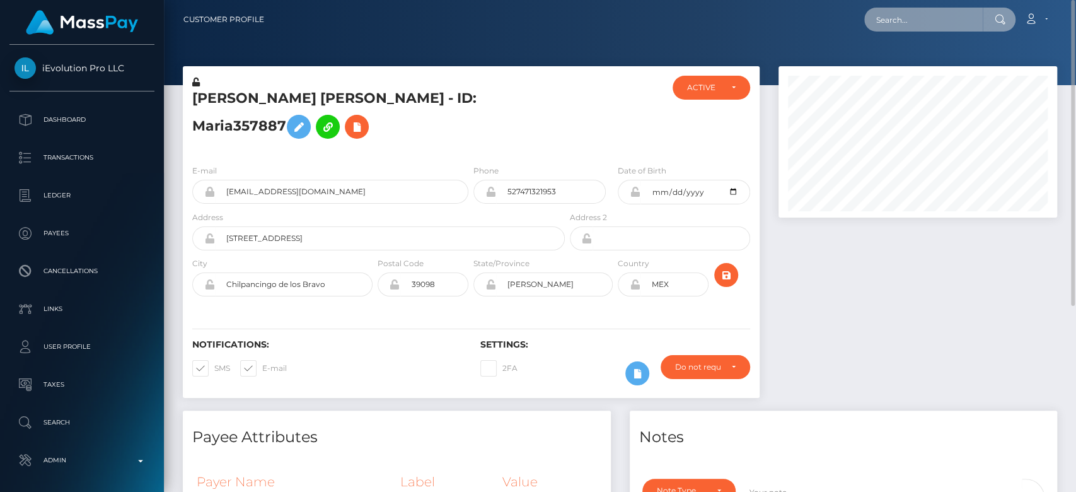
click at [941, 21] on input "text" at bounding box center [923, 20] width 119 height 24
paste input "Maria137817"
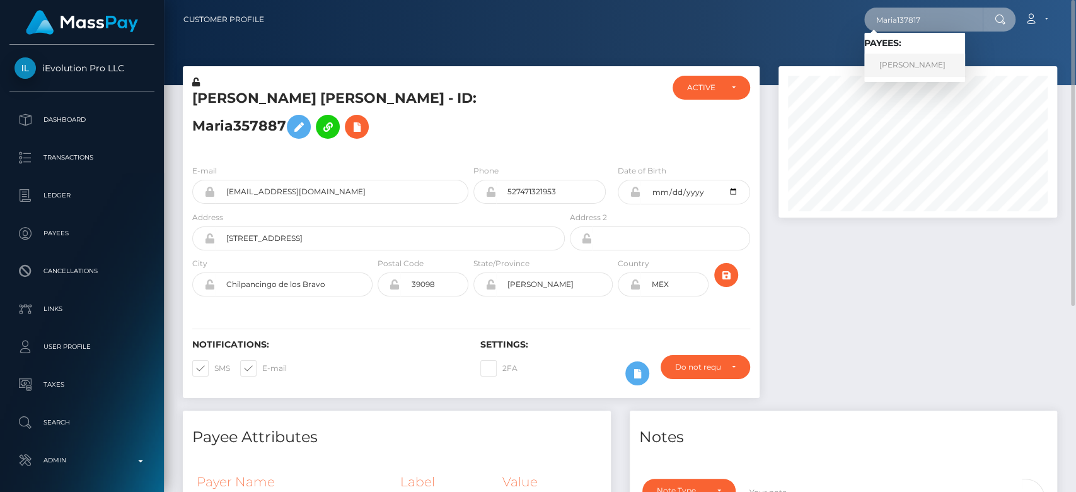
type input "Maria137817"
click at [939, 65] on link "[PERSON_NAME]" at bounding box center [914, 65] width 101 height 23
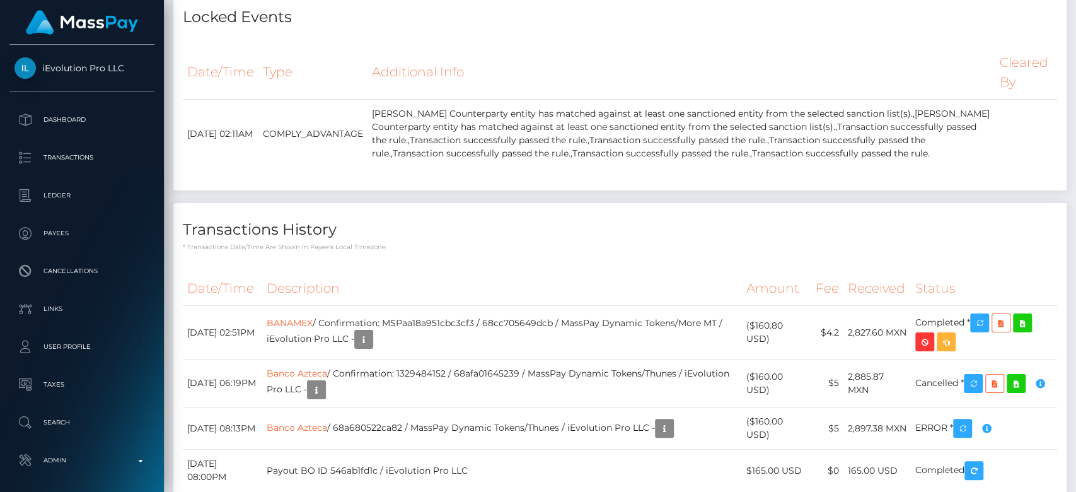
scroll to position [2246, 0]
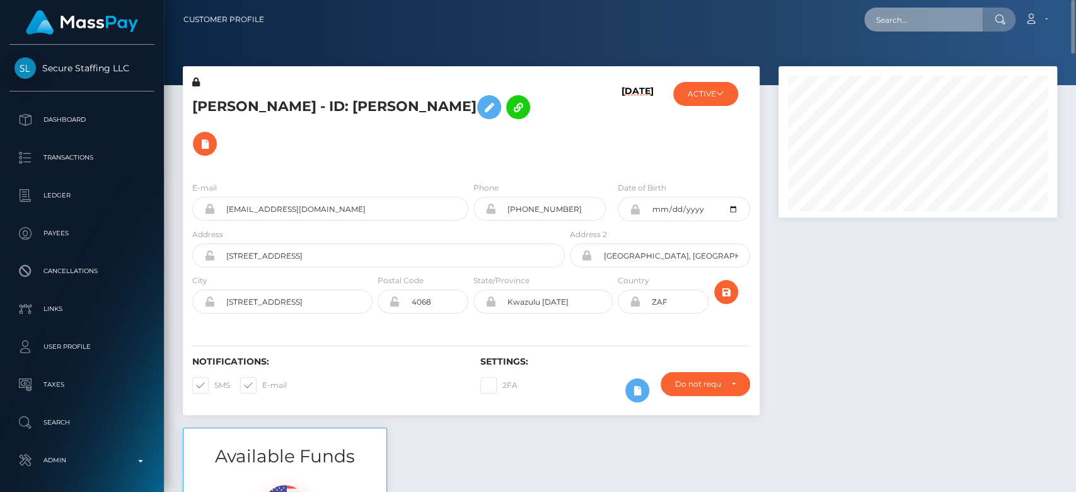
click at [918, 22] on input "text" at bounding box center [923, 20] width 119 height 24
paste input "Maria137817"
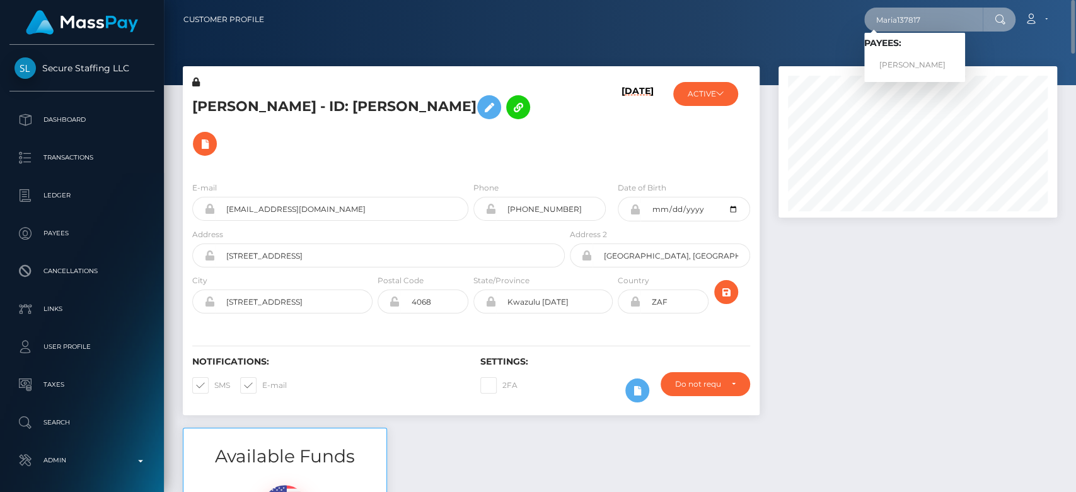
type input "Maria137817"
click at [913, 59] on link "JESUS LARA GARCIA" at bounding box center [914, 65] width 101 height 23
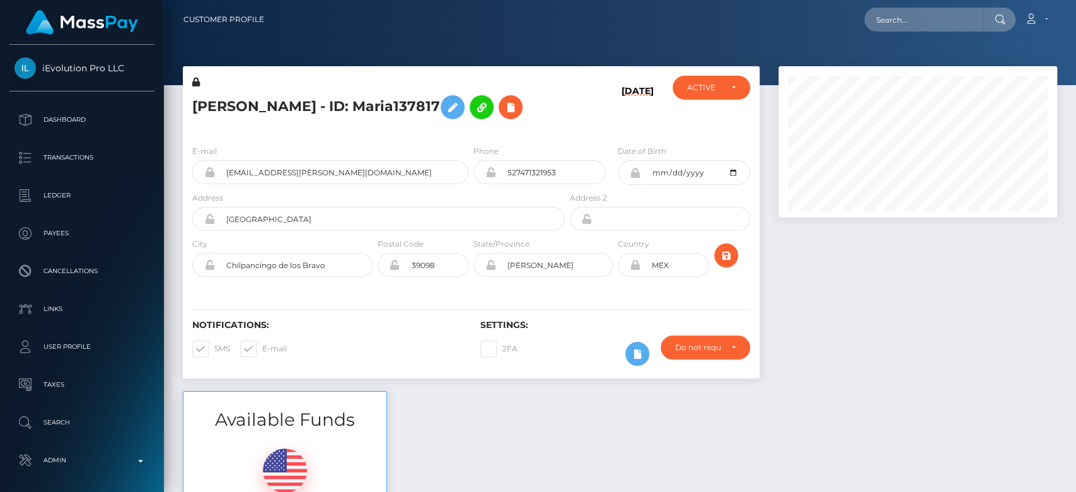
scroll to position [151, 279]
drag, startPoint x: 391, startPoint y: 179, endPoint x: 227, endPoint y: 178, distance: 163.9
click at [227, 178] on input "[EMAIL_ADDRESS][PERSON_NAME][DOMAIN_NAME]" at bounding box center [341, 172] width 253 height 24
click at [940, 256] on div at bounding box center [918, 228] width 298 height 325
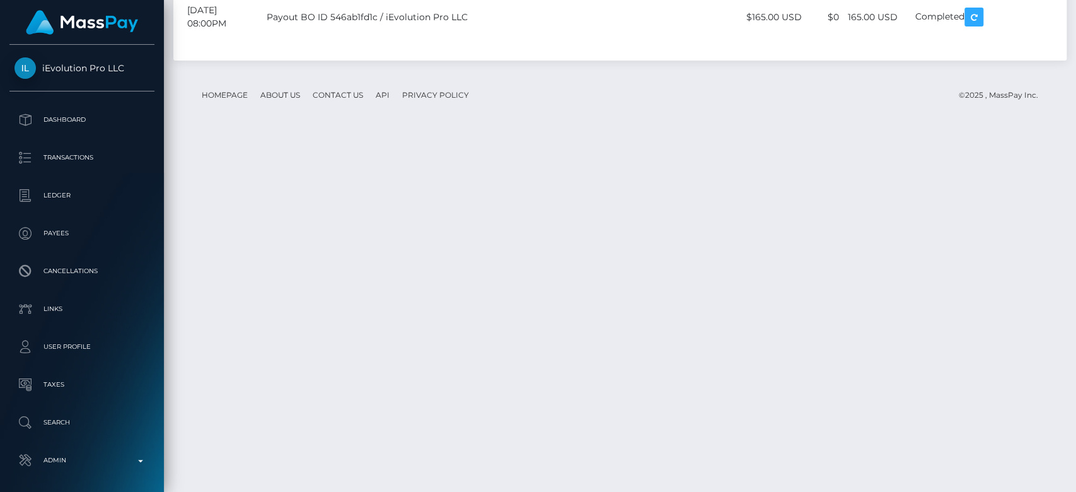
scroll to position [2246, 0]
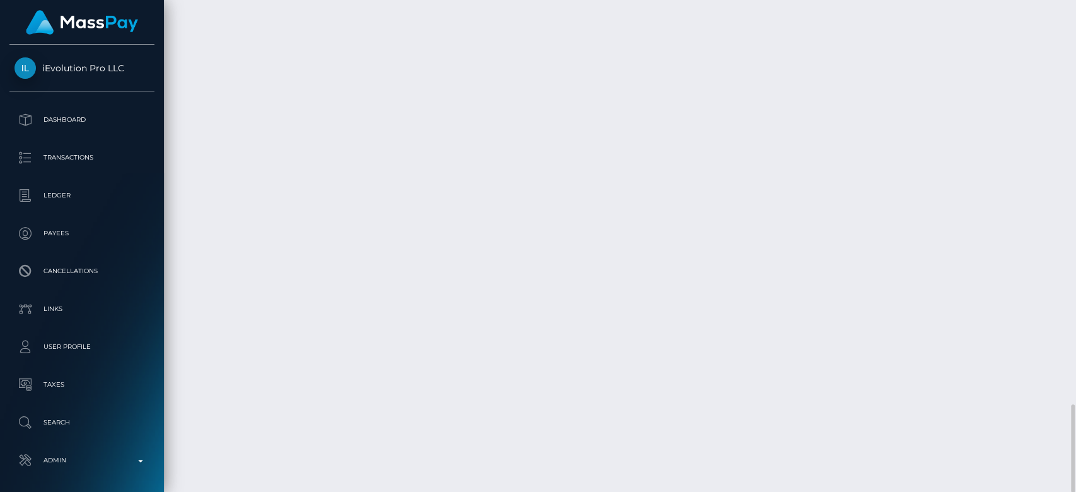
drag, startPoint x: 940, startPoint y: 256, endPoint x: 646, endPoint y: 132, distance: 319.6
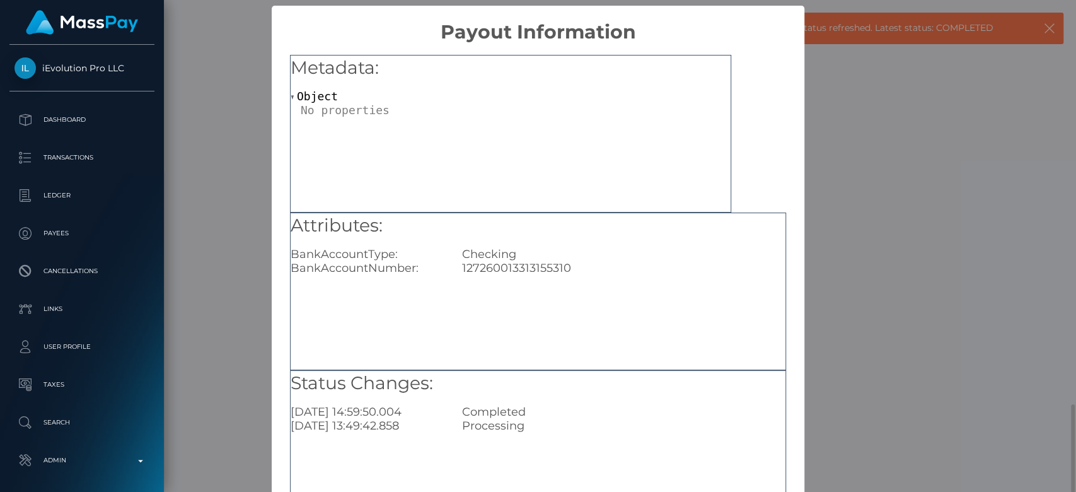
scroll to position [0, 0]
click at [525, 267] on div "127260013313155310" at bounding box center [624, 268] width 342 height 14
copy div "127260013313155310"
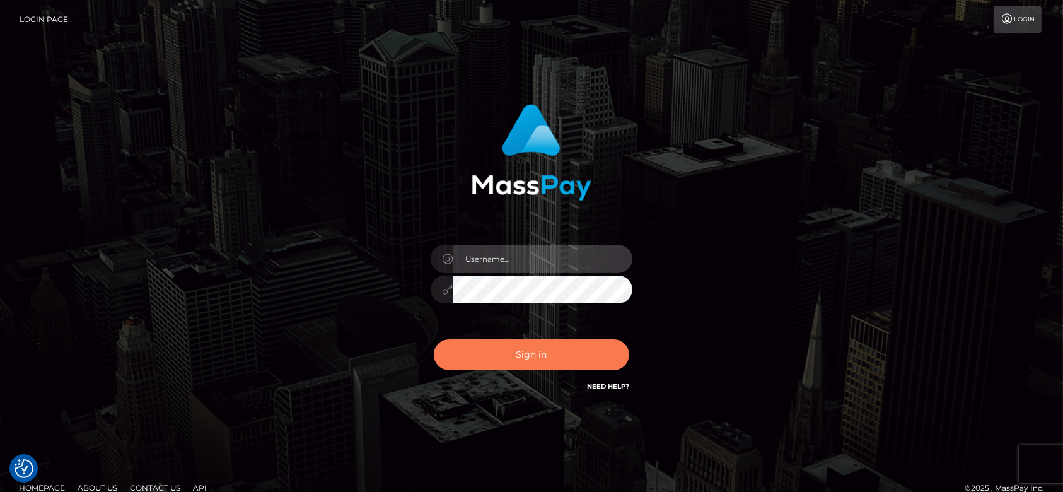
type input "[DOMAIN_NAME]"
click at [546, 346] on button "Sign in" at bounding box center [531, 354] width 195 height 31
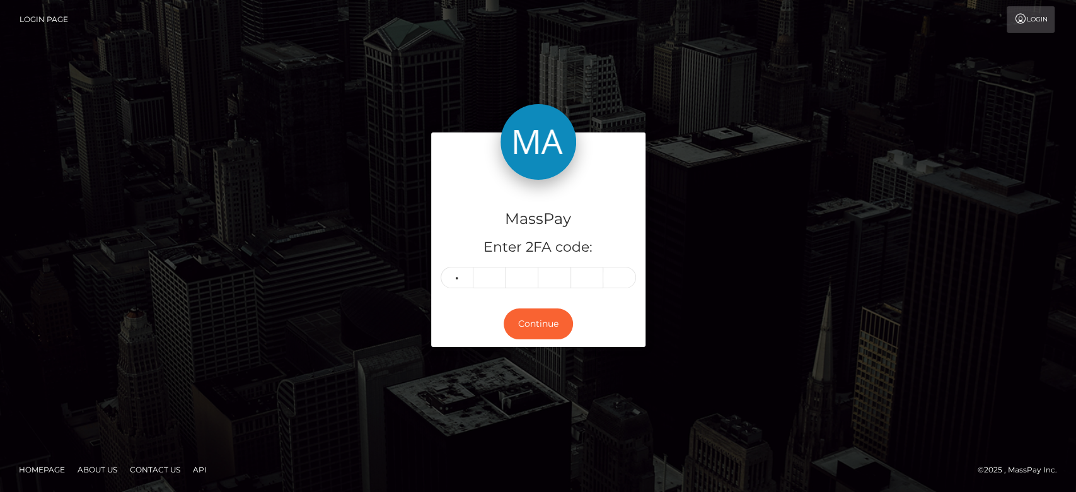
click at [458, 274] on input "1" at bounding box center [457, 277] width 33 height 21
type input "1"
type input "2"
type input "4"
type input "3"
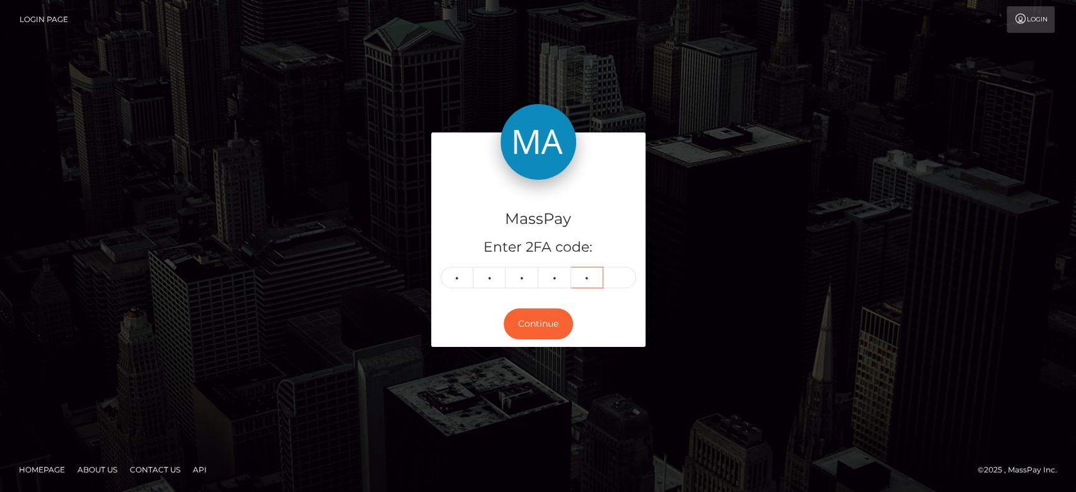
type input "1"
type input "3"
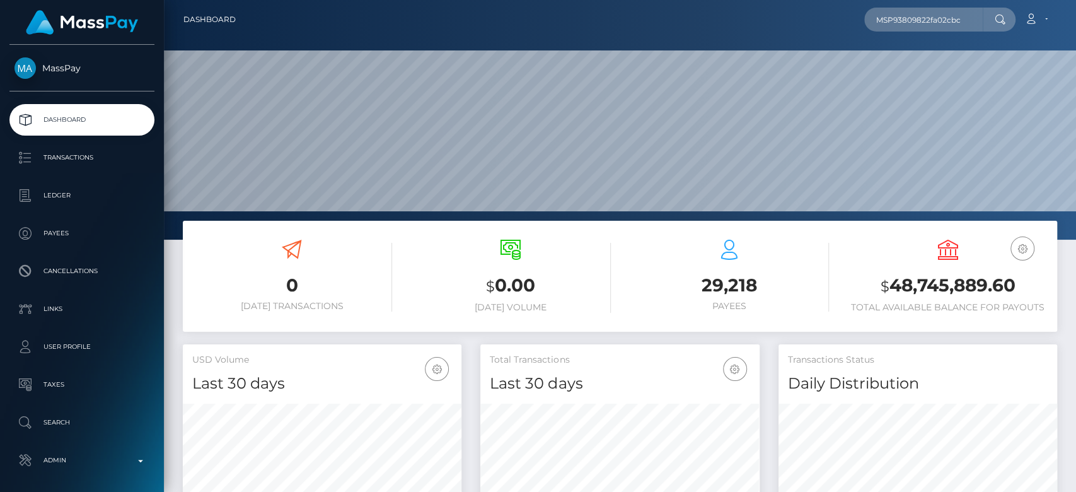
scroll to position [223, 279]
type input "MSP93809822fa02cbc"
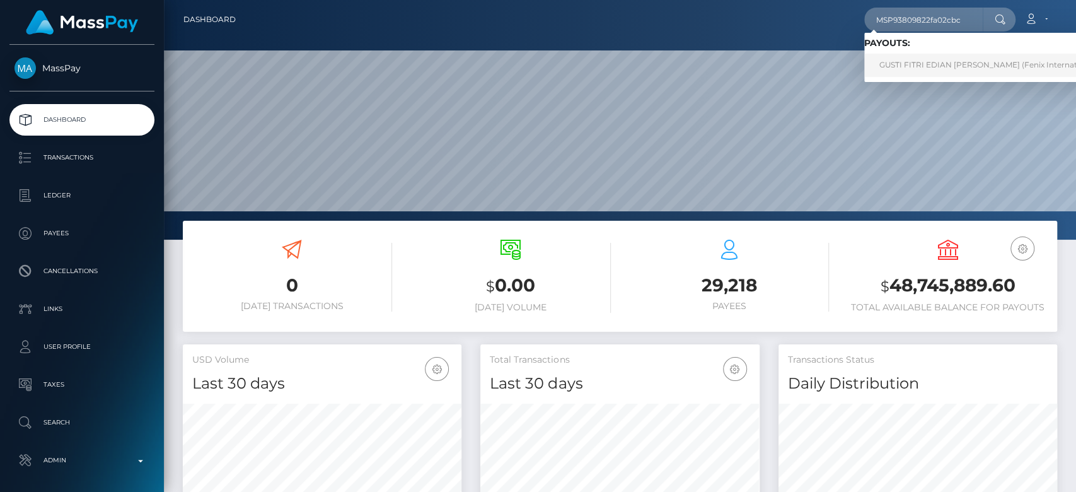
click at [883, 55] on link "GUSTI FITRI EDIAN PUSPA (Fenix International Limited - )" at bounding box center [1007, 65] width 287 height 23
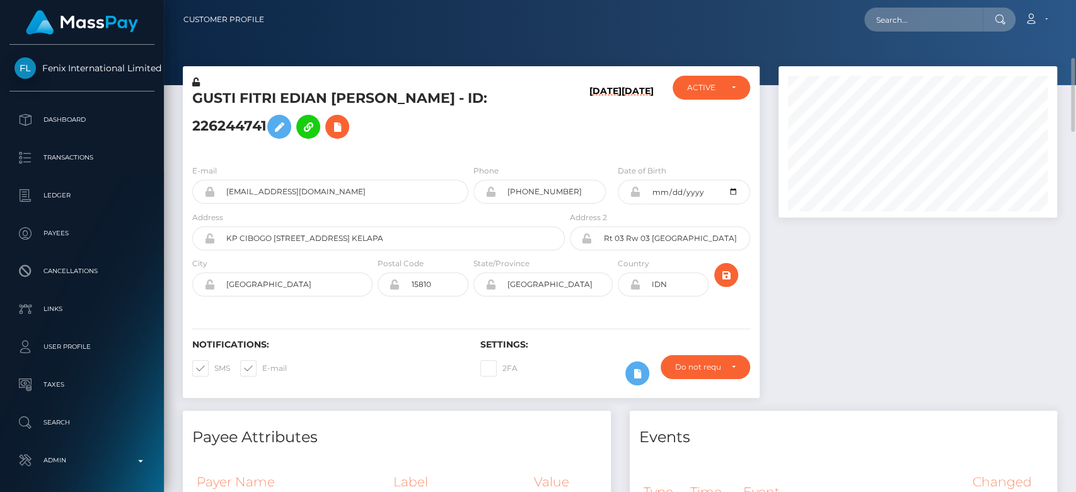
scroll to position [50, 0]
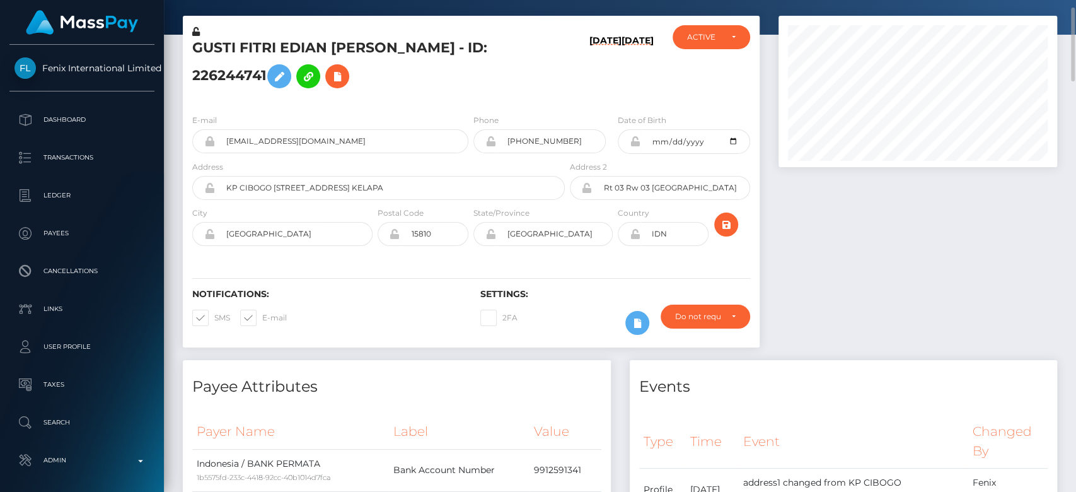
click at [859, 264] on div at bounding box center [918, 188] width 298 height 344
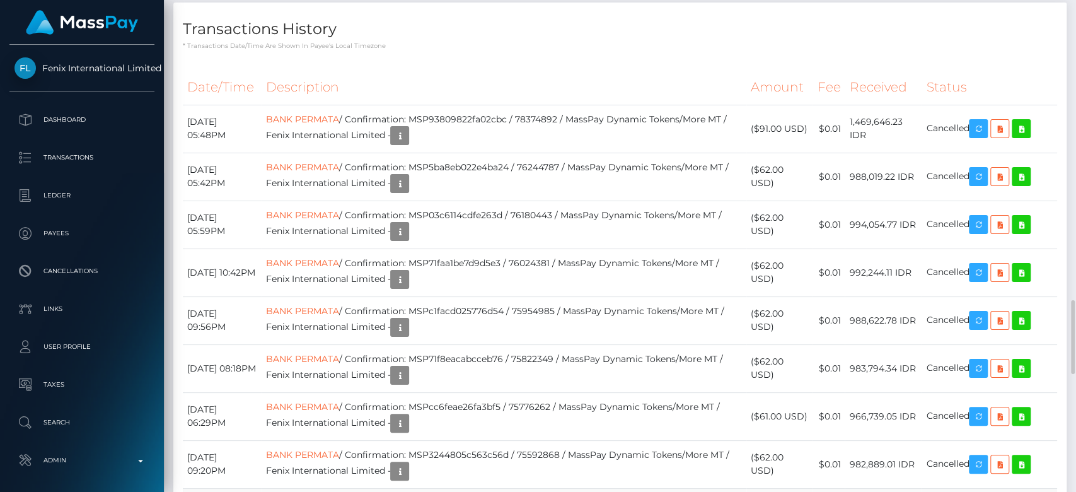
scroll to position [1985, 0]
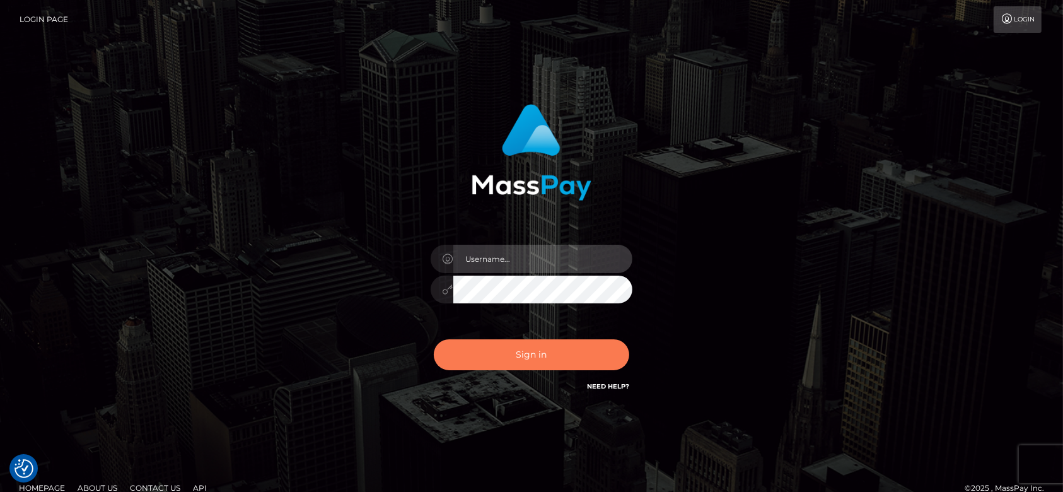
type input "fr.es"
click at [576, 346] on button "Sign in" at bounding box center [531, 354] width 195 height 31
type input "[DOMAIN_NAME]"
click at [535, 340] on button "Sign in" at bounding box center [531, 354] width 195 height 31
type input "[DOMAIN_NAME]"
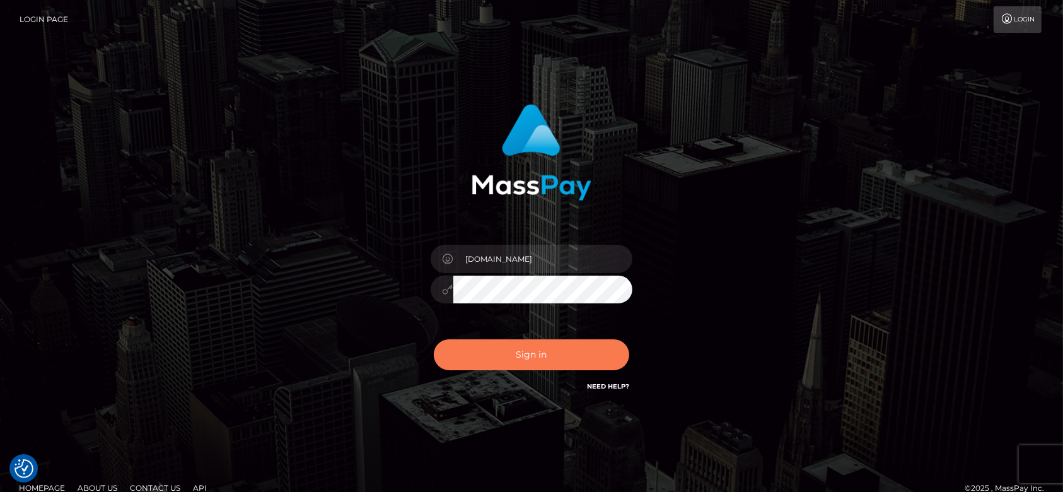
click at [532, 346] on button "Sign in" at bounding box center [531, 354] width 195 height 31
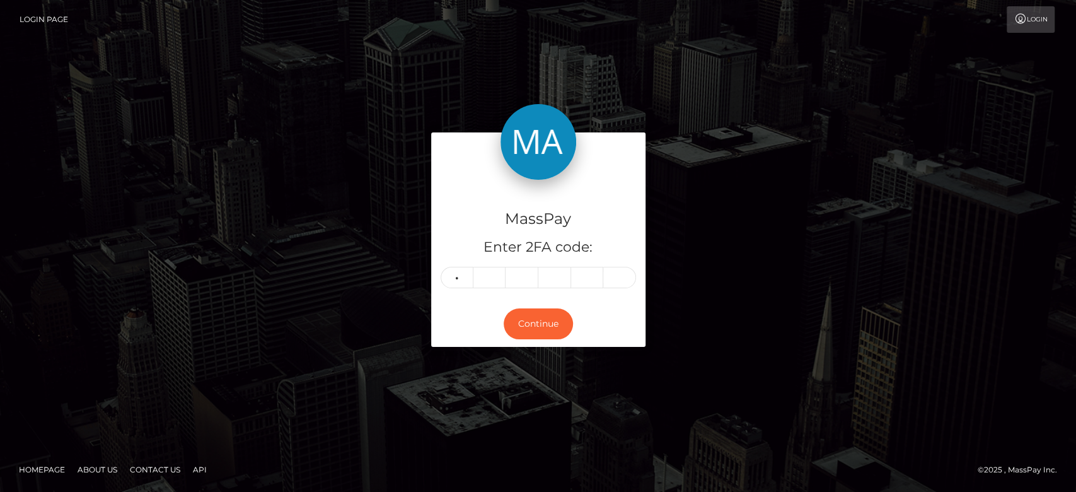
type input "0"
type input "7"
type input "0"
type input "1"
type input "0"
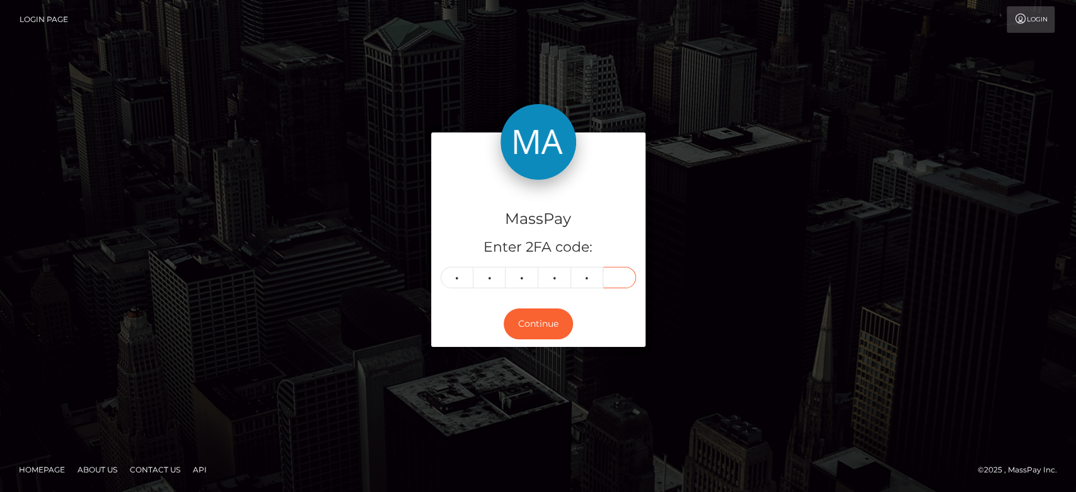
type input "7"
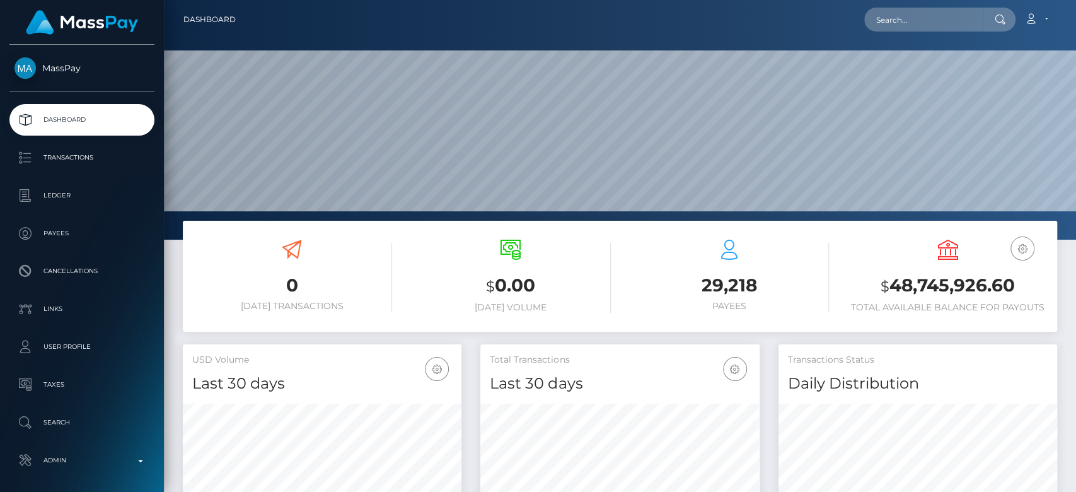
scroll to position [223, 279]
click at [902, 25] on input "text" at bounding box center [923, 20] width 119 height 24
paste input "topmodels584@gmail.com"
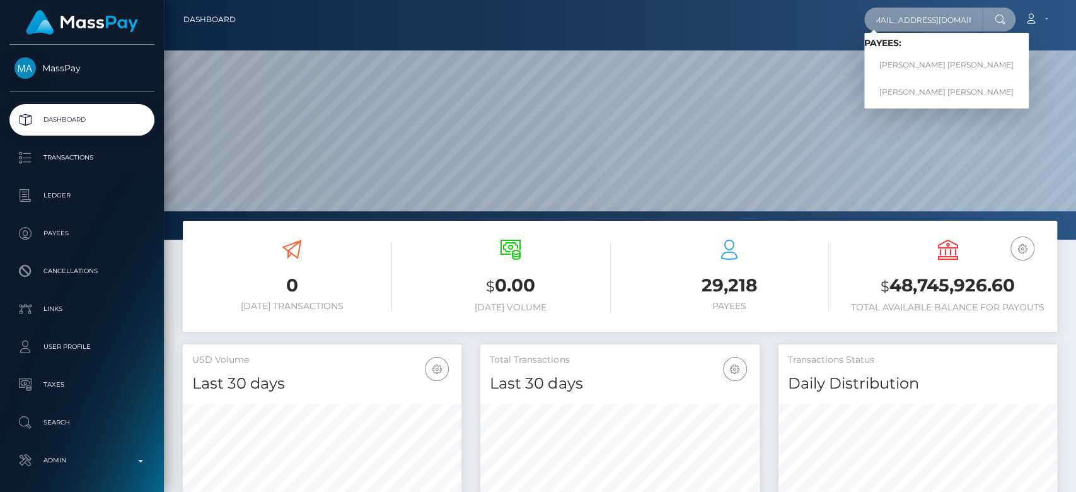
type input "topmodels584@gmail.com"
click at [909, 61] on link "Edwin Alexis Betancur Correa" at bounding box center [946, 65] width 165 height 23
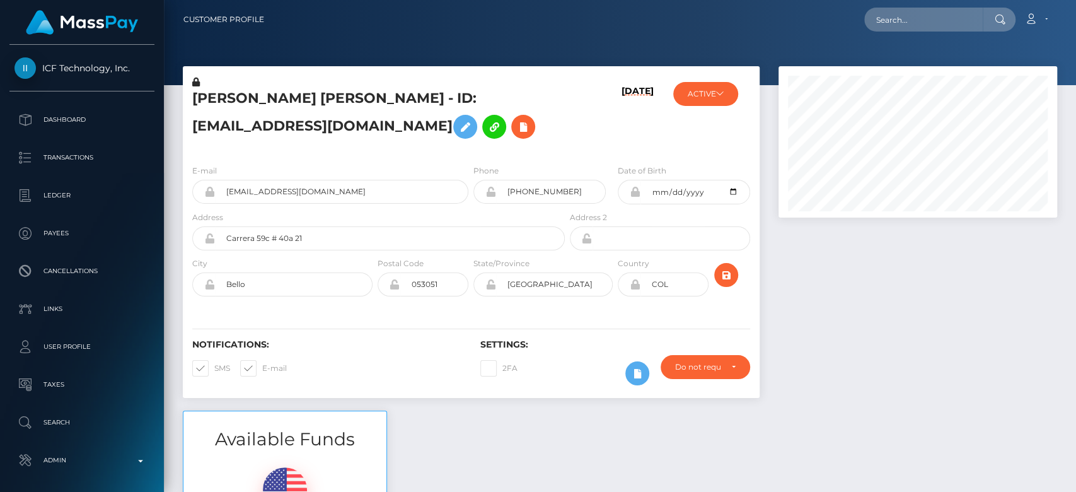
scroll to position [151, 279]
click at [720, 91] on icon at bounding box center [720, 94] width 8 height 8
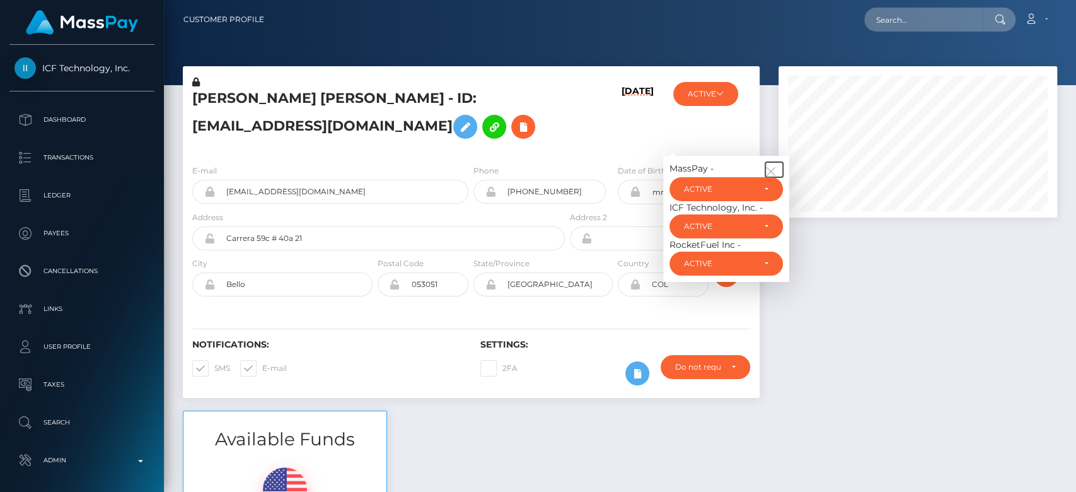
click at [774, 171] on icon "button" at bounding box center [770, 171] width 11 height 11
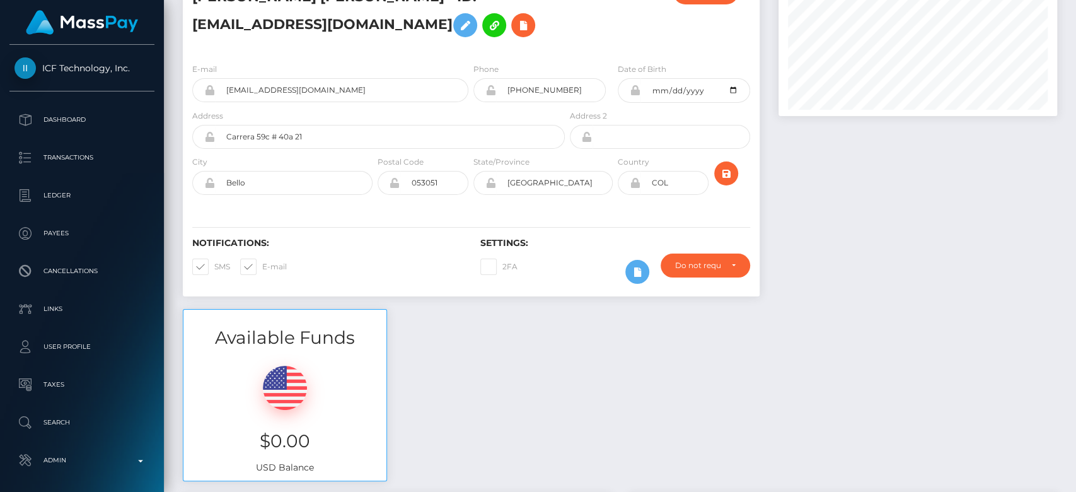
scroll to position [0, 0]
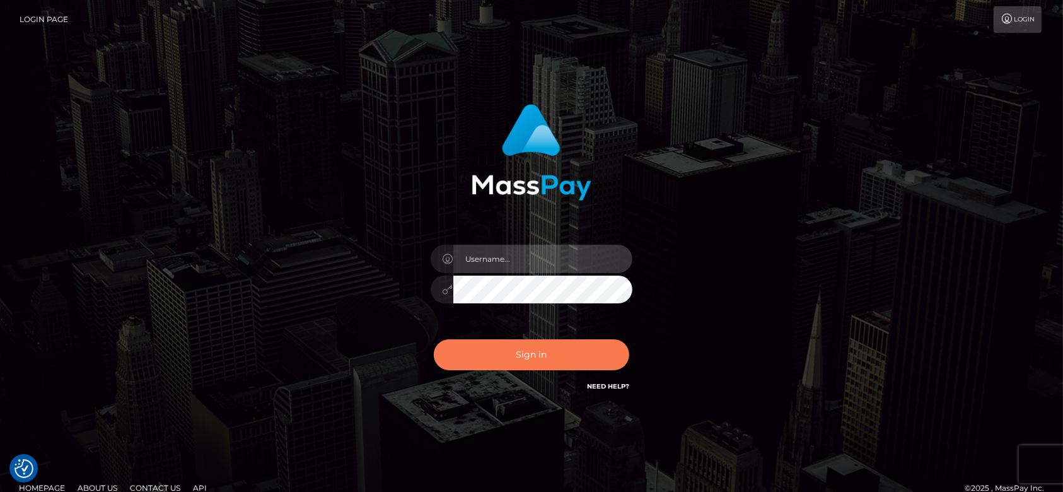
type input "[DOMAIN_NAME]"
click at [525, 349] on button "Sign in" at bounding box center [531, 354] width 195 height 31
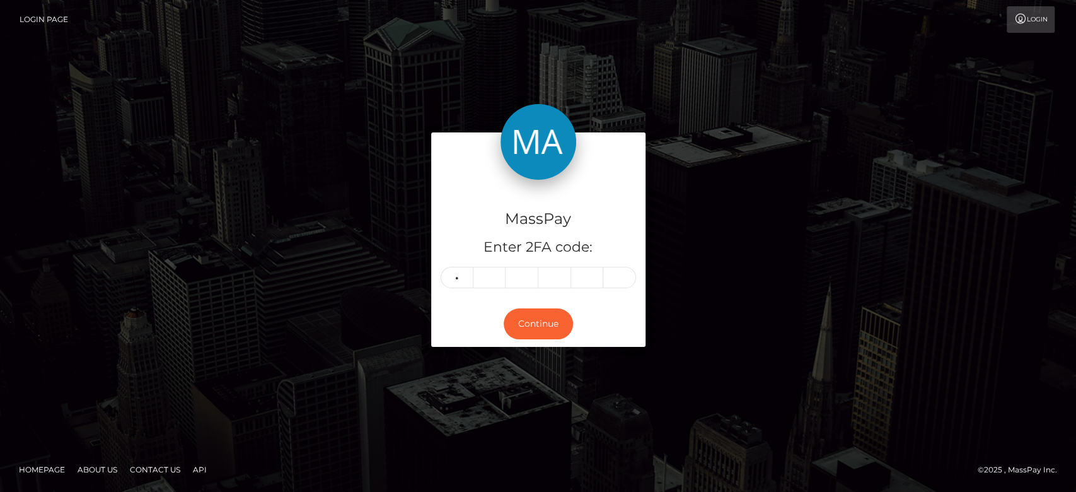
type input "9"
type input "1"
type input "6"
type input "9"
type input "2"
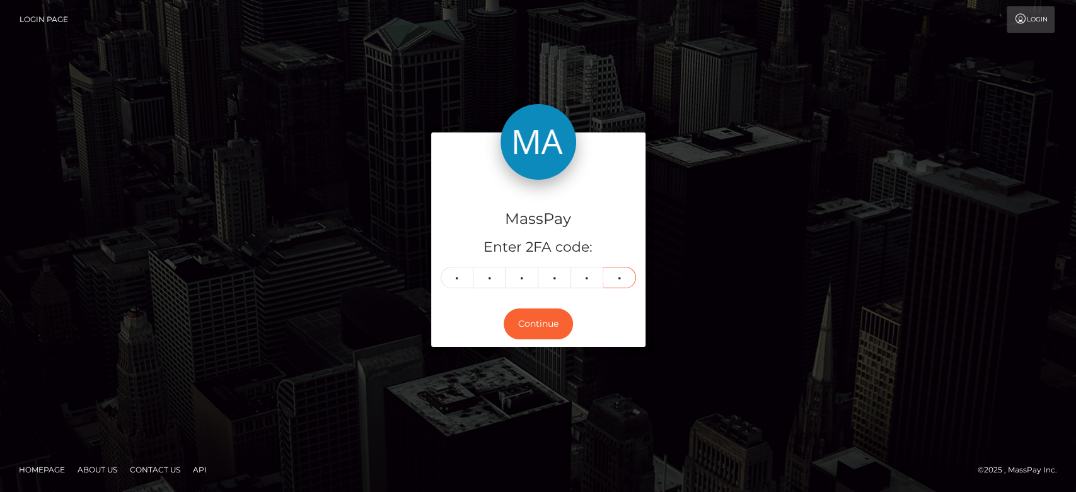
type input "6"
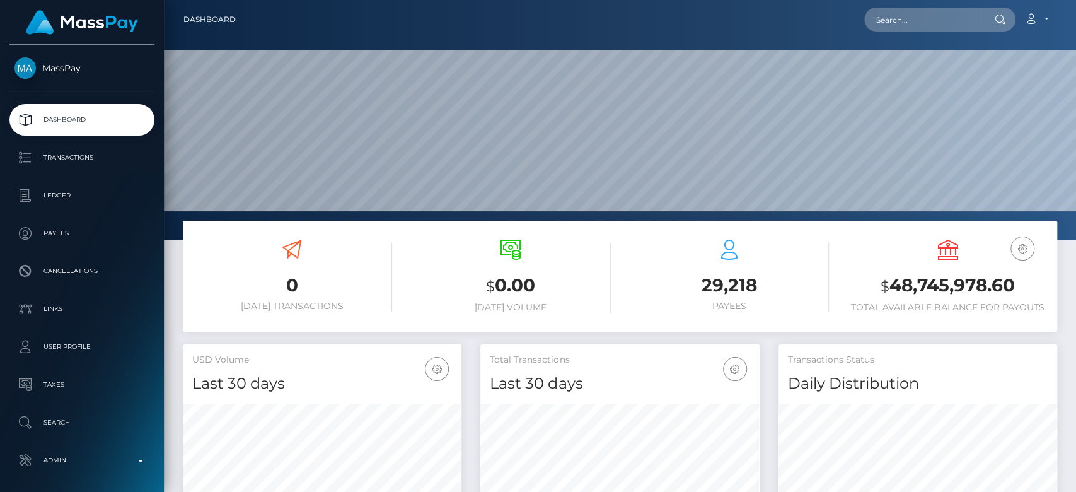
scroll to position [223, 279]
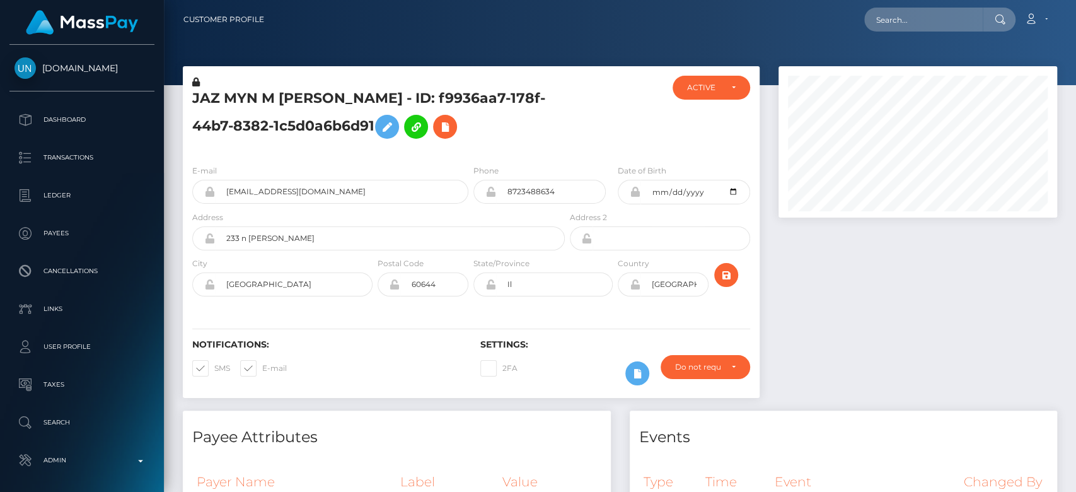
scroll to position [151, 279]
click at [832, 270] on div at bounding box center [918, 238] width 298 height 344
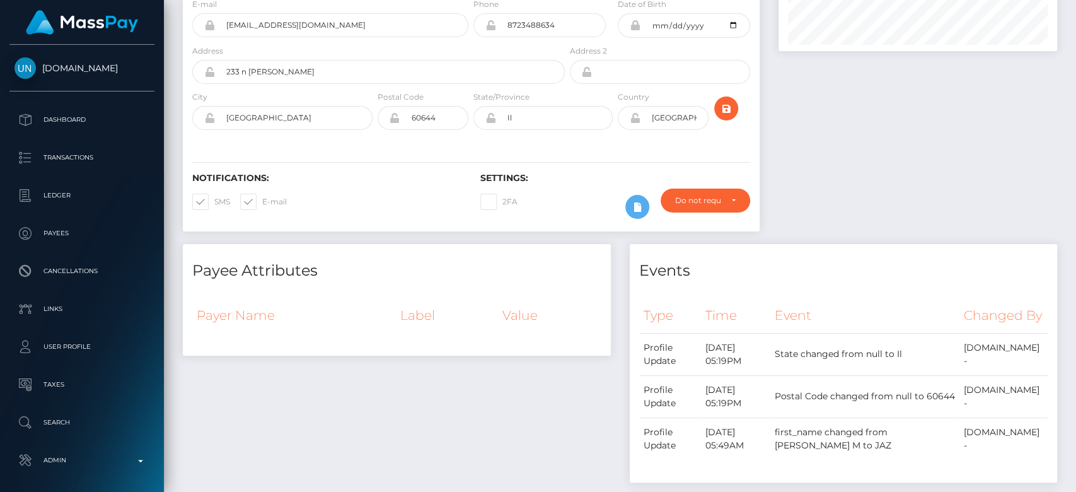
scroll to position [0, 0]
